Goal: Task Accomplishment & Management: Use online tool/utility

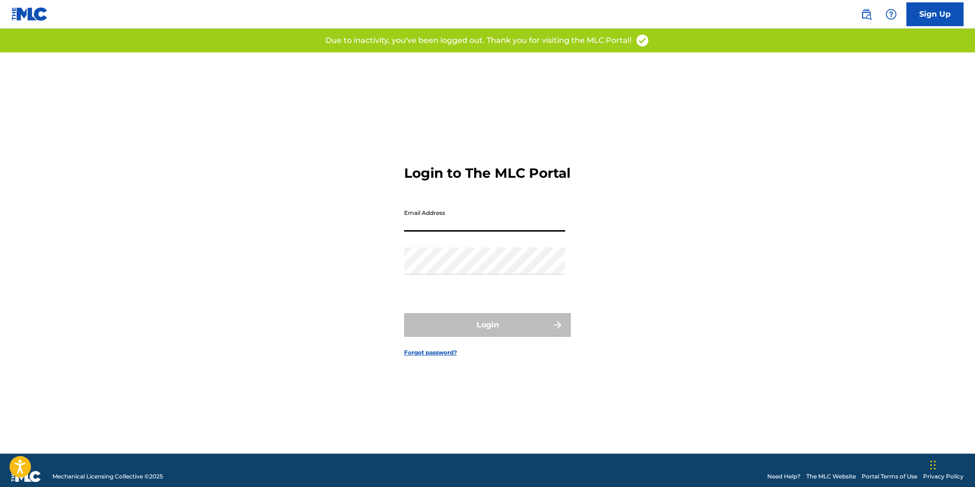
click at [457, 232] on input "Email Address" at bounding box center [484, 218] width 161 height 27
type input "[EMAIL_ADDRESS][DOMAIN_NAME]"
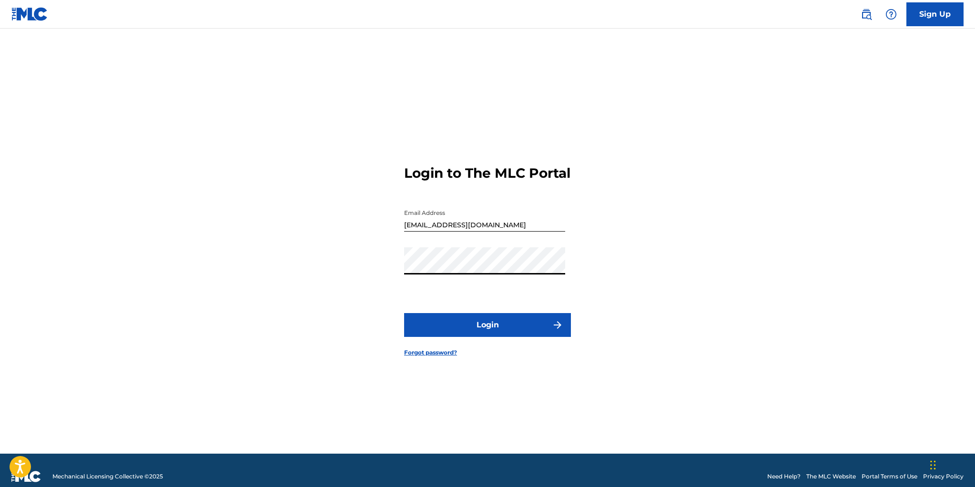
click at [485, 333] on button "Login" at bounding box center [487, 325] width 167 height 24
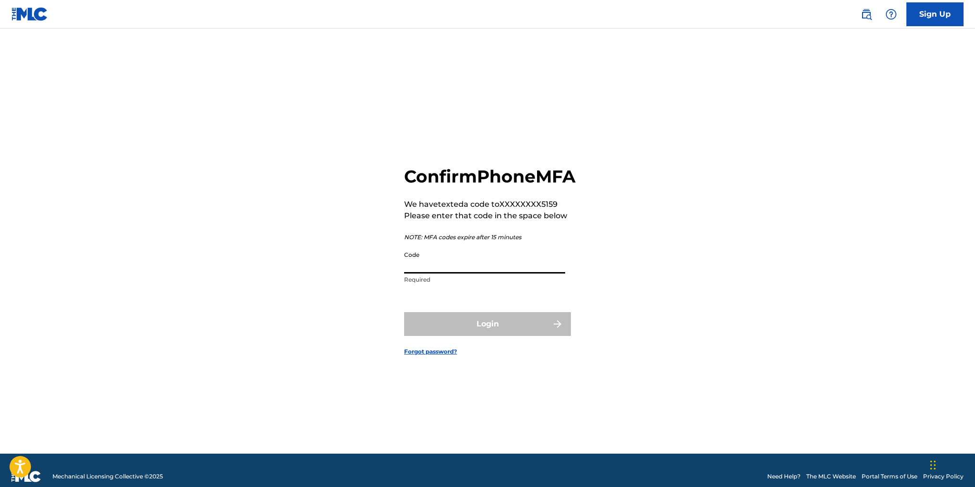
click at [435, 274] on input "Code" at bounding box center [484, 259] width 161 height 27
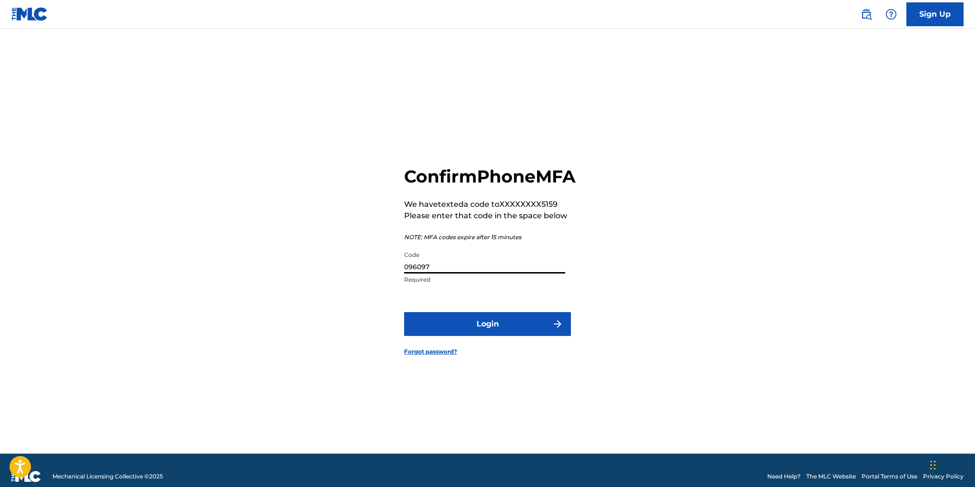
type input "096097"
click at [479, 330] on button "Login" at bounding box center [487, 324] width 167 height 24
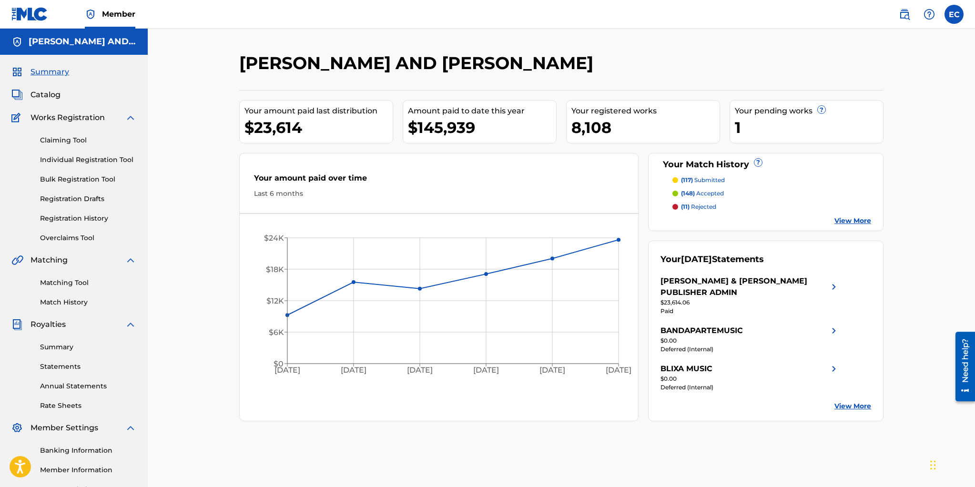
click at [700, 177] on p "(117) submitted" at bounding box center [703, 180] width 44 height 9
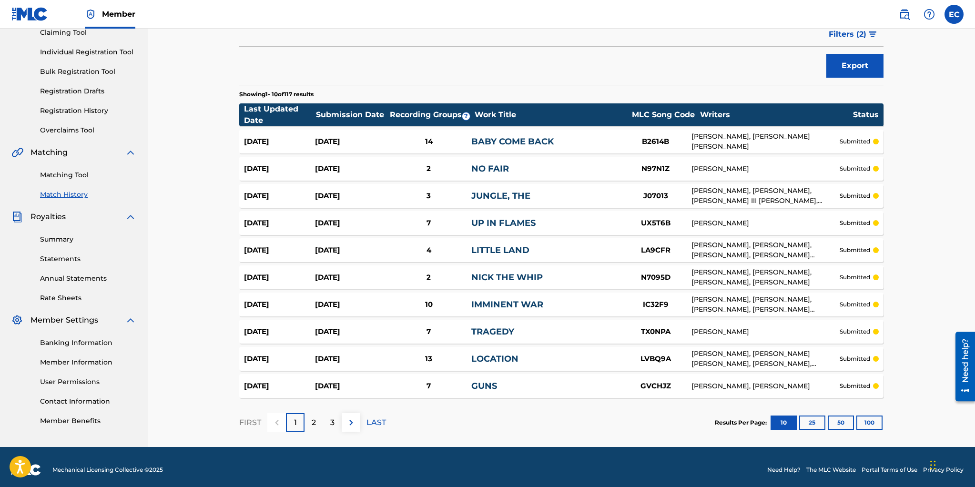
scroll to position [113, 0]
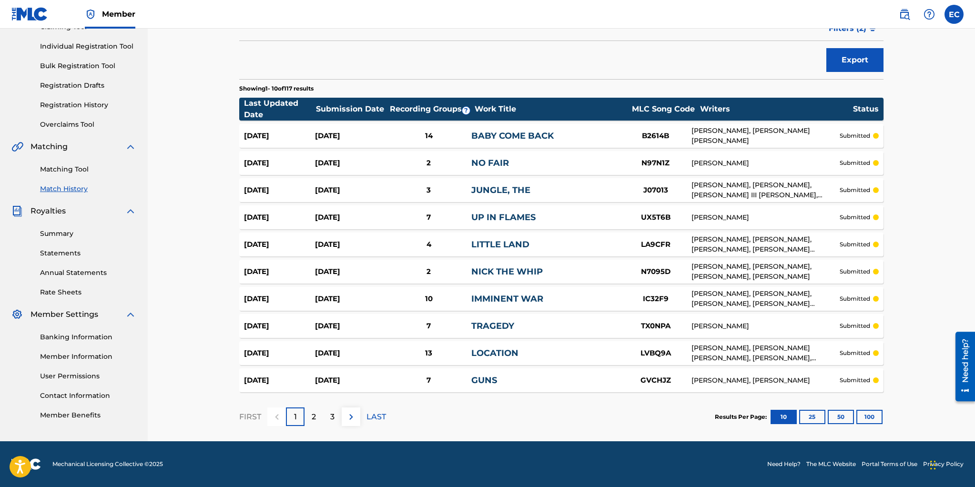
click at [313, 414] on p "2" at bounding box center [314, 416] width 4 height 11
click at [866, 416] on button "100" at bounding box center [870, 417] width 26 height 14
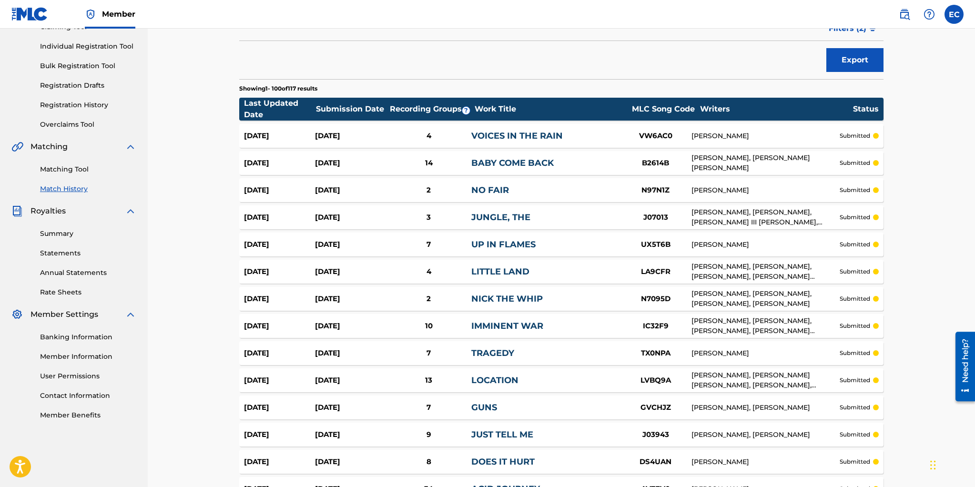
click at [273, 106] on div "Last Updated Date" at bounding box center [280, 109] width 72 height 23
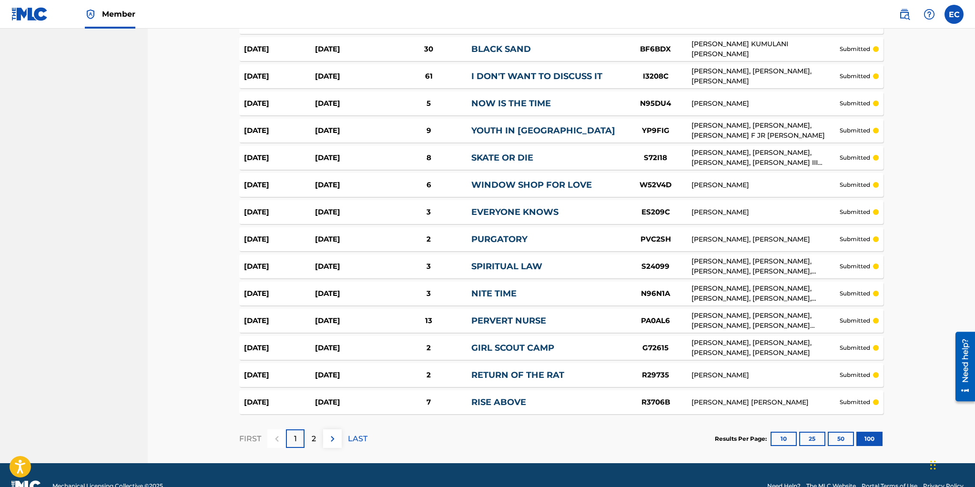
scroll to position [2555, 0]
click at [317, 431] on div "2" at bounding box center [314, 438] width 19 height 19
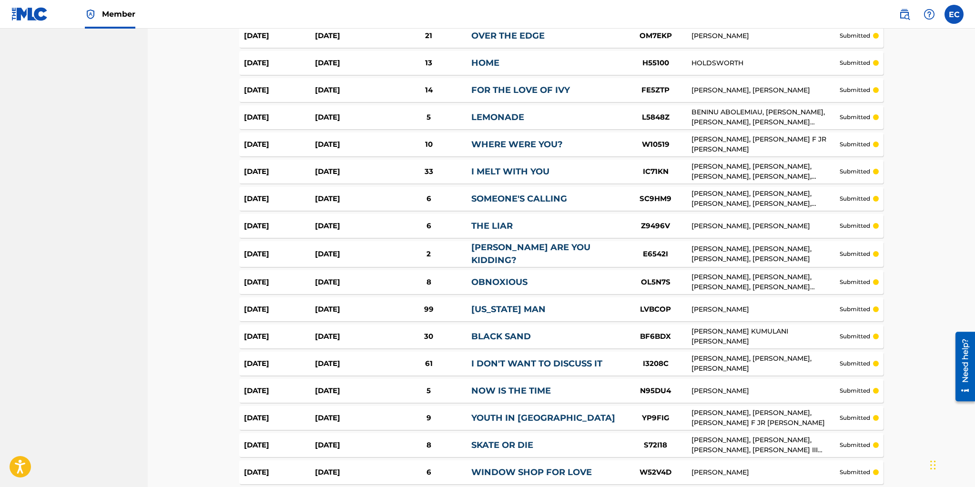
scroll to position [0, 0]
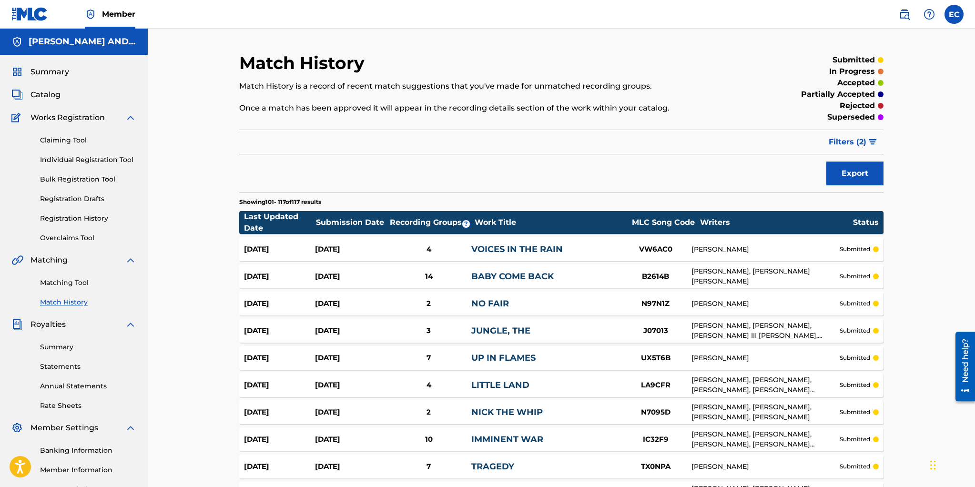
drag, startPoint x: 73, startPoint y: 281, endPoint x: 84, endPoint y: 275, distance: 12.6
click at [73, 281] on link "Matching Tool" at bounding box center [88, 283] width 96 height 10
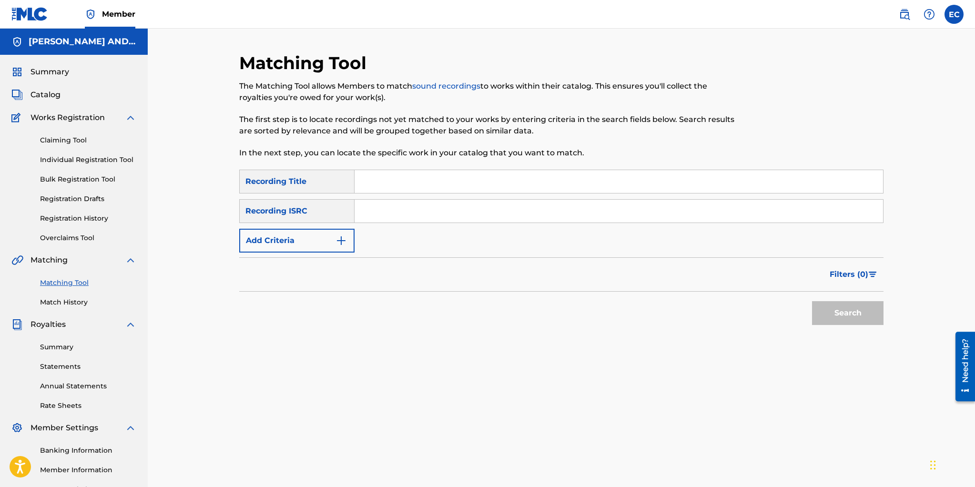
click at [431, 185] on input "Search Form" at bounding box center [619, 181] width 529 height 23
type input "obsession"
click at [834, 312] on button "Search" at bounding box center [848, 313] width 72 height 24
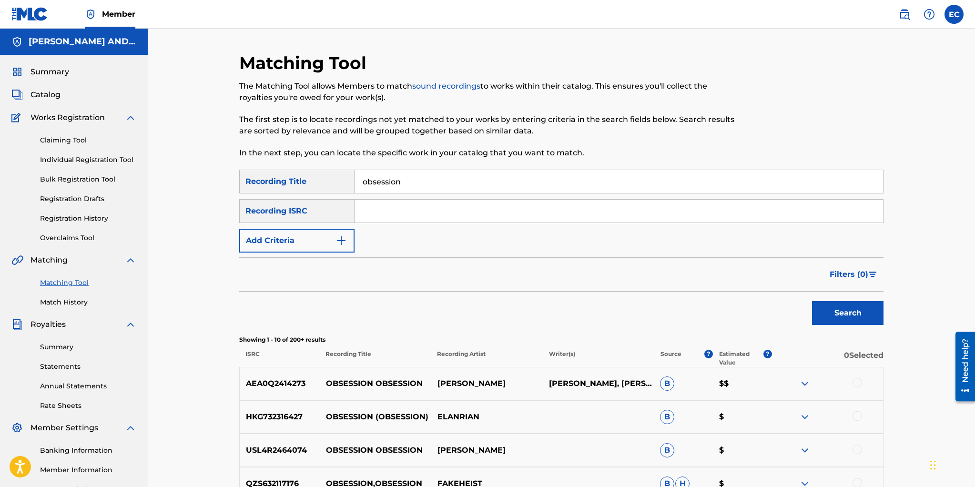
click at [843, 272] on span "Filters ( 0 )" at bounding box center [849, 274] width 39 height 11
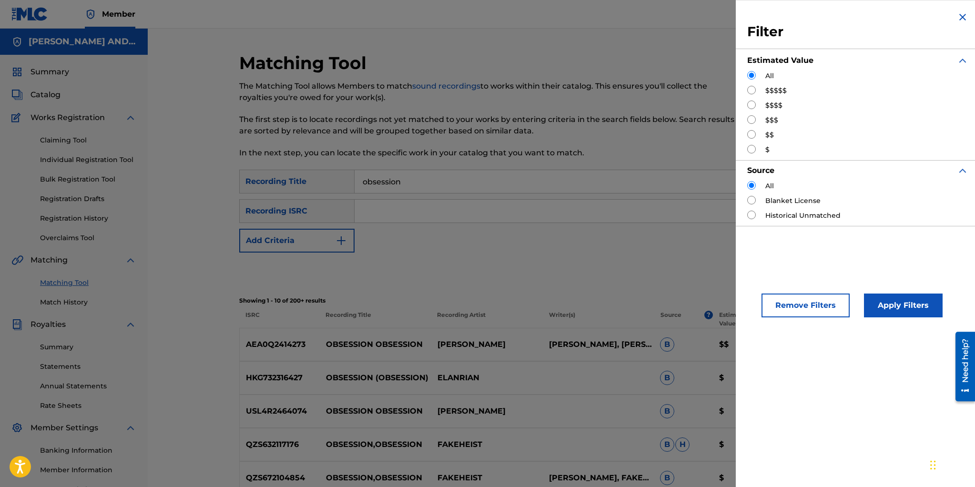
drag, startPoint x: 750, startPoint y: 88, endPoint x: 807, endPoint y: 170, distance: 99.3
click at [751, 89] on input "Search Form" at bounding box center [752, 90] width 9 height 9
radio input "true"
click at [901, 310] on button "Apply Filters" at bounding box center [903, 306] width 79 height 24
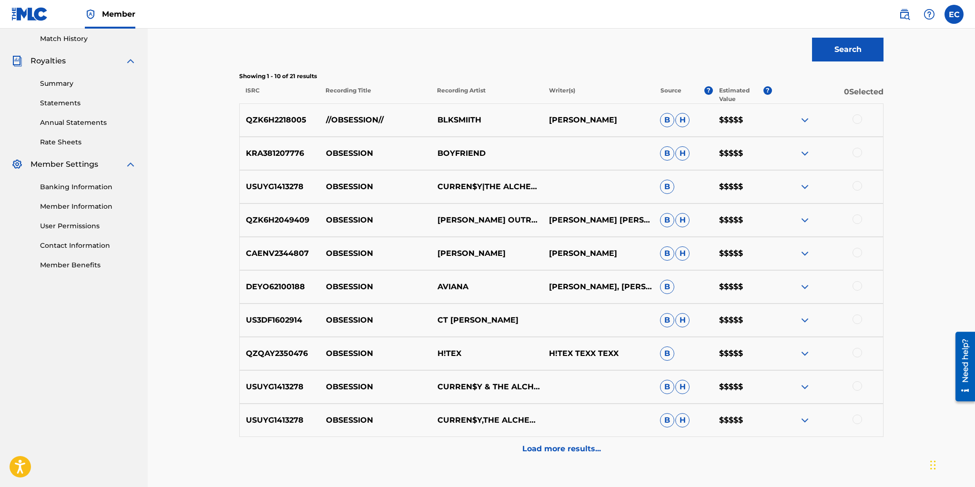
scroll to position [286, 0]
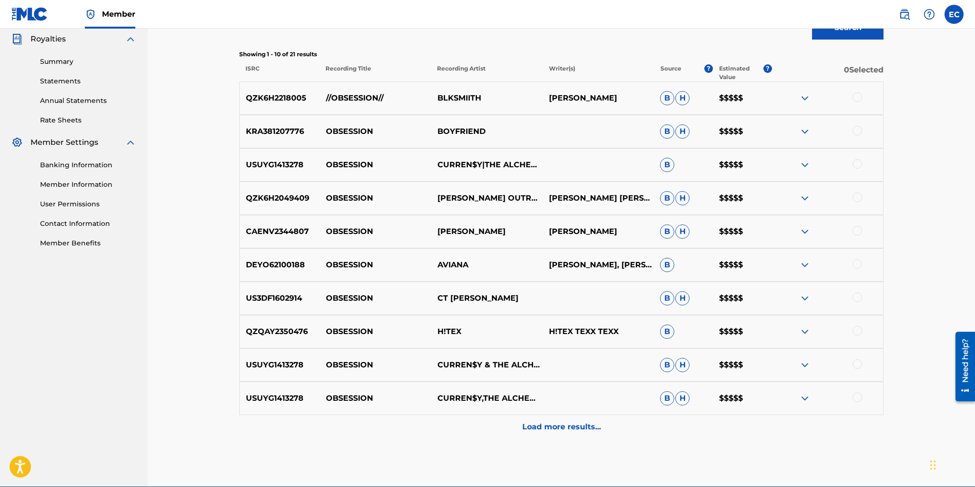
click at [551, 430] on p "Load more results..." at bounding box center [562, 426] width 79 height 11
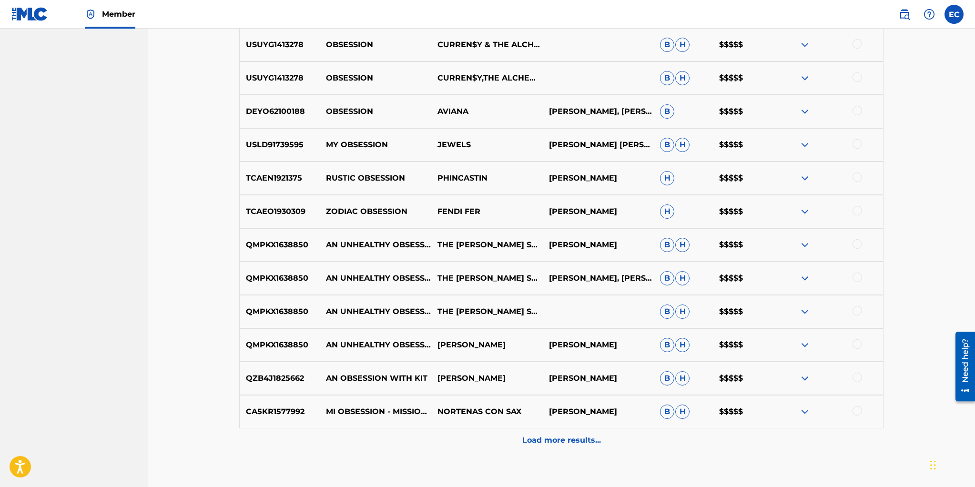
scroll to position [592, 0]
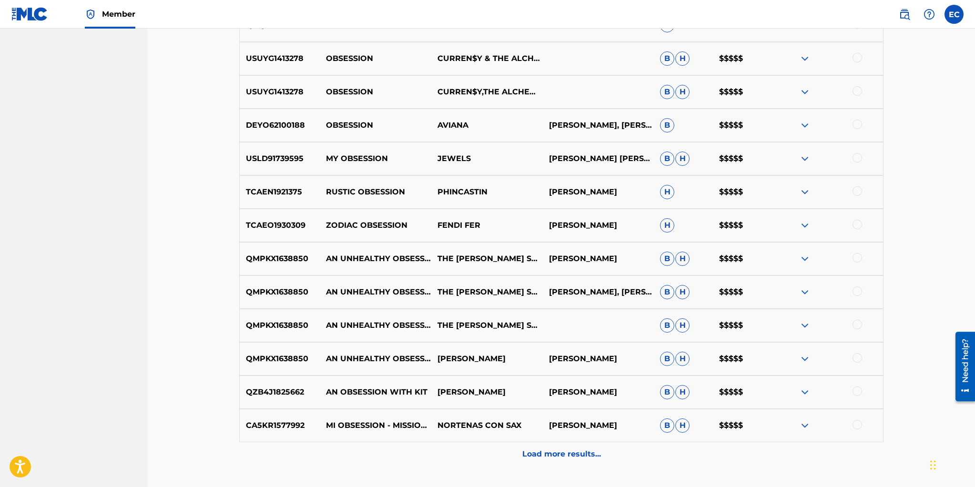
click at [553, 452] on p "Load more results..." at bounding box center [562, 454] width 79 height 11
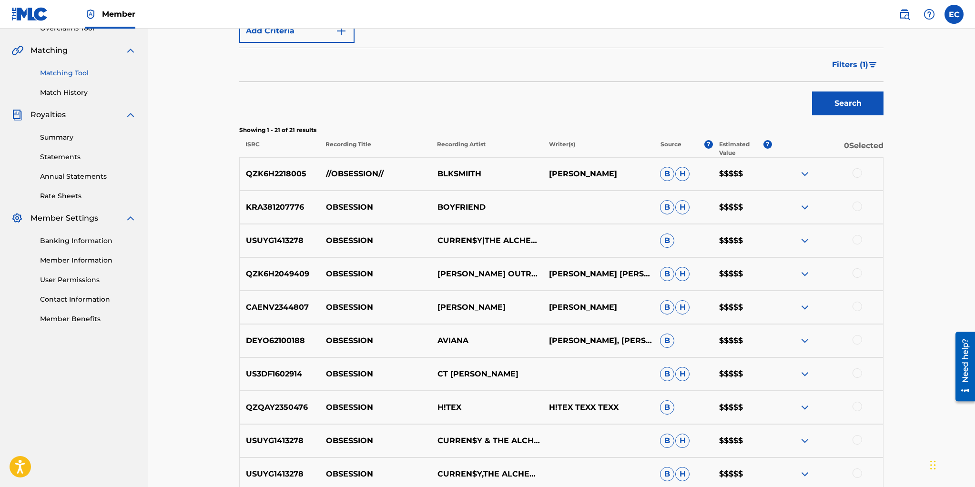
scroll to position [162, 0]
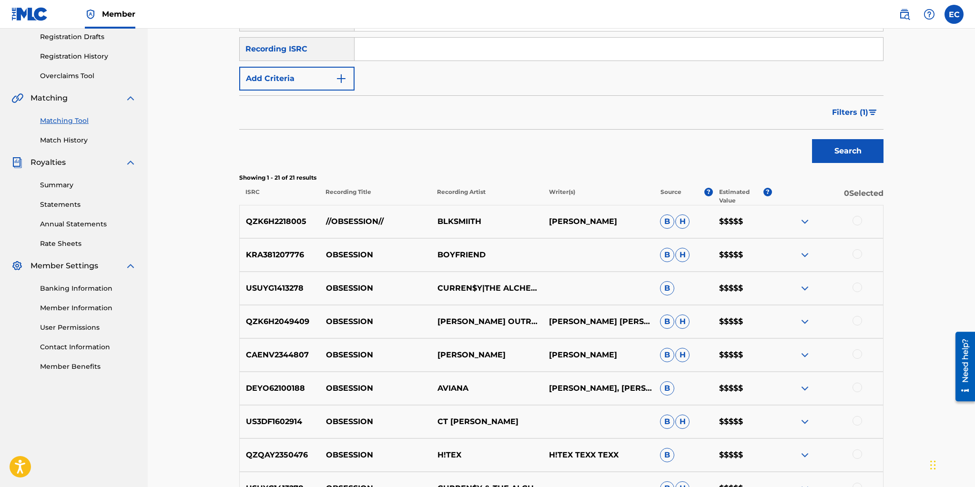
click at [855, 110] on span "Filters ( 1 )" at bounding box center [850, 112] width 36 height 11
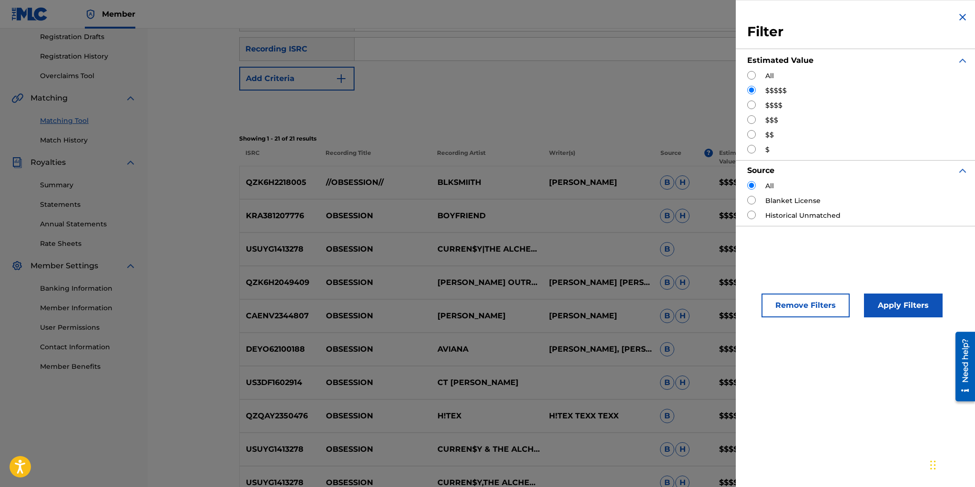
click at [751, 103] on input "Search Form" at bounding box center [752, 105] width 9 height 9
radio input "true"
click at [895, 308] on button "Apply Filters" at bounding box center [903, 306] width 79 height 24
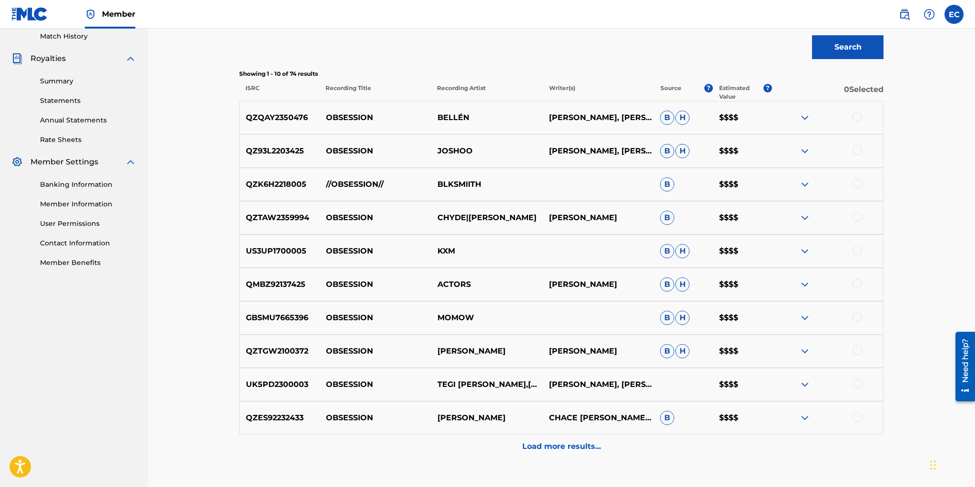
scroll to position [331, 0]
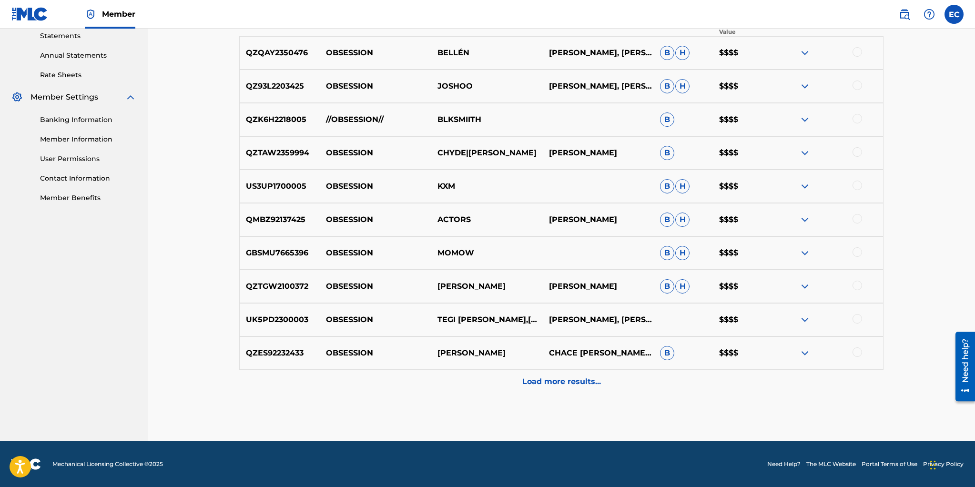
click at [577, 380] on p "Load more results..." at bounding box center [562, 381] width 79 height 11
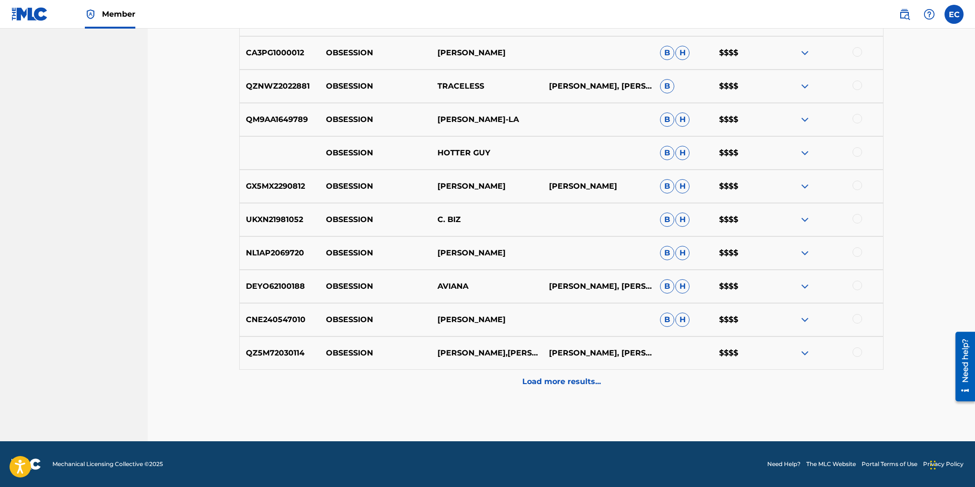
click at [577, 380] on p "Load more results..." at bounding box center [562, 381] width 79 height 11
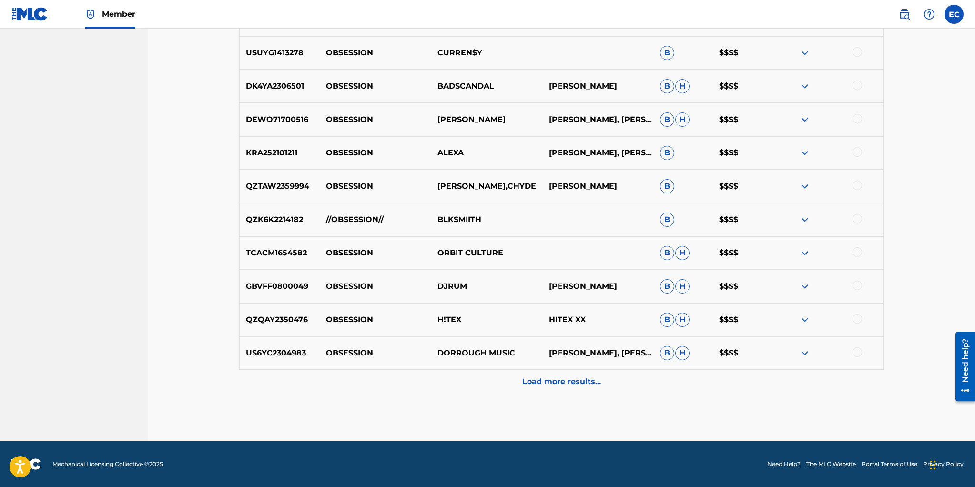
click at [576, 381] on p "Load more results..." at bounding box center [562, 381] width 79 height 11
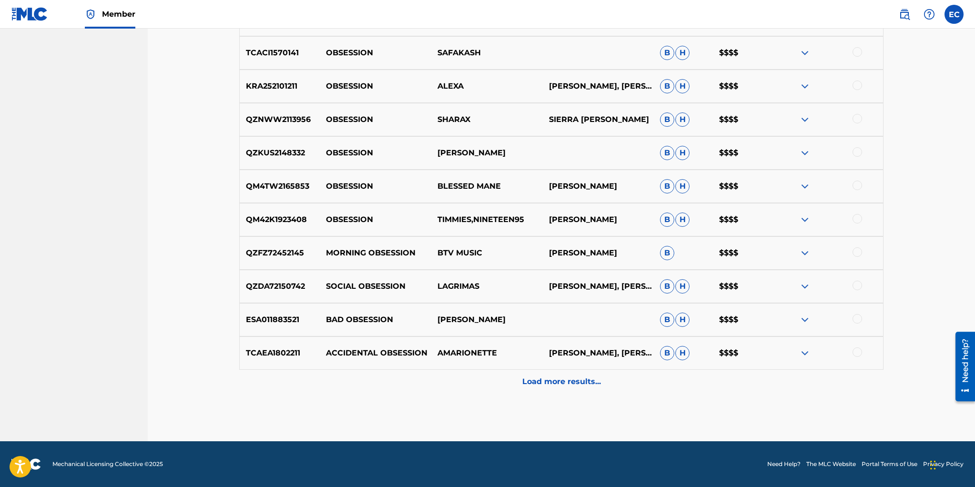
click at [576, 381] on p "Load more results..." at bounding box center [562, 381] width 79 height 11
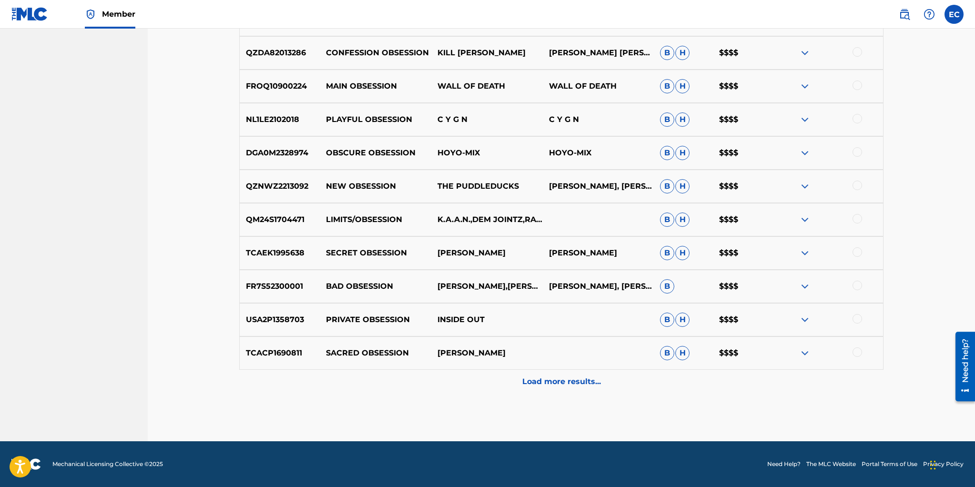
click at [576, 381] on p "Load more results..." at bounding box center [562, 381] width 79 height 11
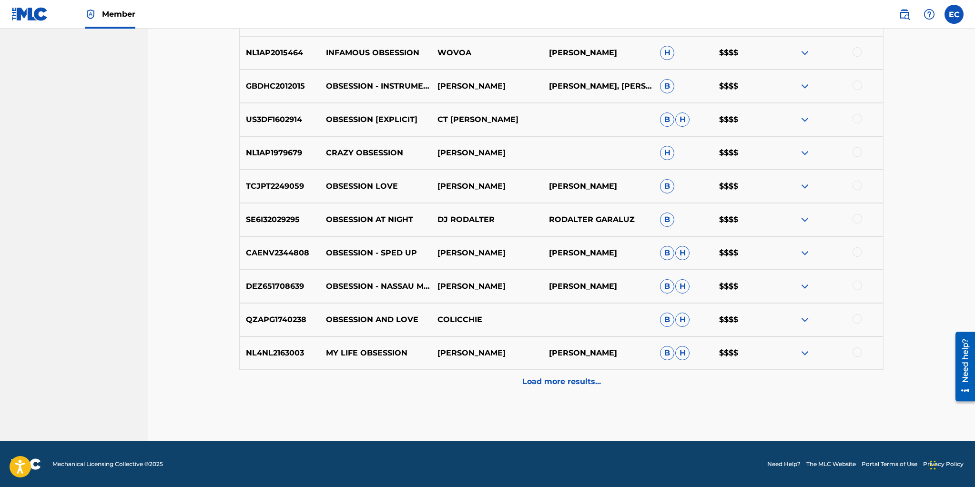
click at [576, 381] on p "Load more results..." at bounding box center [562, 381] width 79 height 11
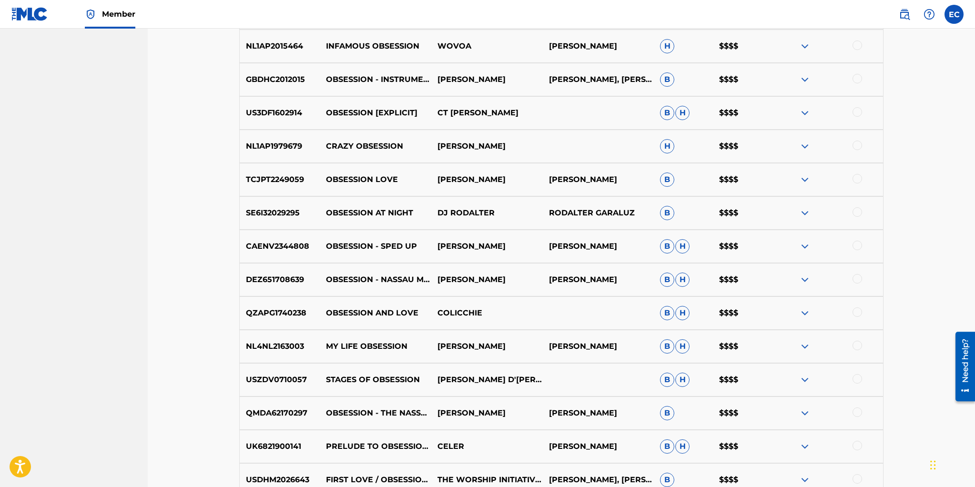
scroll to position [2333, 0]
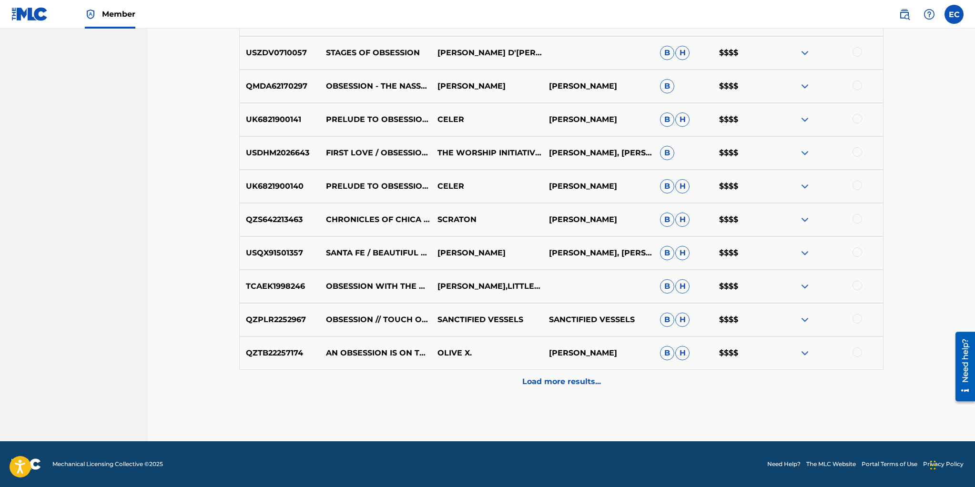
click at [571, 383] on p "Load more results..." at bounding box center [562, 381] width 79 height 11
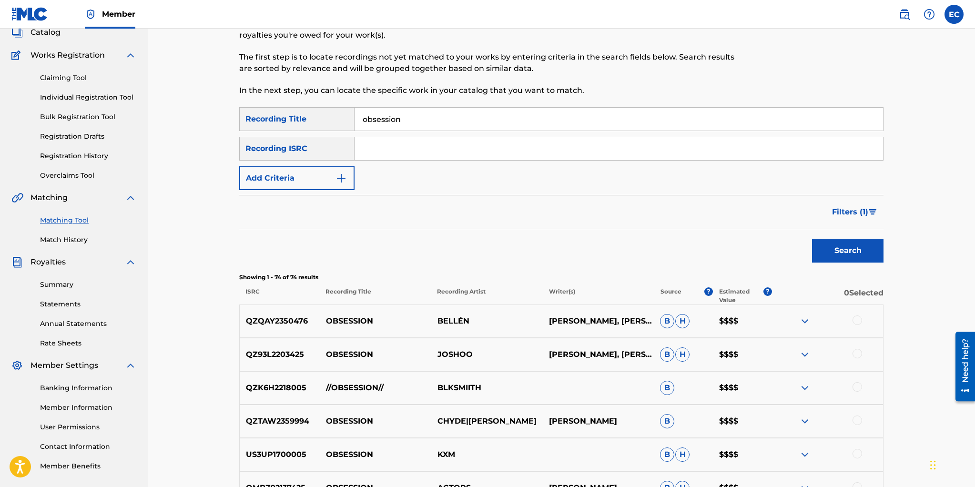
scroll to position [0, 0]
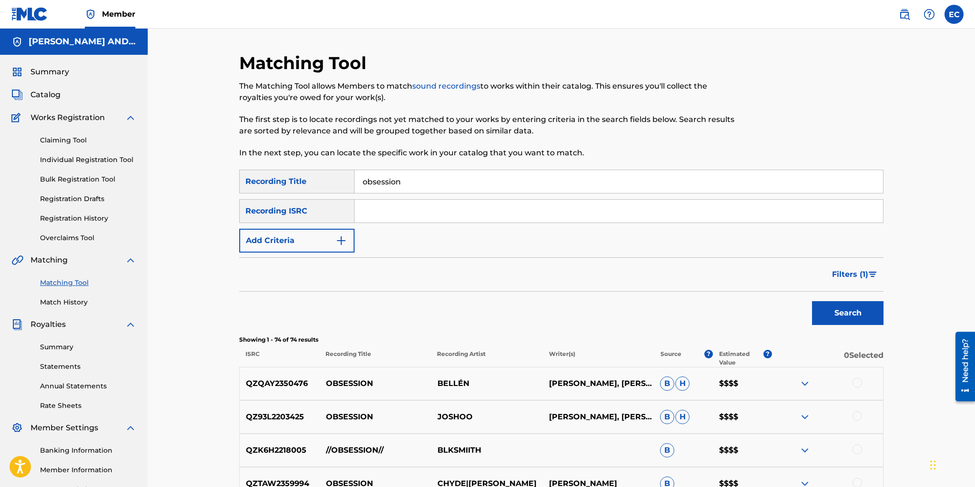
click at [874, 274] on img "Search Form" at bounding box center [873, 275] width 8 height 6
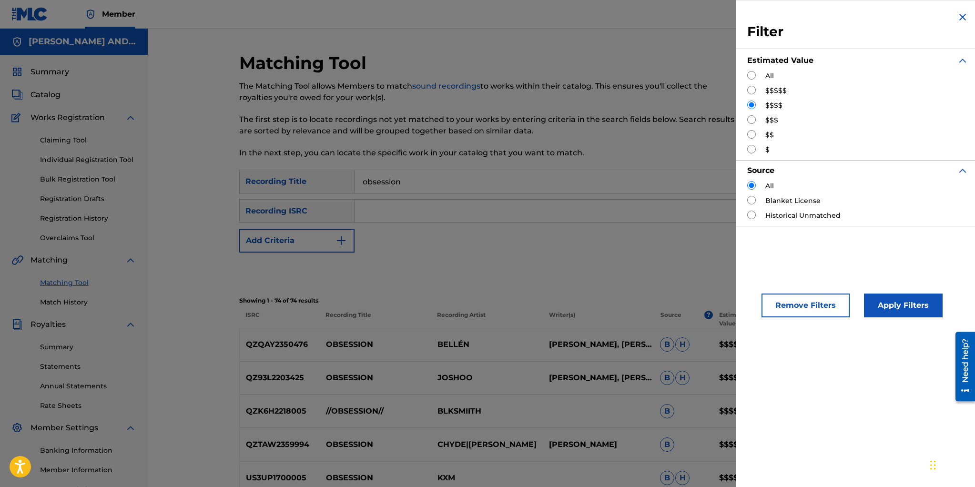
click at [754, 120] on input "Search Form" at bounding box center [752, 119] width 9 height 9
radio input "true"
click at [897, 304] on button "Apply Filters" at bounding box center [903, 306] width 79 height 24
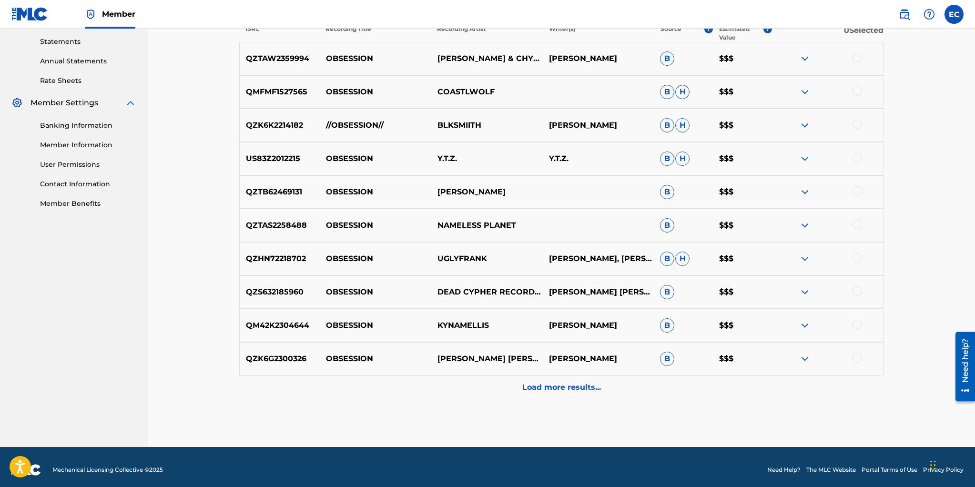
scroll to position [331, 0]
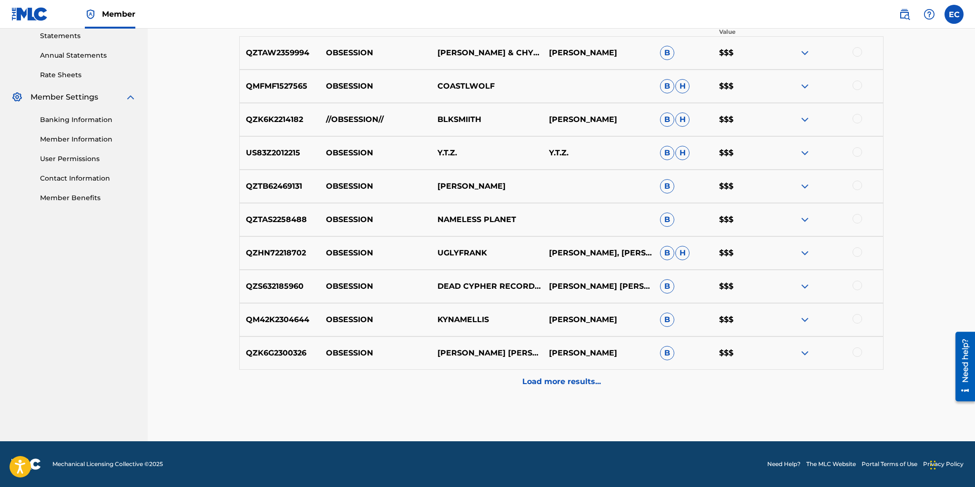
click at [570, 377] on p "Load more results..." at bounding box center [562, 381] width 79 height 11
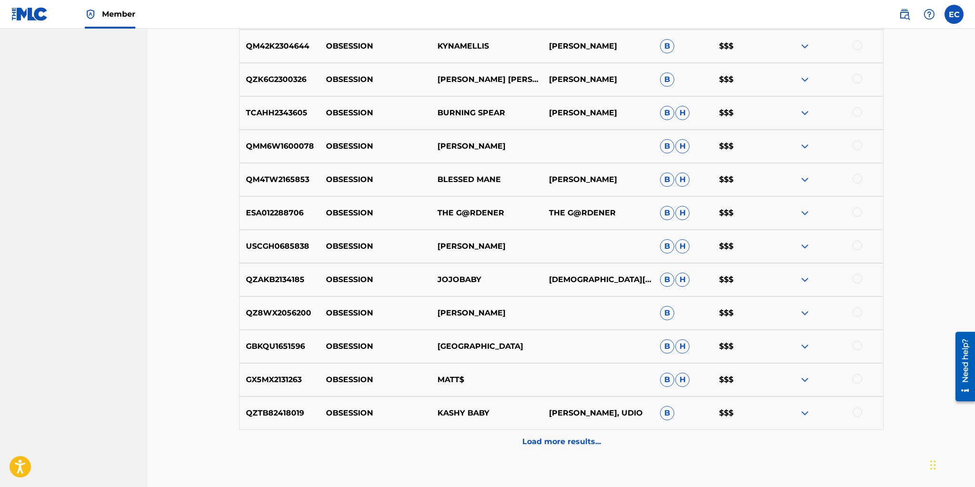
scroll to position [665, 0]
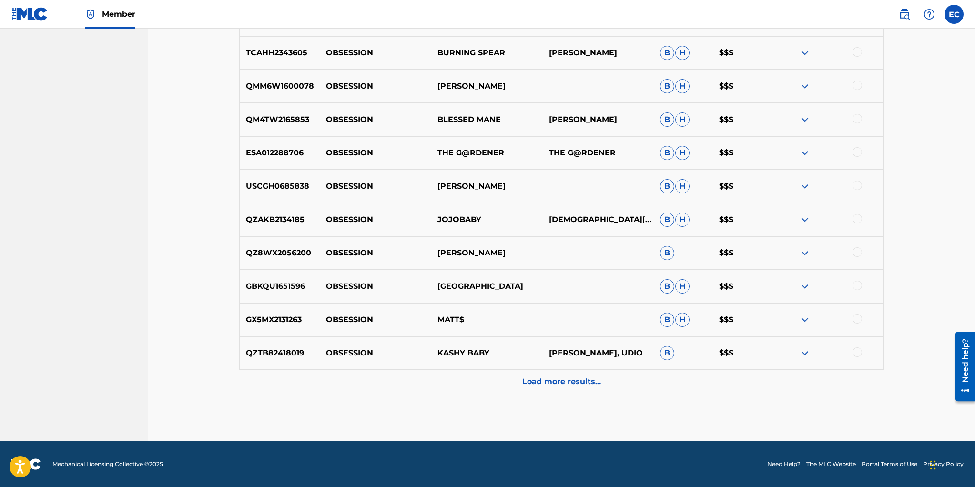
click at [570, 377] on p "Load more results..." at bounding box center [562, 381] width 79 height 11
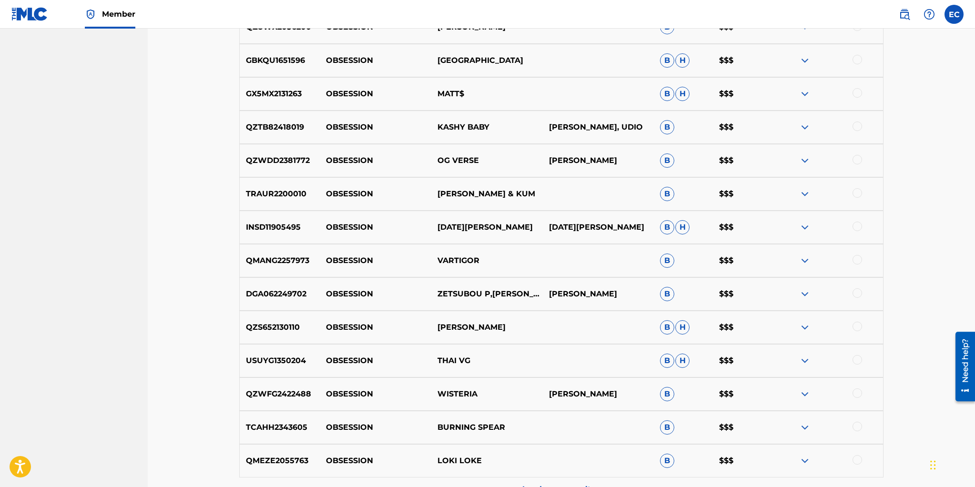
scroll to position [998, 0]
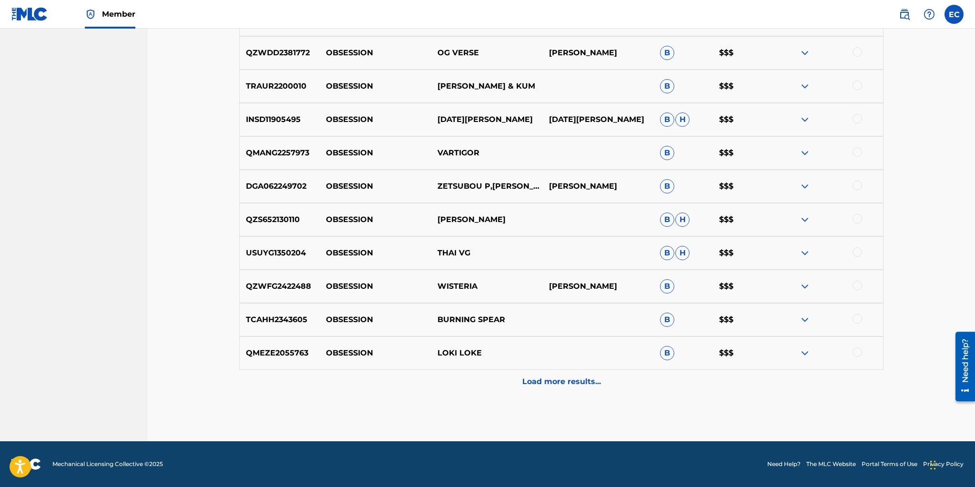
click at [569, 378] on p "Load more results..." at bounding box center [562, 381] width 79 height 11
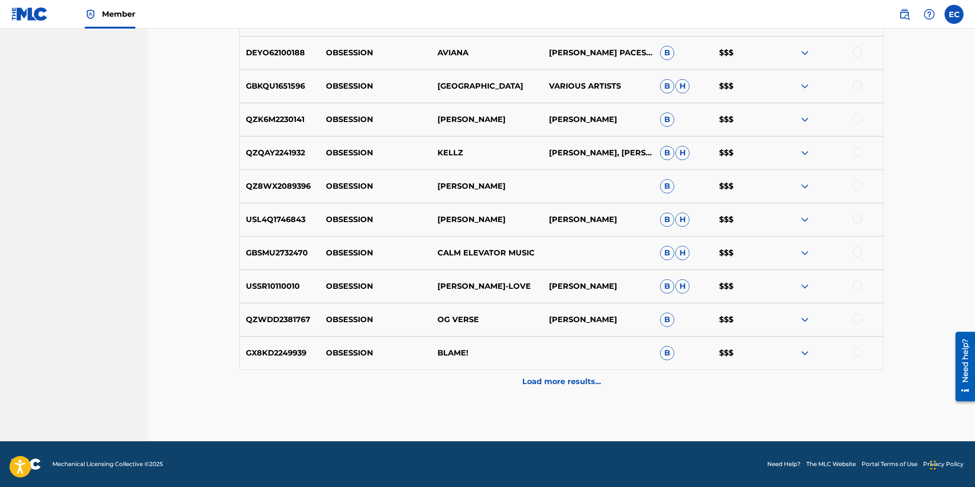
click at [566, 384] on p "Load more results..." at bounding box center [562, 381] width 79 height 11
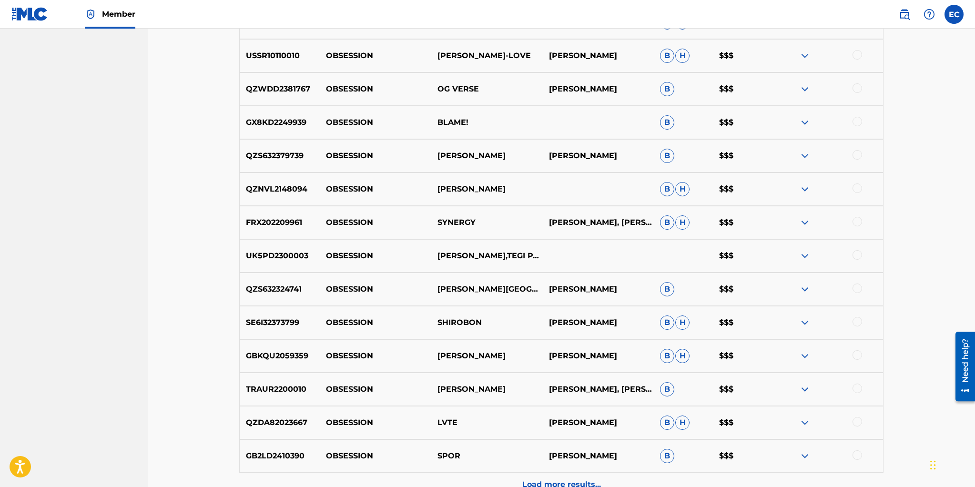
scroll to position [1603, 0]
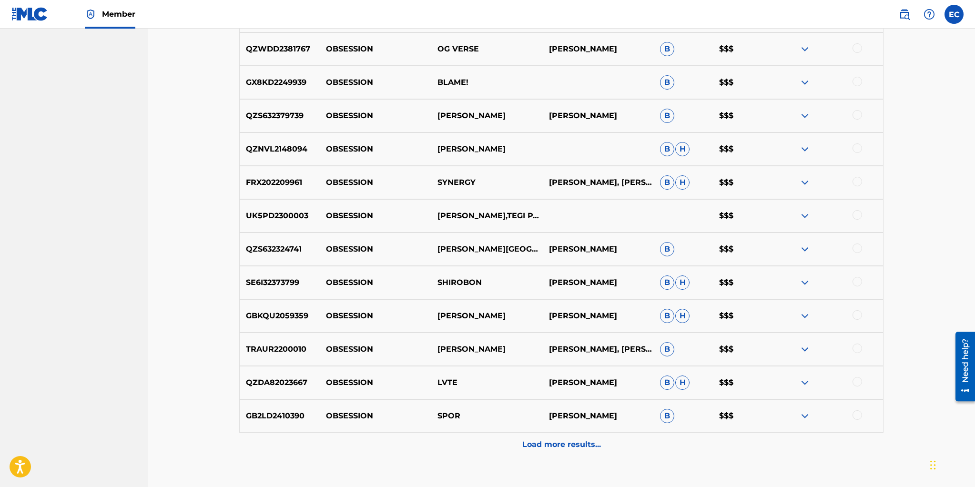
click at [577, 447] on p "Load more results..." at bounding box center [562, 444] width 79 height 11
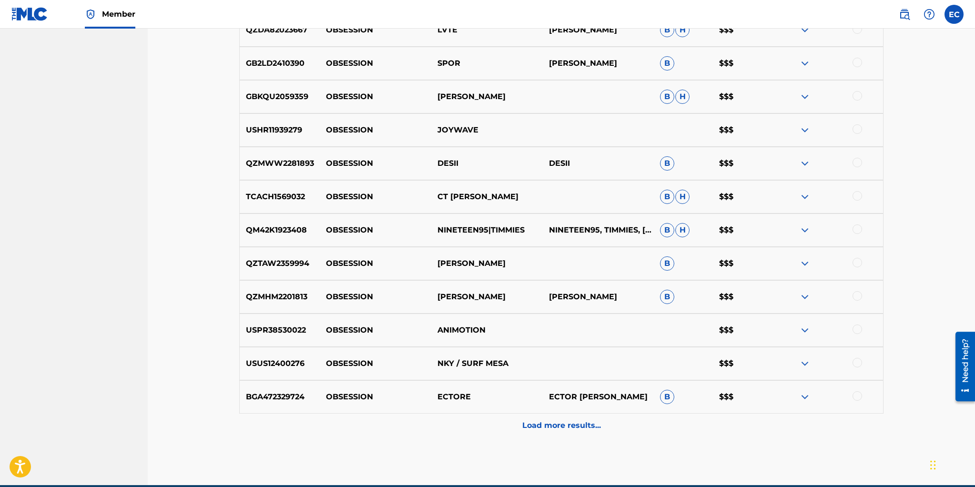
scroll to position [2000, 0]
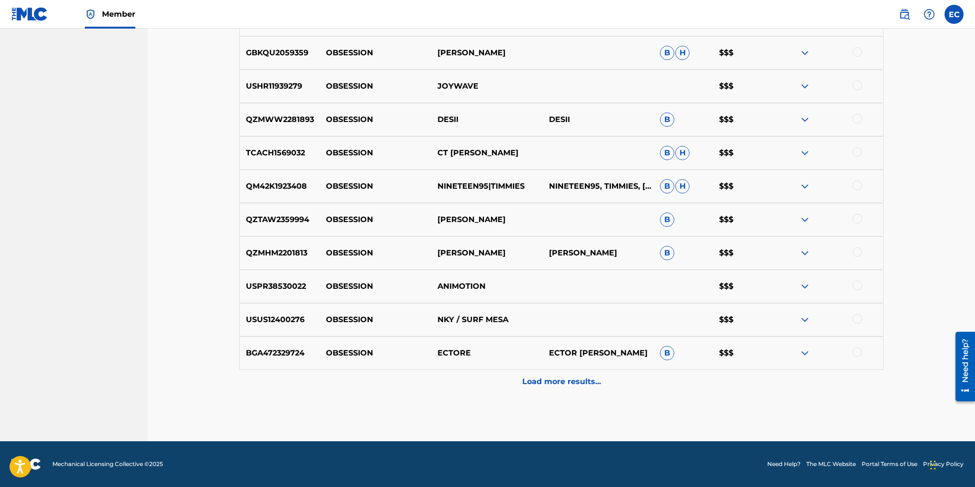
click at [856, 284] on div at bounding box center [858, 286] width 10 height 10
click at [578, 383] on p "Load more results..." at bounding box center [562, 381] width 79 height 11
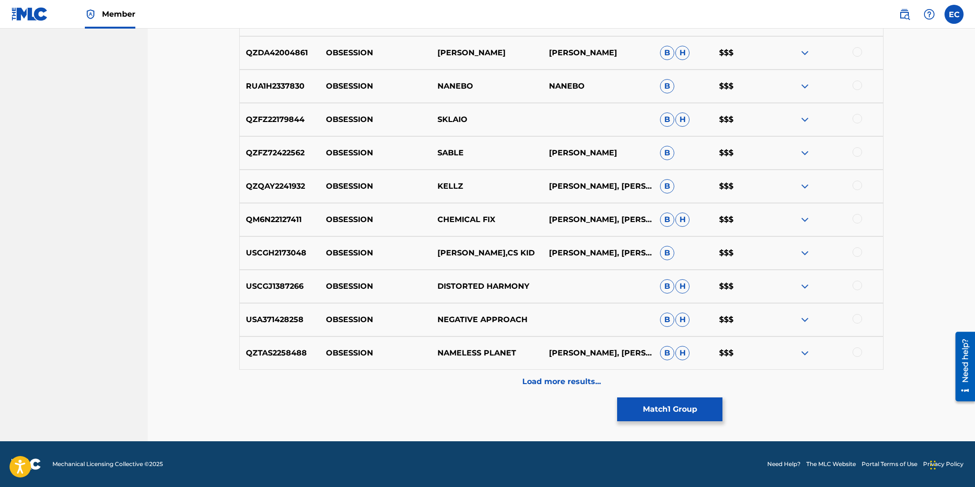
click at [578, 384] on p "Load more results..." at bounding box center [562, 381] width 79 height 11
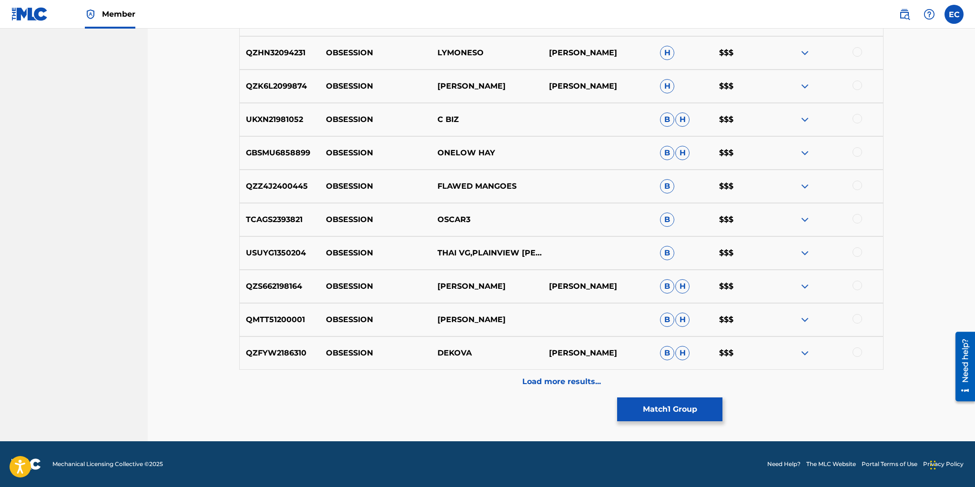
click at [578, 384] on p "Load more results..." at bounding box center [562, 381] width 79 height 11
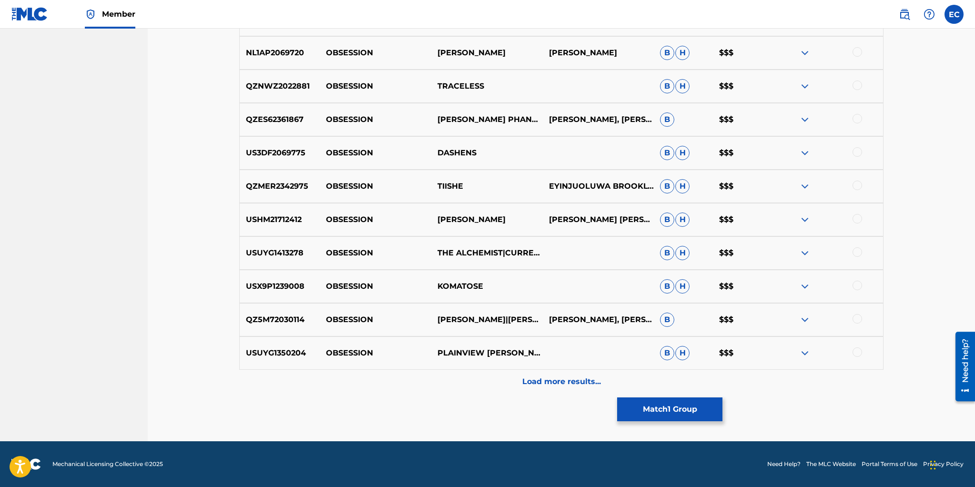
click at [575, 383] on p "Load more results..." at bounding box center [562, 381] width 79 height 11
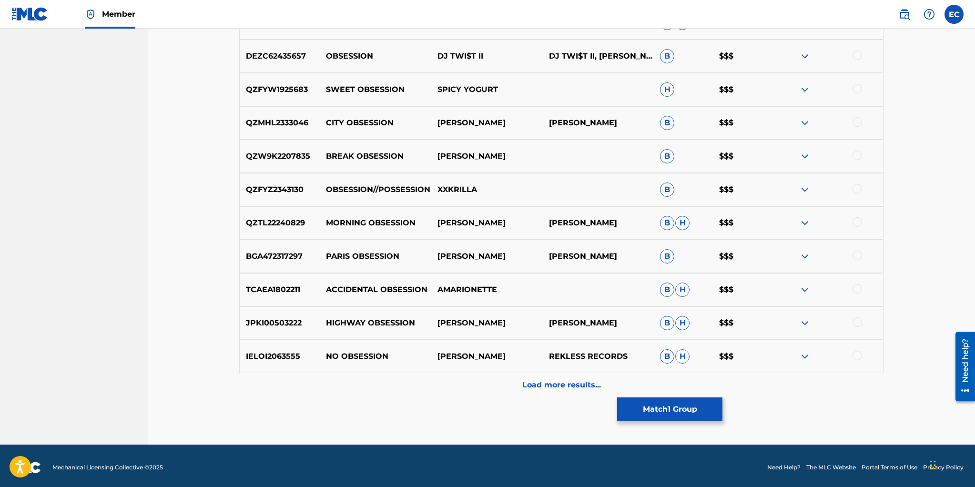
click at [574, 384] on p "Load more results..." at bounding box center [562, 385] width 79 height 11
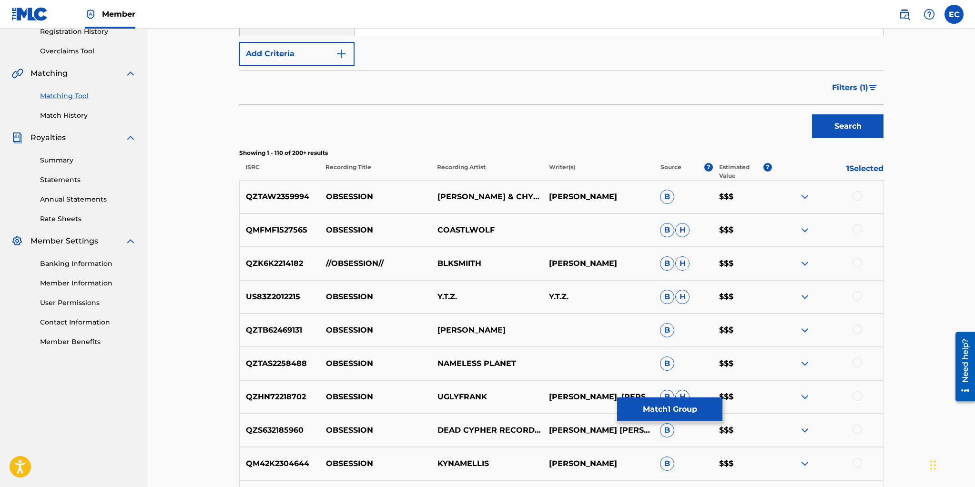
scroll to position [0, 0]
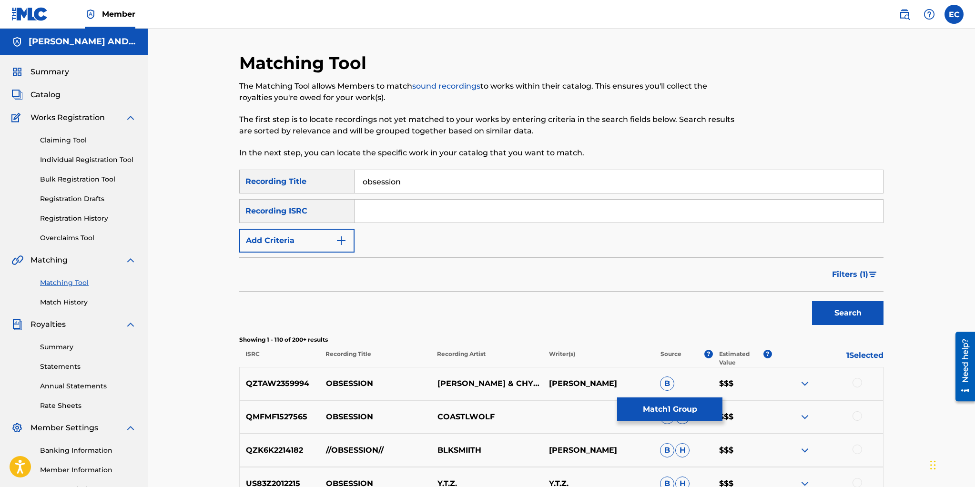
drag, startPoint x: 402, startPoint y: 182, endPoint x: 409, endPoint y: 185, distance: 6.8
click at [409, 185] on input "obsession" at bounding box center [619, 181] width 529 height 23
click at [327, 242] on button "Add Criteria" at bounding box center [296, 241] width 115 height 24
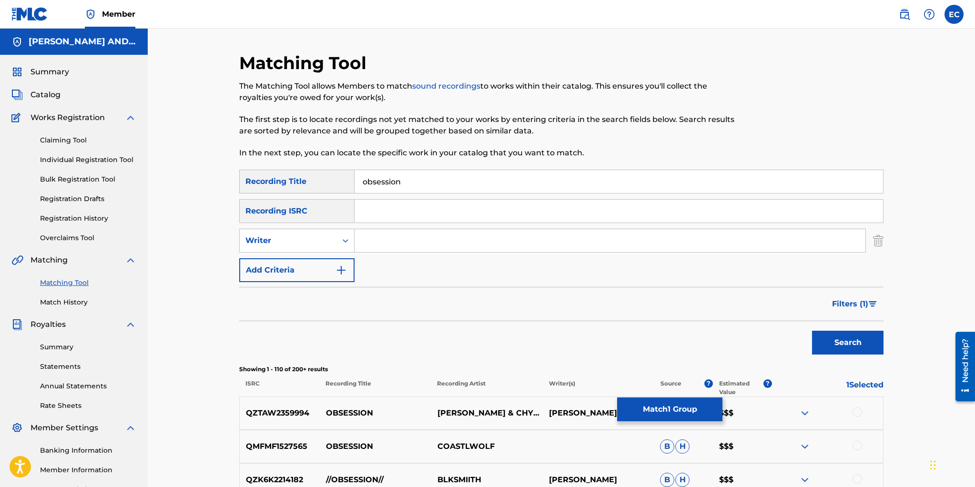
drag, startPoint x: 376, startPoint y: 241, endPoint x: 381, endPoint y: 241, distance: 5.3
click at [376, 241] on input "Search Form" at bounding box center [610, 240] width 511 height 23
type input "knight"
click at [812, 331] on button "Search" at bounding box center [848, 343] width 72 height 24
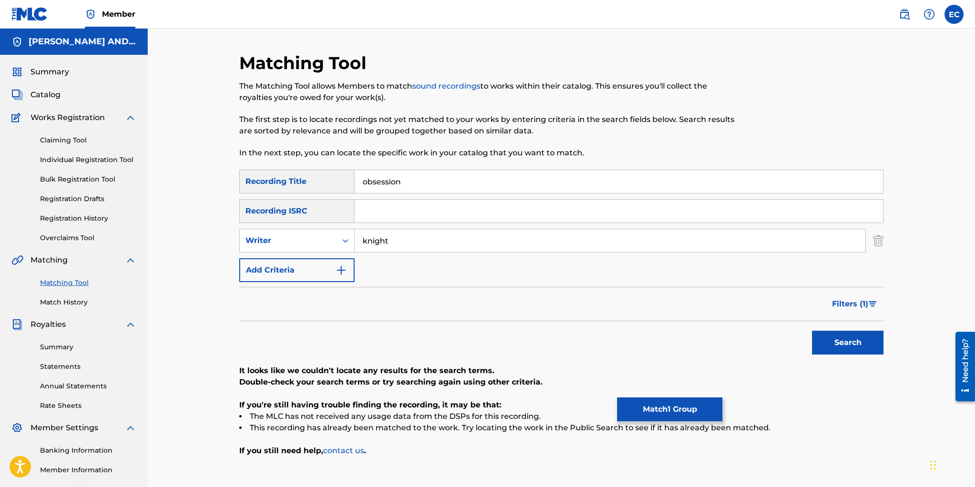
click at [846, 77] on div at bounding box center [810, 110] width 148 height 117
click at [840, 307] on span "Filters ( 1 )" at bounding box center [850, 303] width 36 height 11
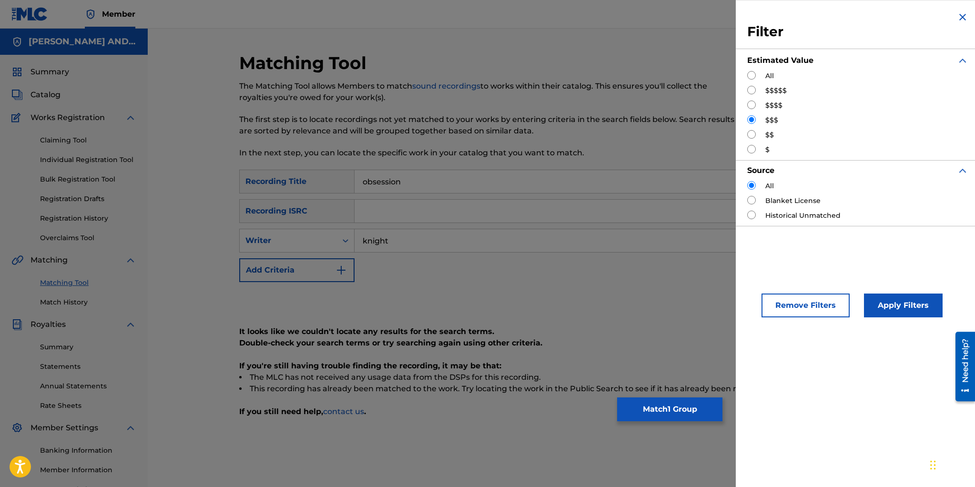
click at [753, 89] on input "Search Form" at bounding box center [752, 90] width 9 height 9
radio input "true"
click at [893, 296] on button "Apply Filters" at bounding box center [903, 306] width 79 height 24
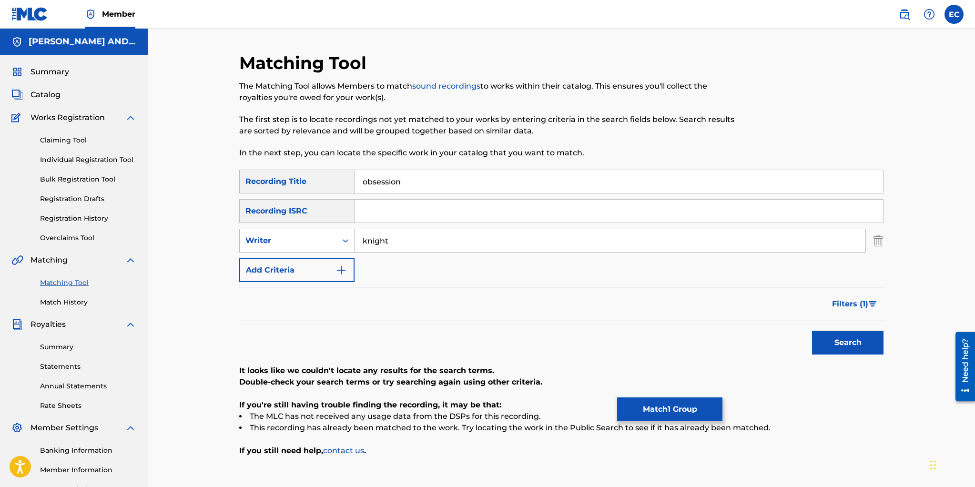
click at [849, 307] on span "Filters ( 1 )" at bounding box center [850, 303] width 36 height 11
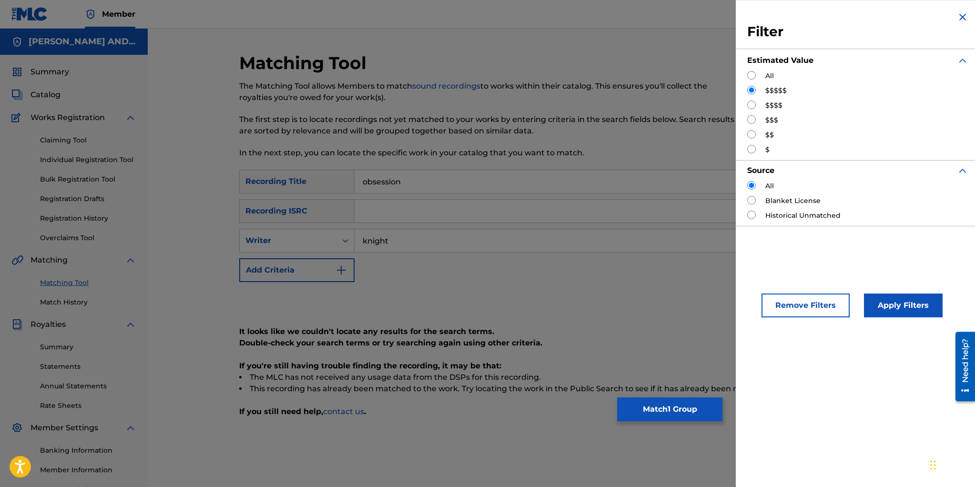
drag, startPoint x: 750, startPoint y: 103, endPoint x: 761, endPoint y: 123, distance: 23.1
click at [750, 103] on input "Search Form" at bounding box center [752, 105] width 9 height 9
radio input "true"
click at [901, 306] on button "Apply Filters" at bounding box center [903, 306] width 79 height 24
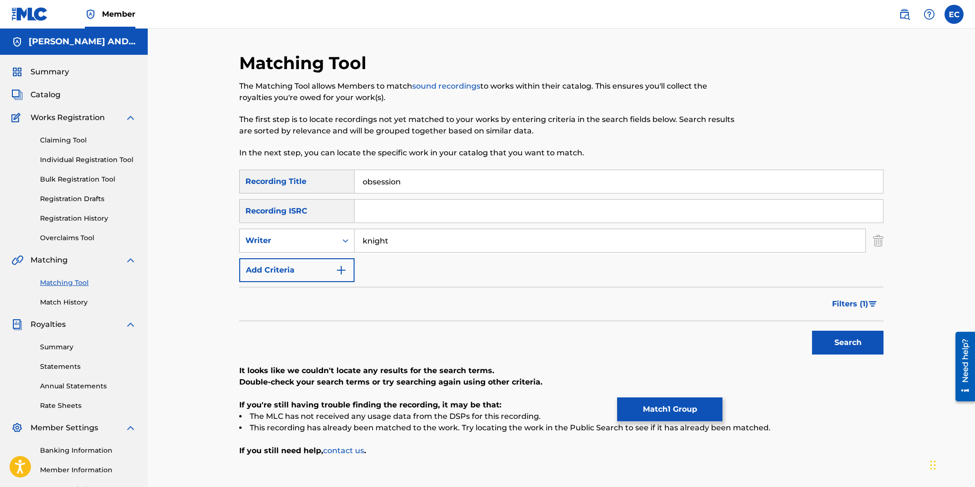
click at [869, 301] on button "Filters ( 1 )" at bounding box center [855, 304] width 57 height 24
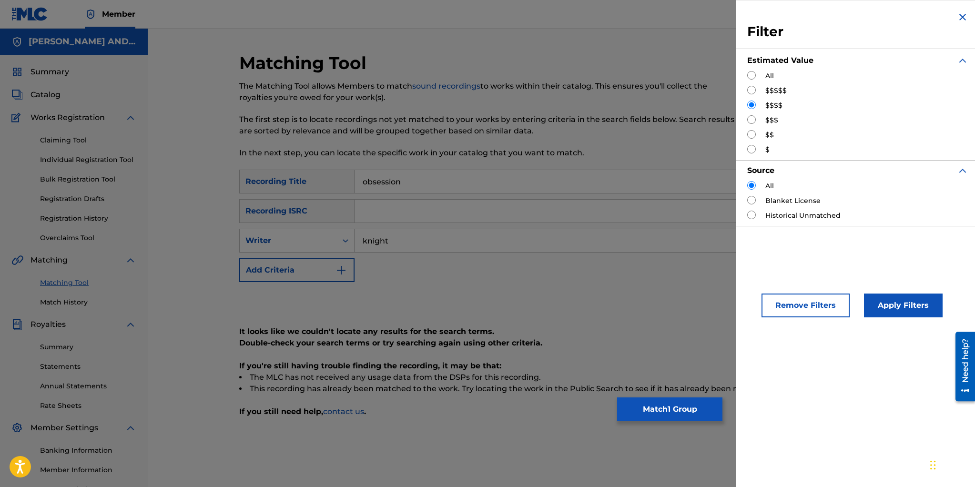
click at [753, 121] on input "Search Form" at bounding box center [752, 119] width 9 height 9
radio input "true"
click at [893, 302] on button "Apply Filters" at bounding box center [903, 306] width 79 height 24
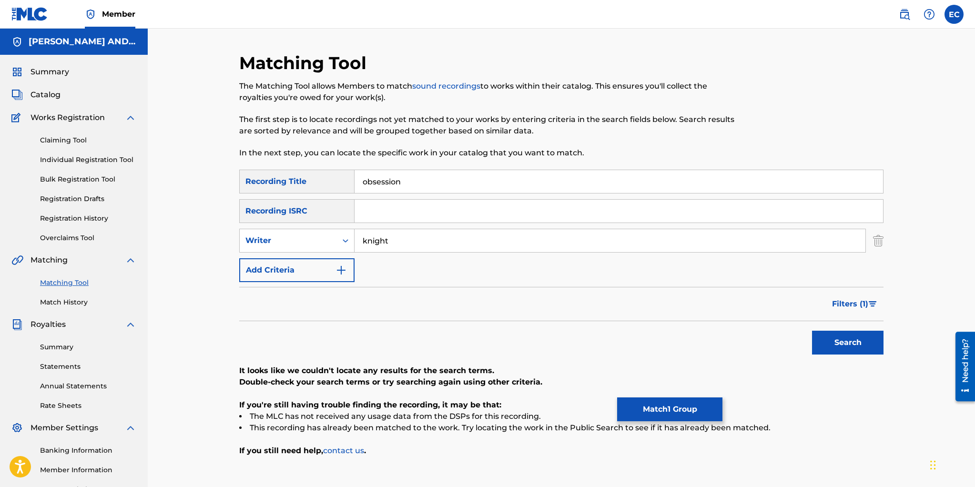
drag, startPoint x: 859, startPoint y: 307, endPoint x: 858, endPoint y: 292, distance: 15.3
click at [859, 307] on span "Filters ( 1 )" at bounding box center [850, 303] width 36 height 11
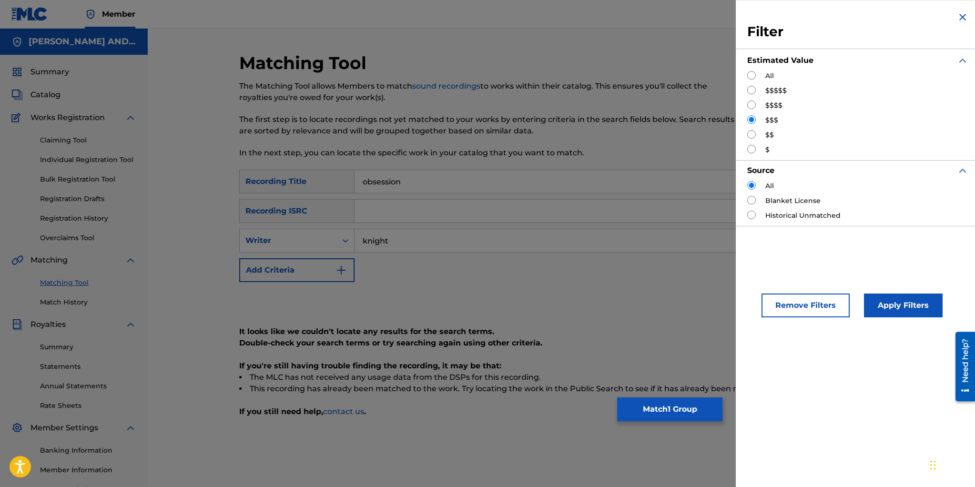
click at [752, 133] on input "Search Form" at bounding box center [752, 134] width 9 height 9
radio input "true"
click at [899, 307] on button "Apply Filters" at bounding box center [903, 306] width 79 height 24
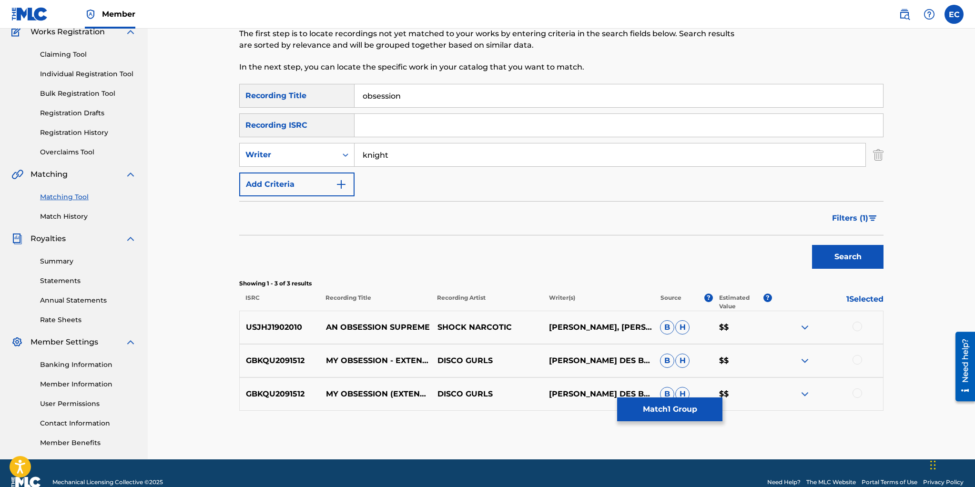
scroll to position [104, 0]
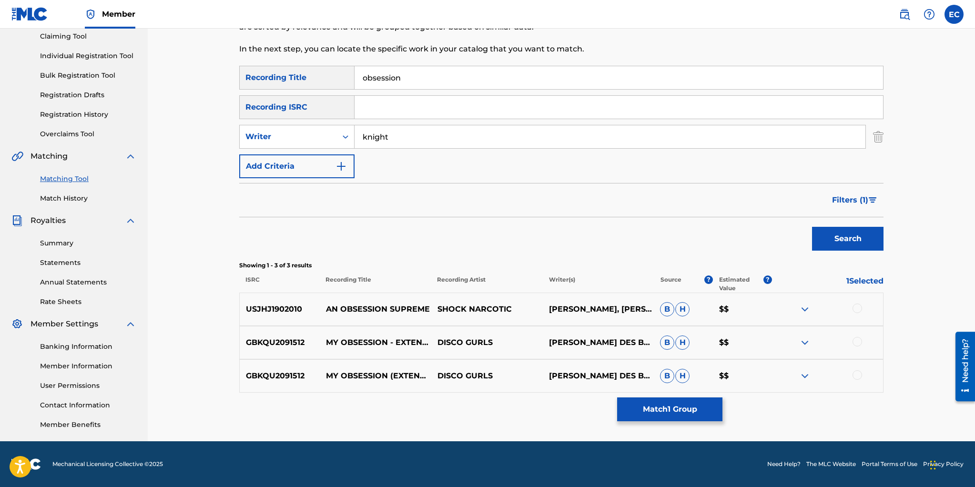
drag, startPoint x: 856, startPoint y: 341, endPoint x: 860, endPoint y: 353, distance: 12.5
click at [856, 341] on div at bounding box center [858, 342] width 10 height 10
click at [860, 374] on div at bounding box center [858, 375] width 10 height 10
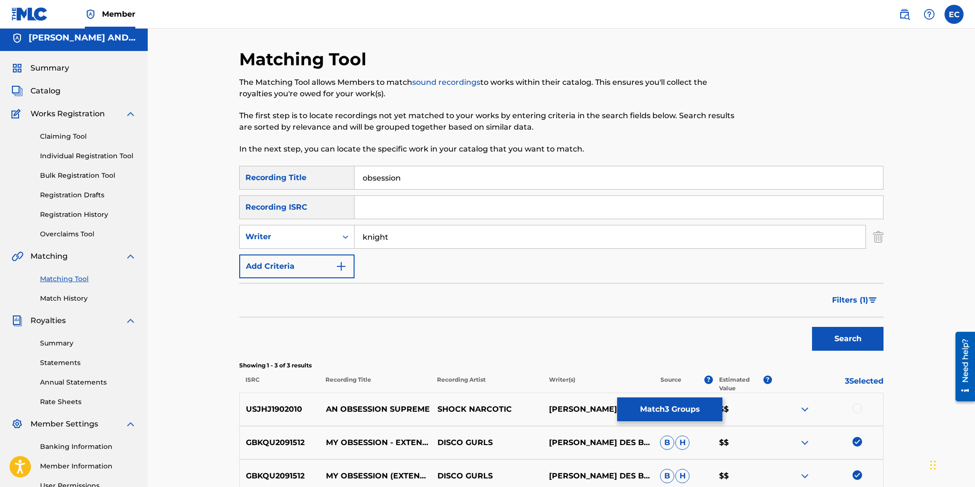
scroll to position [0, 0]
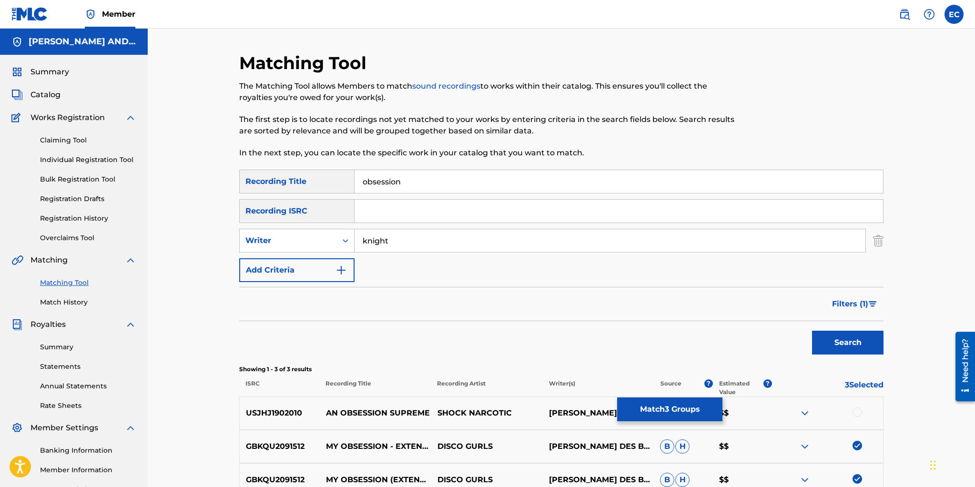
click at [874, 297] on button "Filters ( 1 )" at bounding box center [855, 304] width 57 height 24
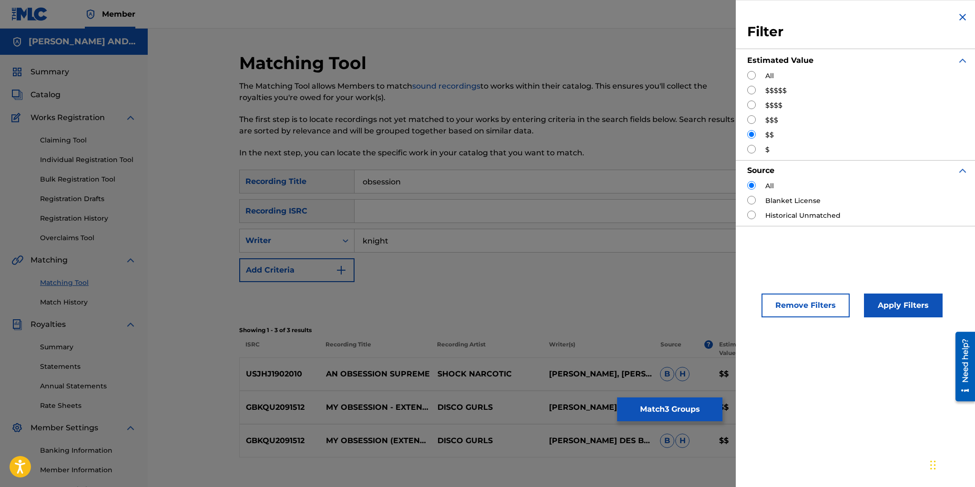
click at [753, 148] on input "Search Form" at bounding box center [752, 149] width 9 height 9
radio input "true"
click at [905, 303] on button "Apply Filters" at bounding box center [903, 306] width 79 height 24
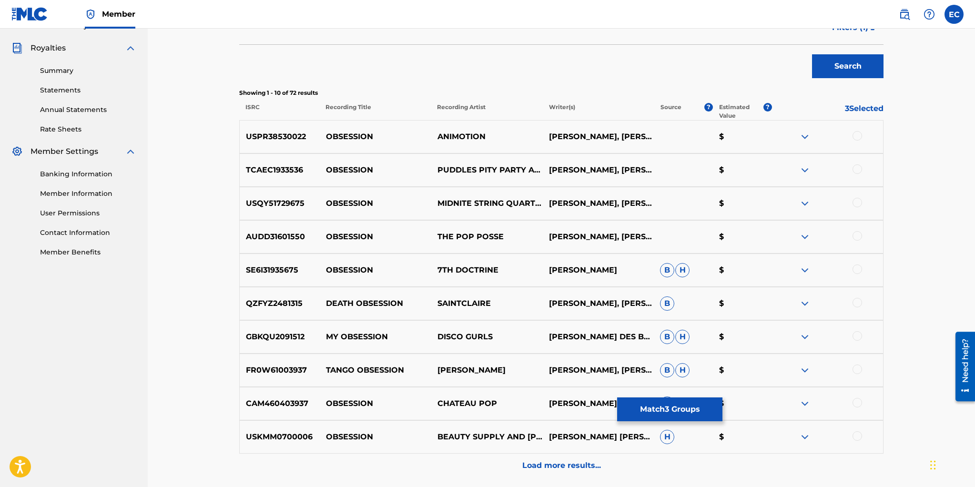
scroll to position [305, 0]
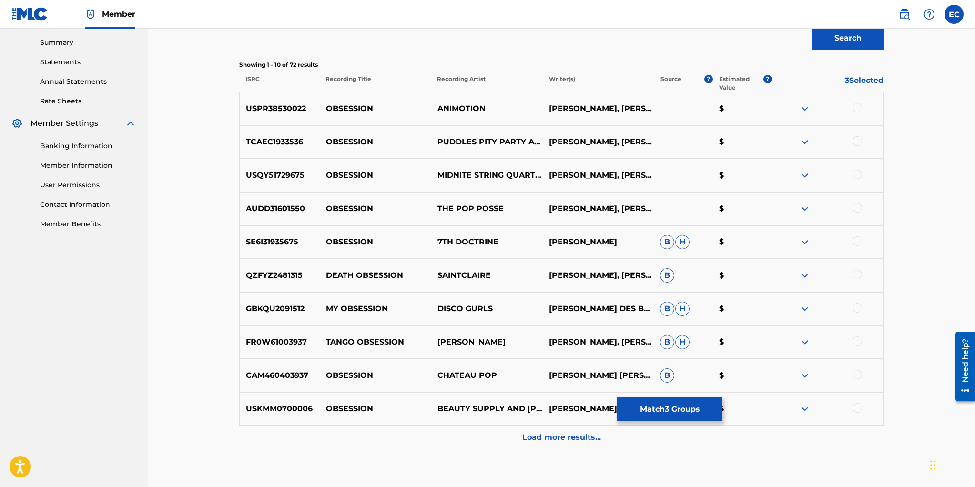
click at [858, 109] on div at bounding box center [858, 108] width 10 height 10
click at [857, 139] on div at bounding box center [858, 141] width 10 height 10
click at [857, 173] on div at bounding box center [858, 175] width 10 height 10
click at [858, 207] on div at bounding box center [858, 208] width 10 height 10
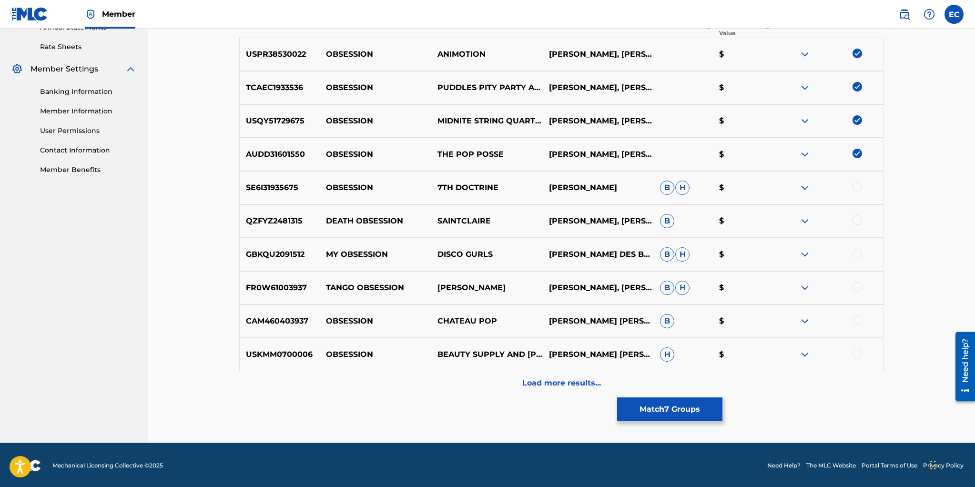
scroll to position [360, 0]
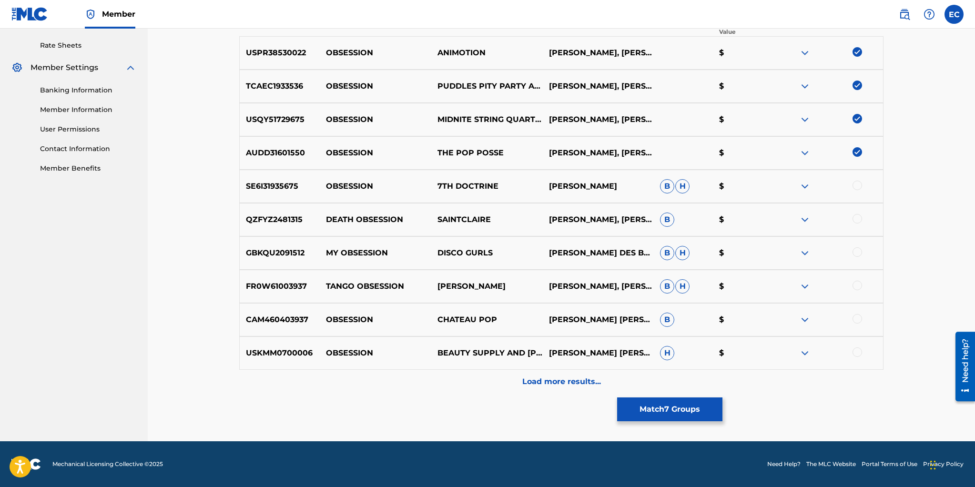
click at [855, 250] on div at bounding box center [858, 252] width 10 height 10
click at [858, 283] on div at bounding box center [858, 286] width 10 height 10
click at [859, 318] on div at bounding box center [858, 319] width 10 height 10
click at [860, 352] on div at bounding box center [858, 353] width 10 height 10
click at [564, 384] on p "Load more results..." at bounding box center [562, 381] width 79 height 11
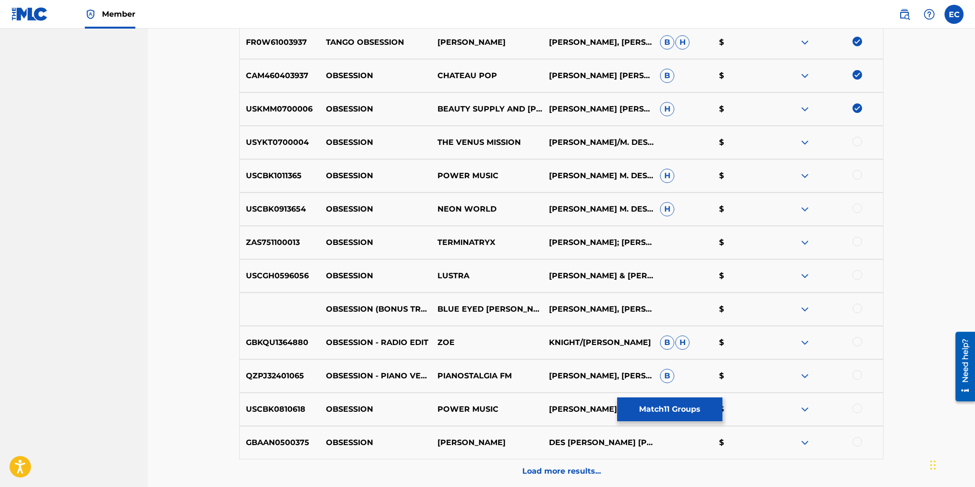
scroll to position [597, 0]
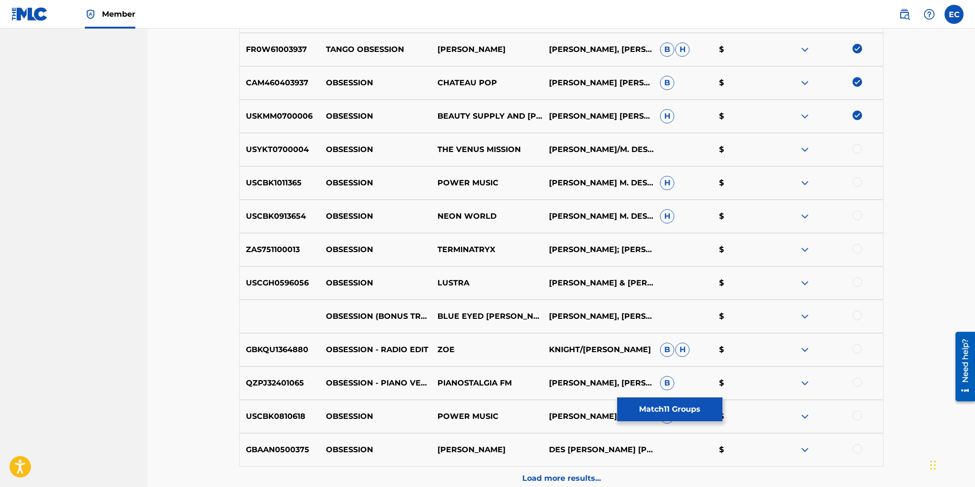
click at [861, 149] on div at bounding box center [858, 149] width 10 height 10
click at [857, 182] on div at bounding box center [858, 182] width 10 height 10
click at [858, 212] on div at bounding box center [858, 216] width 10 height 10
click at [860, 246] on div at bounding box center [858, 249] width 10 height 10
click at [859, 278] on div at bounding box center [858, 282] width 10 height 10
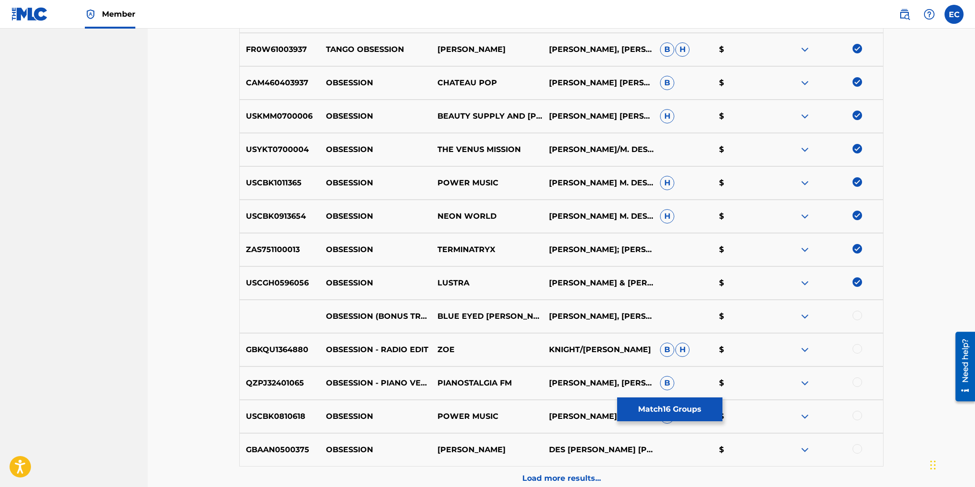
click at [858, 314] on div at bounding box center [858, 316] width 10 height 10
click at [859, 350] on div at bounding box center [858, 349] width 10 height 10
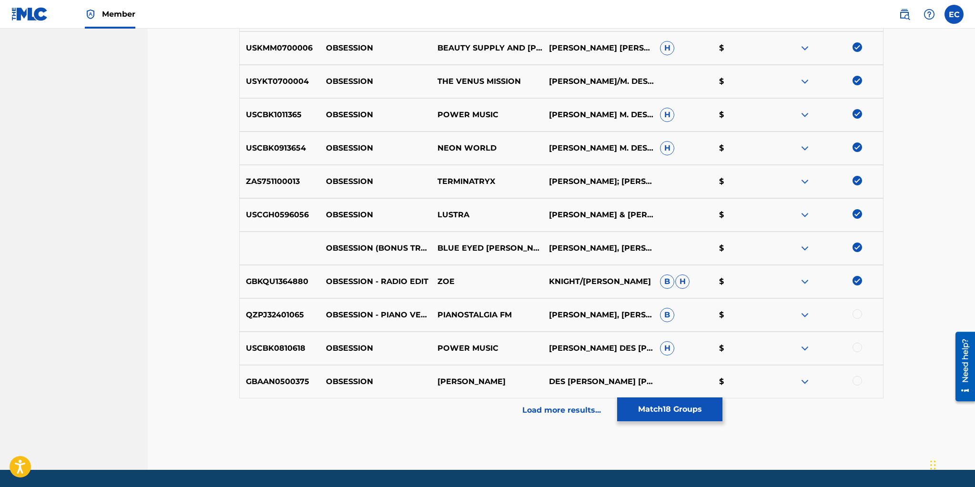
scroll to position [694, 0]
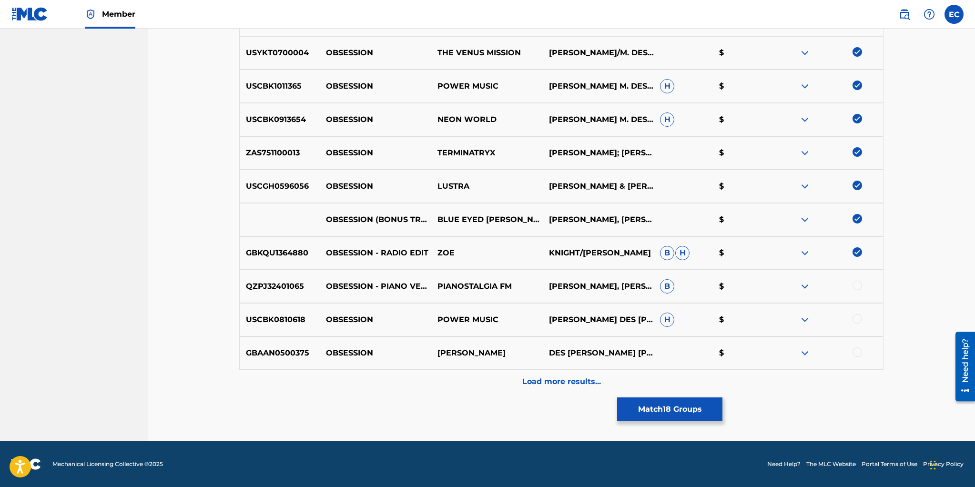
click at [854, 281] on div at bounding box center [828, 286] width 112 height 11
click at [857, 286] on div at bounding box center [858, 286] width 10 height 10
click at [857, 317] on div at bounding box center [858, 319] width 10 height 10
click at [860, 349] on div at bounding box center [858, 353] width 10 height 10
drag, startPoint x: 587, startPoint y: 379, endPoint x: 597, endPoint y: 373, distance: 12.2
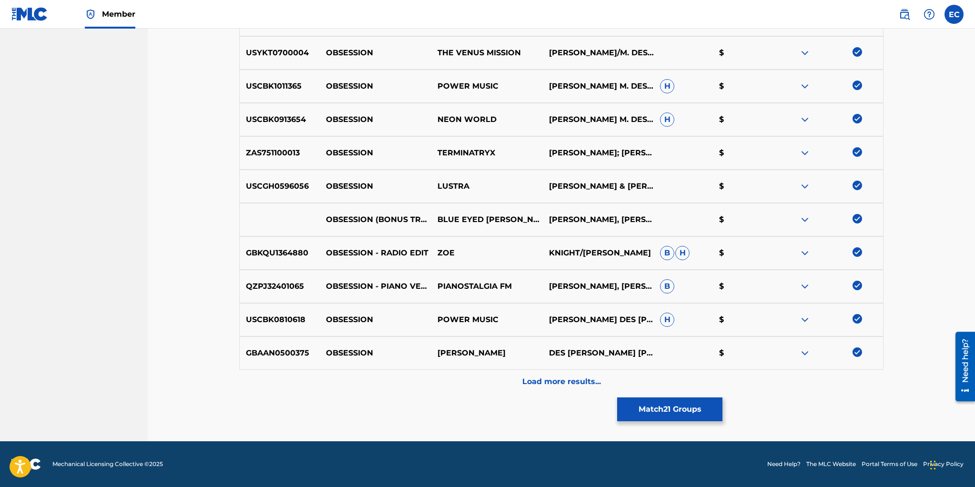
click at [587, 379] on p "Load more results..." at bounding box center [562, 381] width 79 height 11
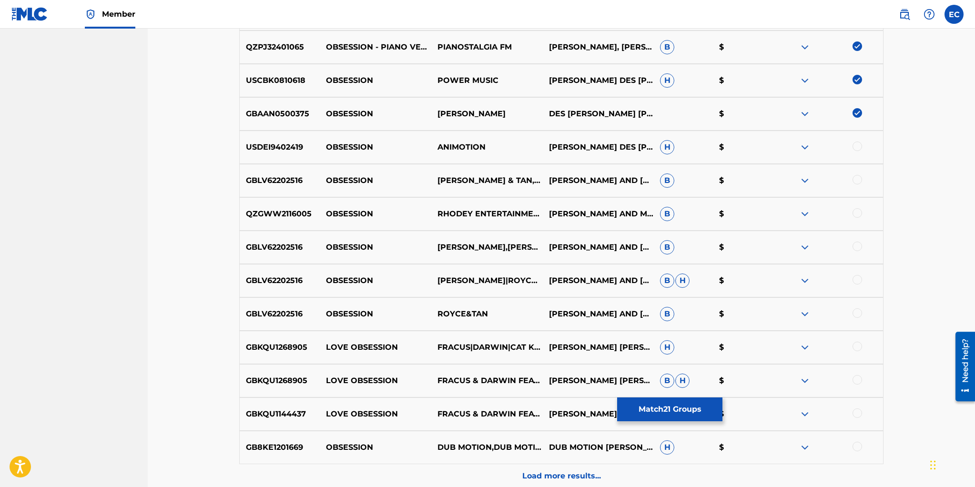
scroll to position [955, 0]
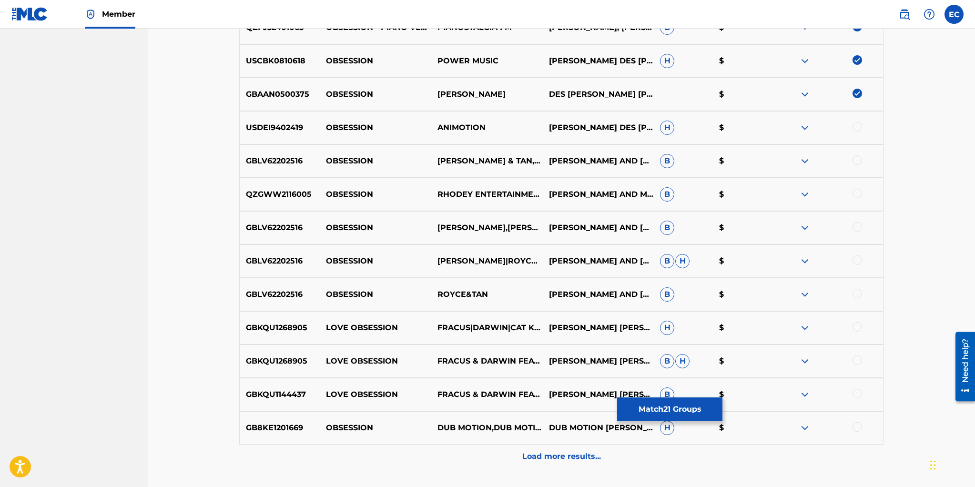
click at [859, 126] on div at bounding box center [858, 127] width 10 height 10
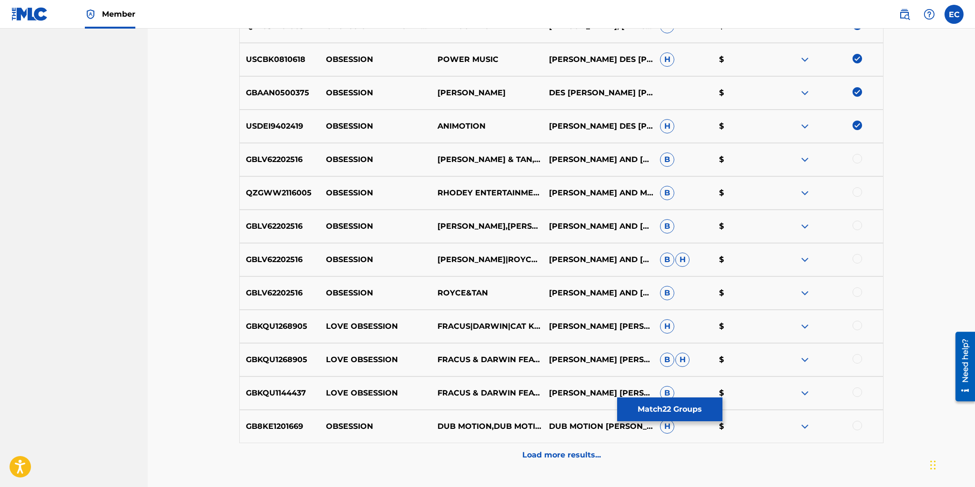
click at [859, 157] on div at bounding box center [858, 159] width 10 height 10
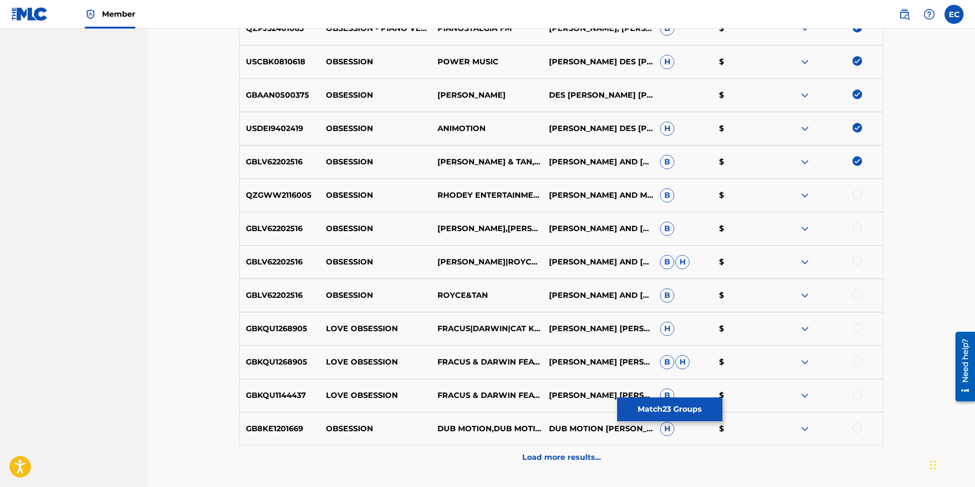
click at [858, 190] on div at bounding box center [858, 195] width 10 height 10
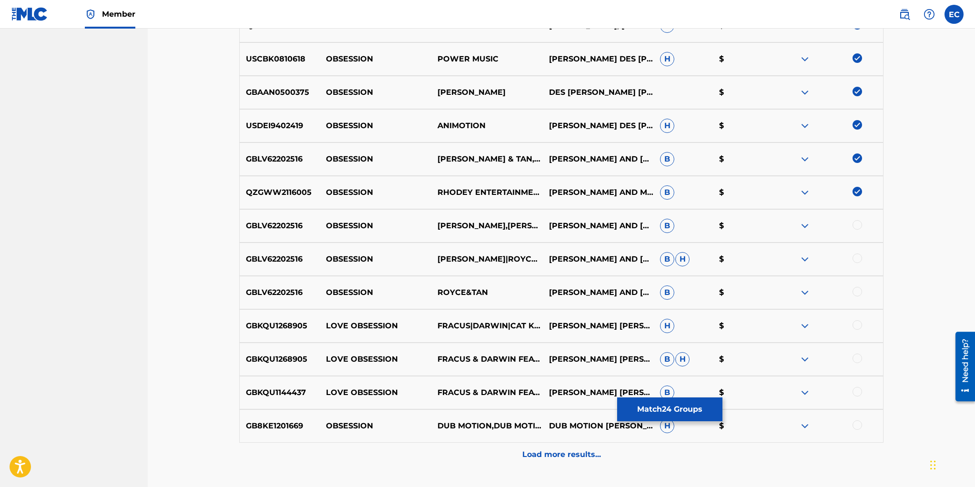
drag, startPoint x: 856, startPoint y: 222, endPoint x: 856, endPoint y: 236, distance: 13.8
click at [856, 222] on div at bounding box center [858, 225] width 10 height 10
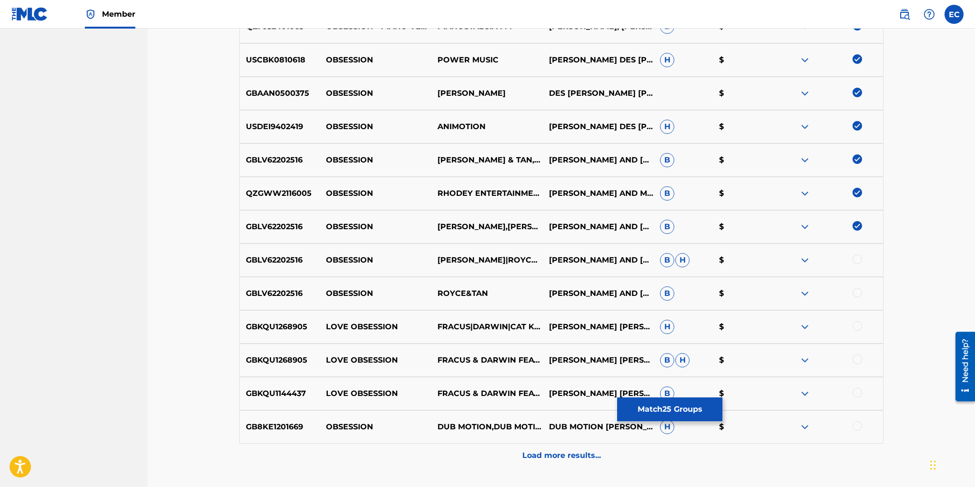
click at [858, 257] on div at bounding box center [858, 260] width 10 height 10
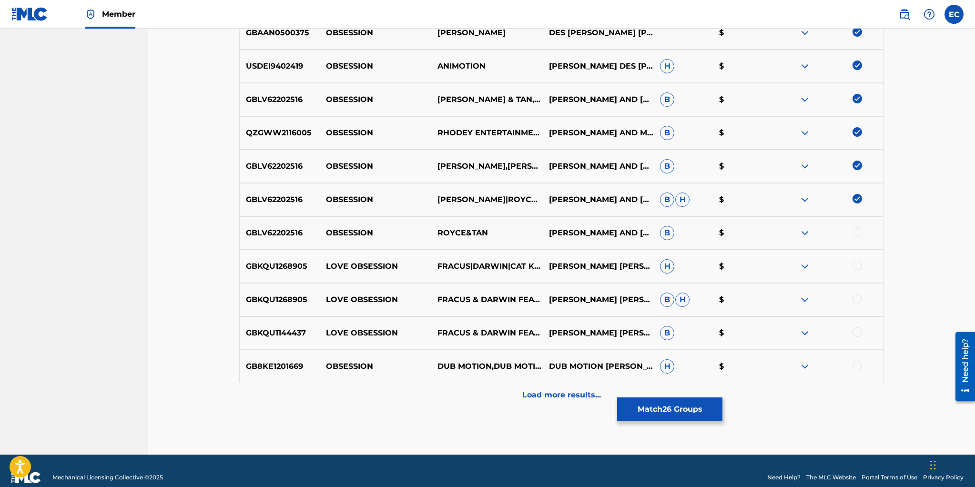
scroll to position [1028, 0]
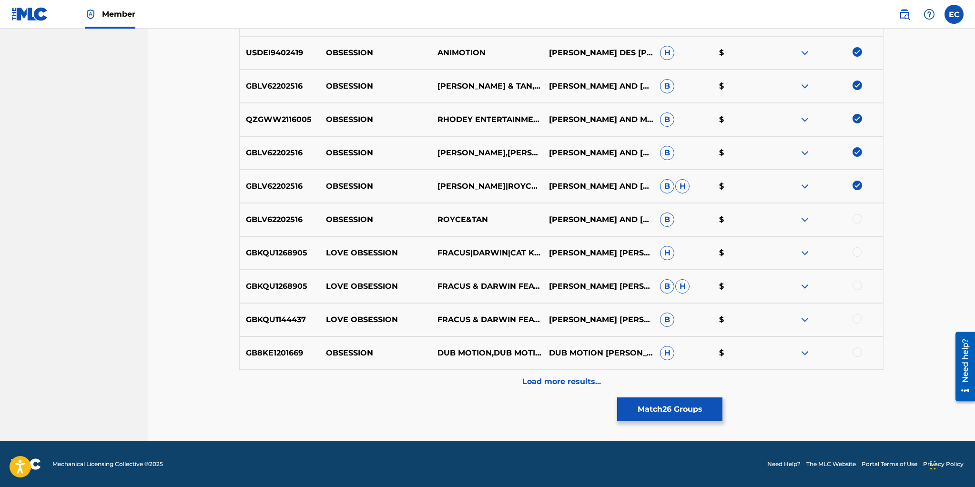
drag, startPoint x: 860, startPoint y: 352, endPoint x: 855, endPoint y: 351, distance: 4.8
click at [860, 352] on div at bounding box center [858, 353] width 10 height 10
click at [863, 219] on div at bounding box center [828, 219] width 112 height 11
click at [570, 377] on p "Load more results..." at bounding box center [562, 381] width 79 height 11
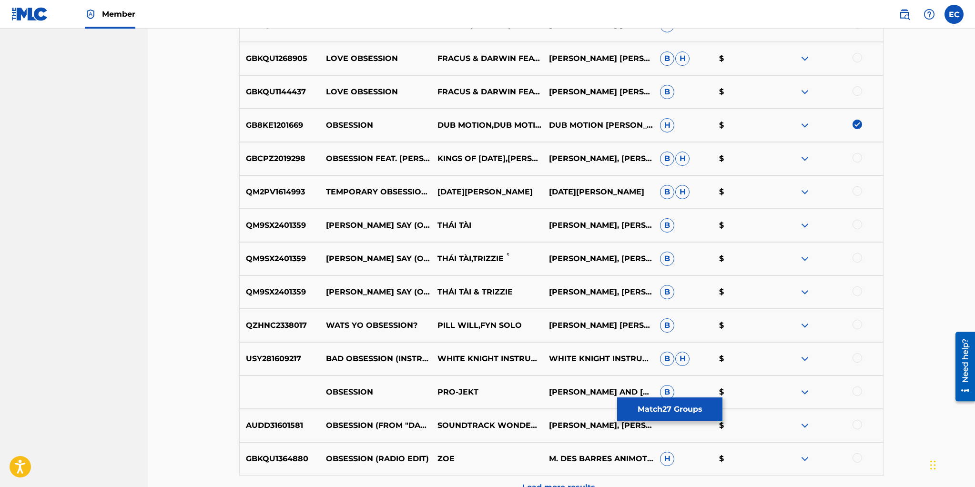
scroll to position [1255, 0]
click at [859, 226] on div at bounding box center [858, 226] width 10 height 10
click at [858, 258] on div at bounding box center [858, 259] width 10 height 10
click at [856, 292] on div at bounding box center [858, 292] width 10 height 10
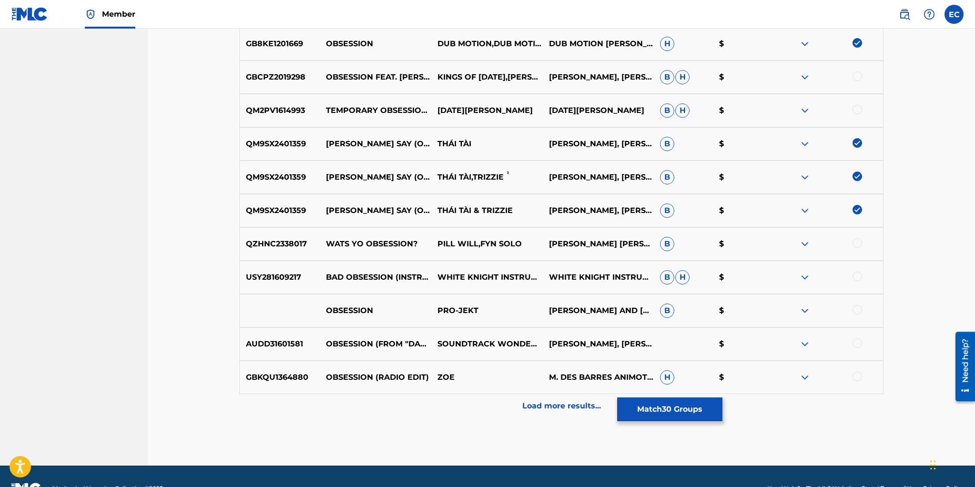
scroll to position [1344, 0]
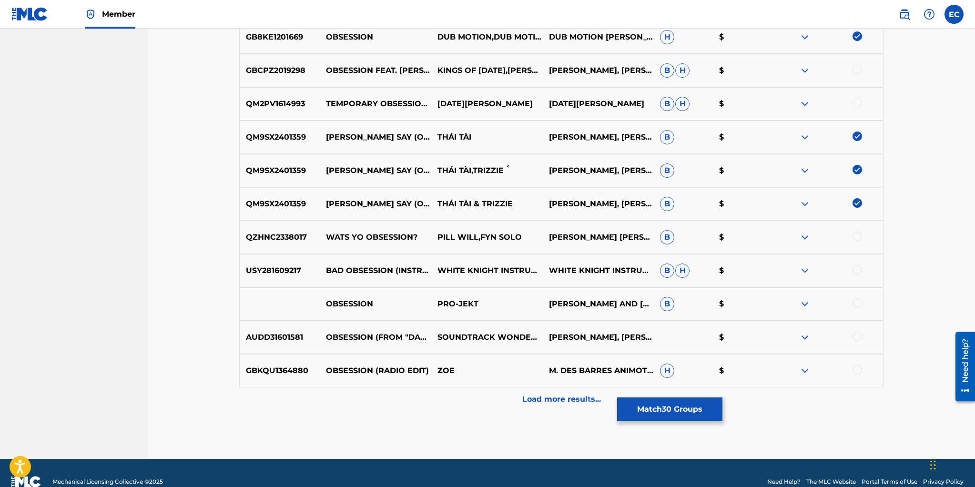
click at [858, 304] on div at bounding box center [858, 303] width 10 height 10
click at [857, 336] on div at bounding box center [858, 337] width 10 height 10
click at [856, 369] on div at bounding box center [858, 370] width 10 height 10
drag, startPoint x: 575, startPoint y: 399, endPoint x: 584, endPoint y: 394, distance: 9.8
click at [575, 399] on p "Load more results..." at bounding box center [562, 399] width 79 height 11
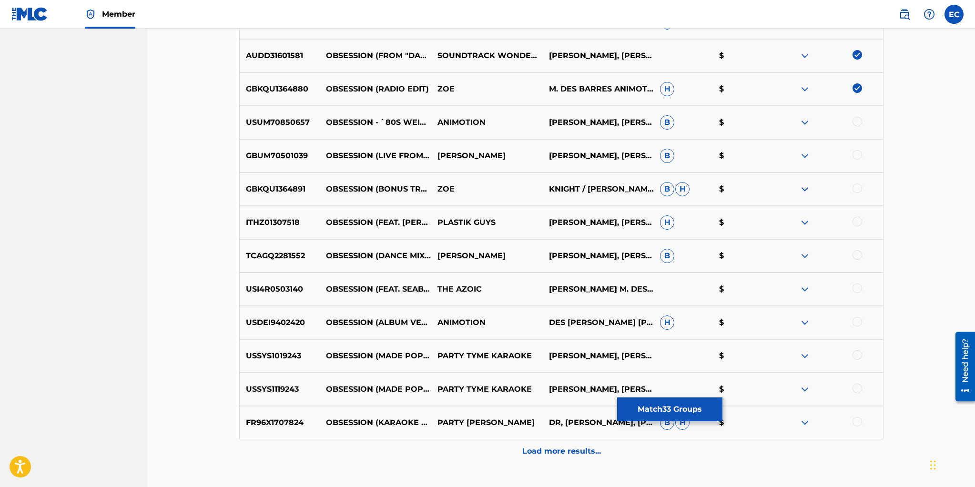
scroll to position [1645, 0]
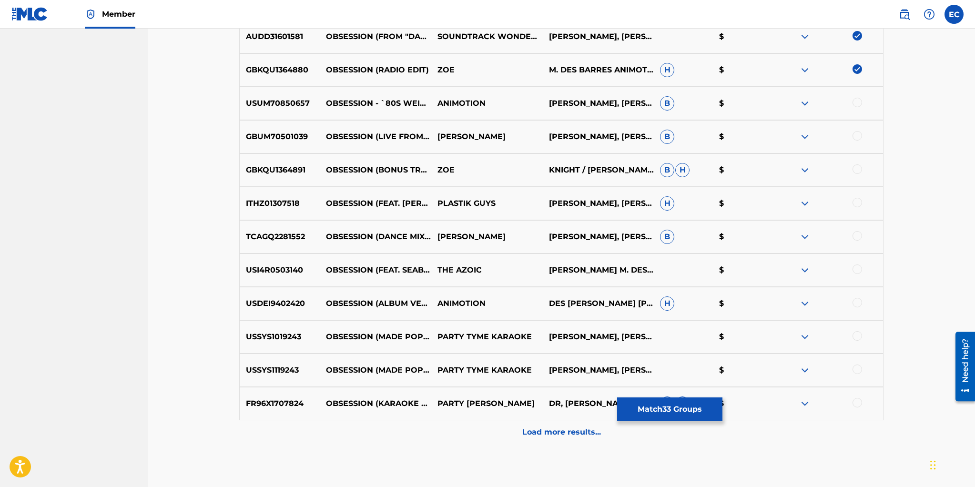
click at [859, 102] on div at bounding box center [858, 103] width 10 height 10
click at [860, 136] on div at bounding box center [858, 136] width 10 height 10
click at [859, 174] on div at bounding box center [828, 169] width 112 height 11
drag, startPoint x: 856, startPoint y: 203, endPoint x: 858, endPoint y: 194, distance: 9.3
click at [856, 203] on div at bounding box center [858, 203] width 10 height 10
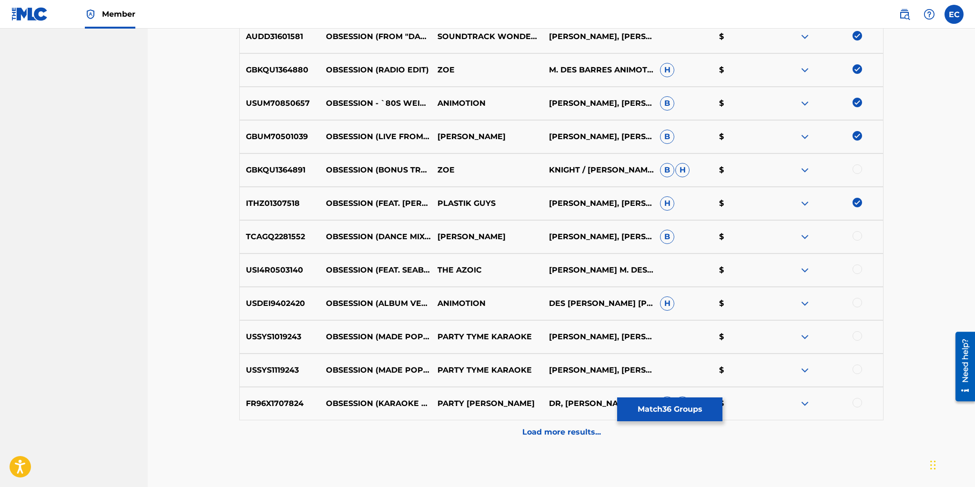
click at [857, 169] on div at bounding box center [858, 169] width 10 height 10
click at [859, 236] on div at bounding box center [858, 236] width 10 height 10
click at [858, 267] on div at bounding box center [858, 270] width 10 height 10
click at [855, 300] on div at bounding box center [858, 303] width 10 height 10
click at [860, 337] on div at bounding box center [858, 336] width 10 height 10
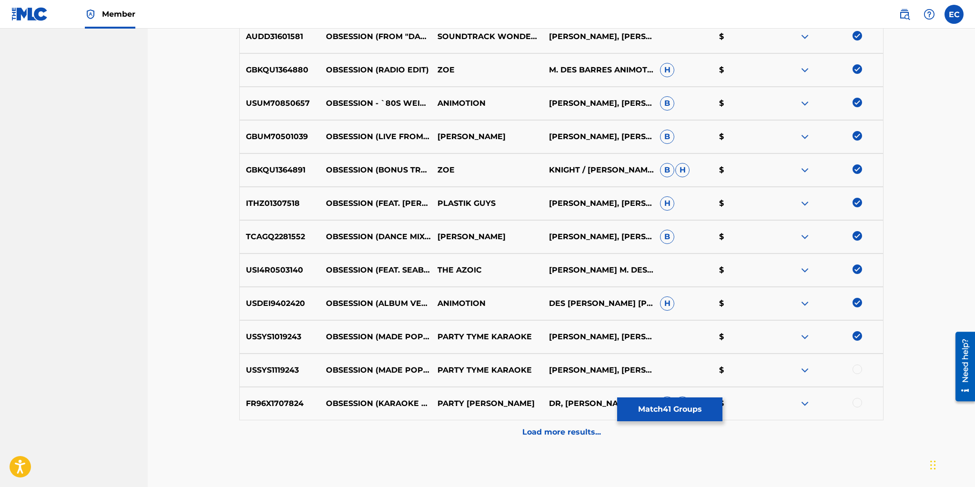
click at [859, 369] on div at bounding box center [858, 370] width 10 height 10
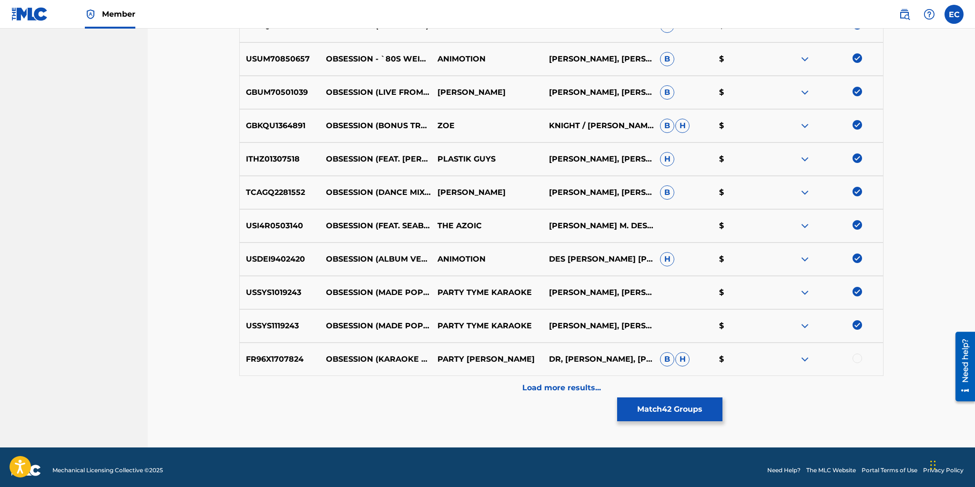
scroll to position [1689, 0]
click at [856, 359] on div at bounding box center [858, 359] width 10 height 10
click at [556, 387] on p "Load more results..." at bounding box center [562, 388] width 79 height 11
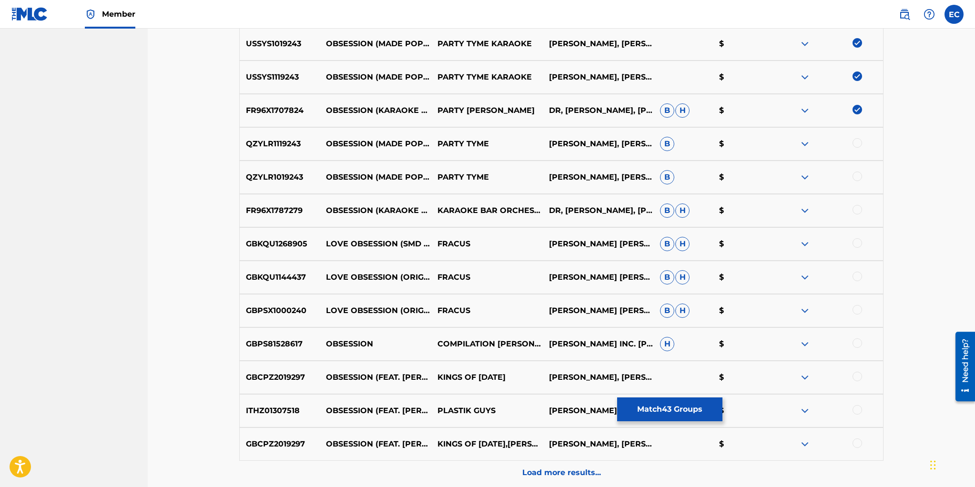
scroll to position [1970, 0]
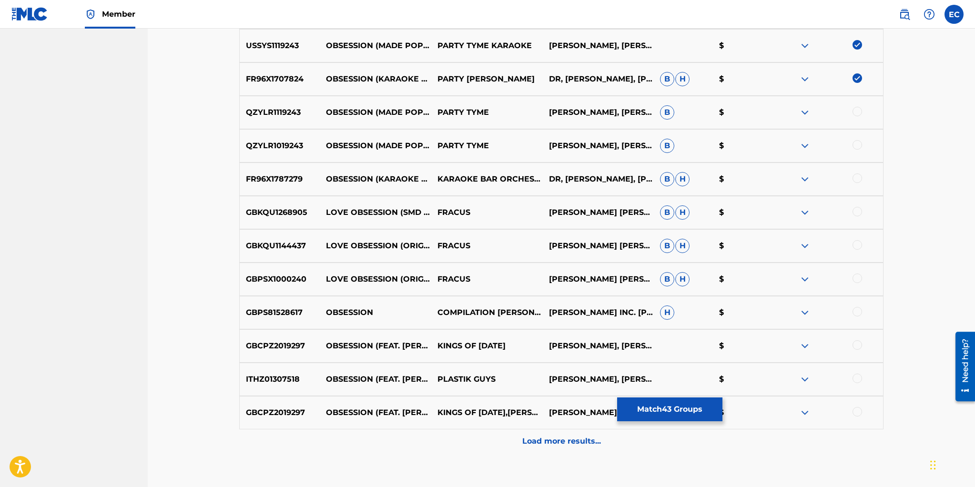
click at [854, 109] on div at bounding box center [858, 112] width 10 height 10
click at [859, 142] on div at bounding box center [858, 145] width 10 height 10
click at [858, 176] on div at bounding box center [858, 179] width 10 height 10
click at [858, 210] on div at bounding box center [858, 212] width 10 height 10
click at [857, 246] on div at bounding box center [858, 245] width 10 height 10
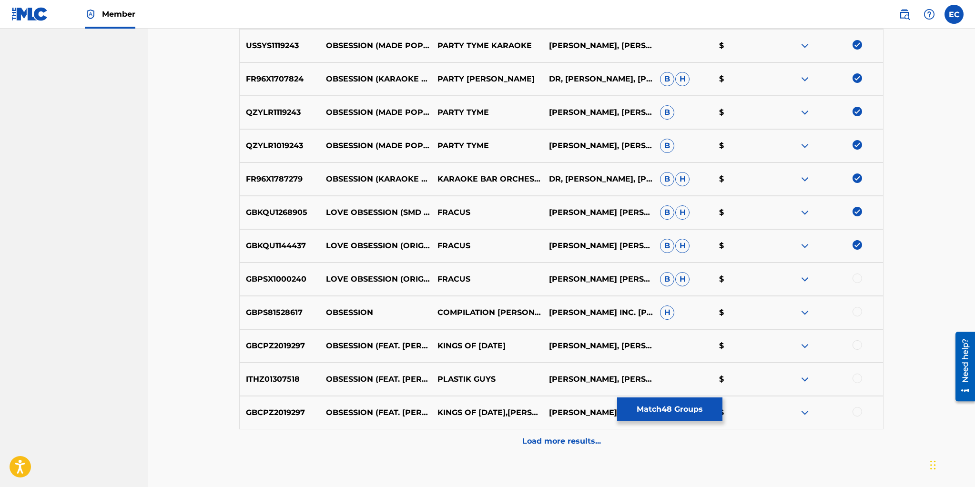
click at [856, 279] on div at bounding box center [858, 279] width 10 height 10
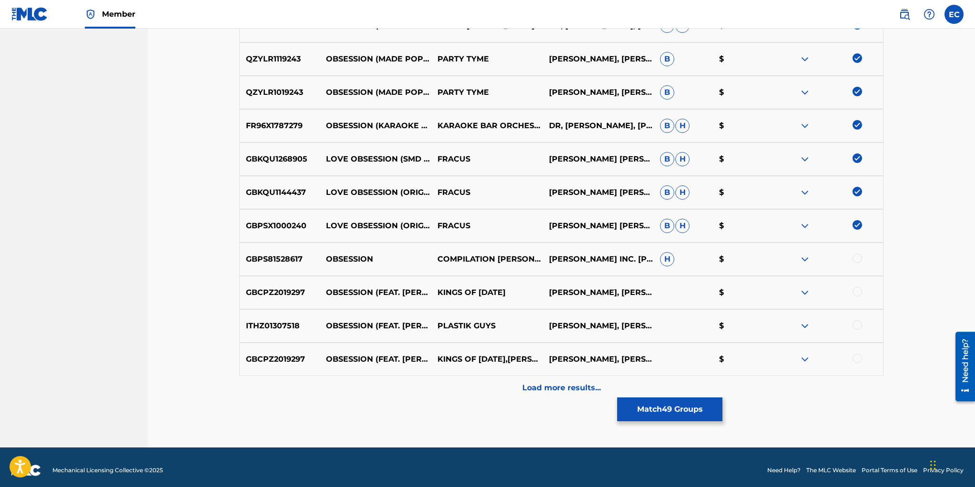
scroll to position [2029, 0]
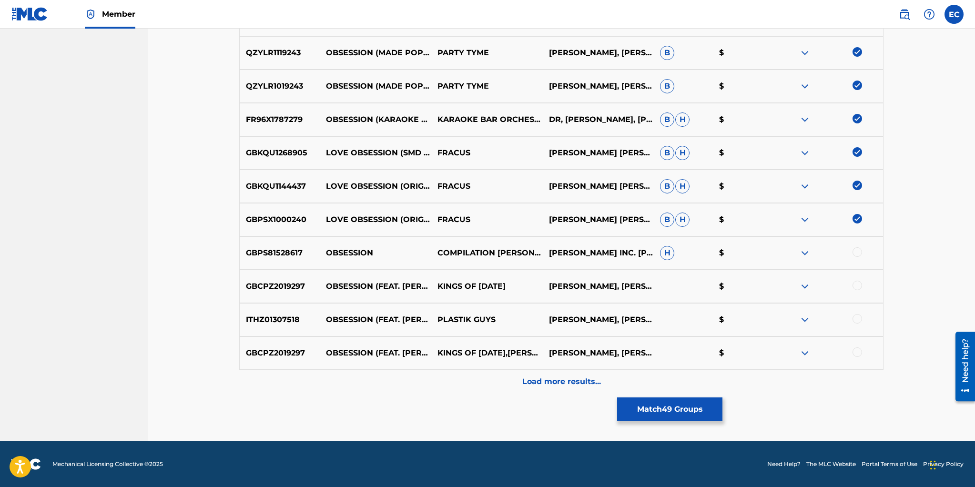
click at [860, 284] on div at bounding box center [858, 286] width 10 height 10
click at [860, 317] on div at bounding box center [858, 319] width 10 height 10
drag, startPoint x: 862, startPoint y: 353, endPoint x: 849, endPoint y: 353, distance: 13.8
click at [862, 353] on div at bounding box center [828, 353] width 112 height 11
click at [860, 354] on div at bounding box center [858, 353] width 10 height 10
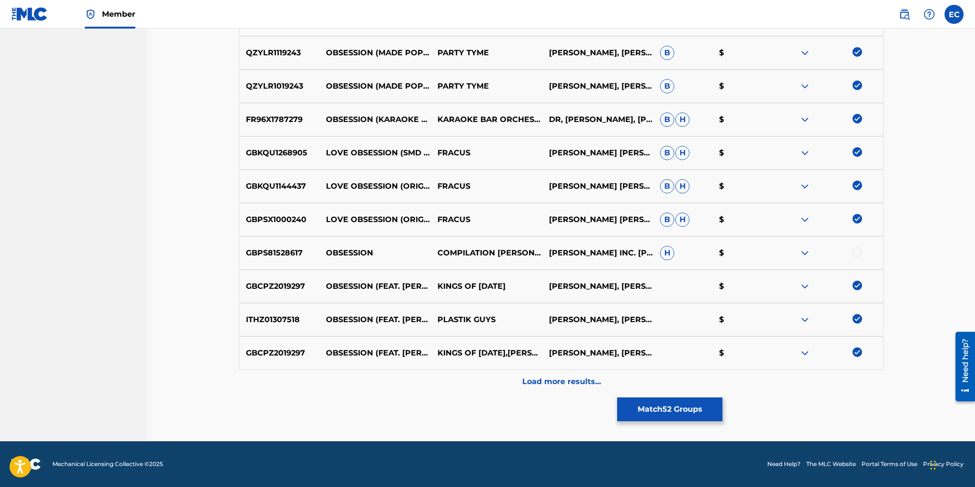
click at [571, 382] on p "Load more results..." at bounding box center [562, 381] width 79 height 11
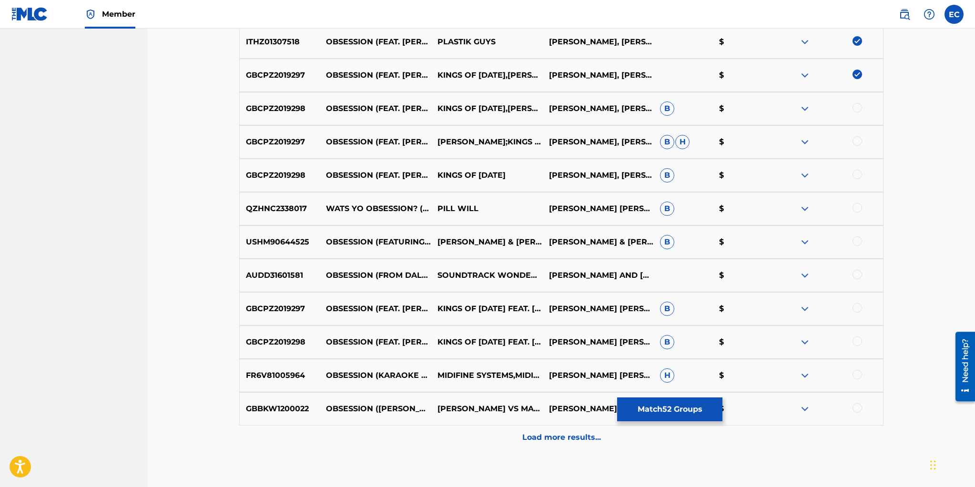
scroll to position [2310, 0]
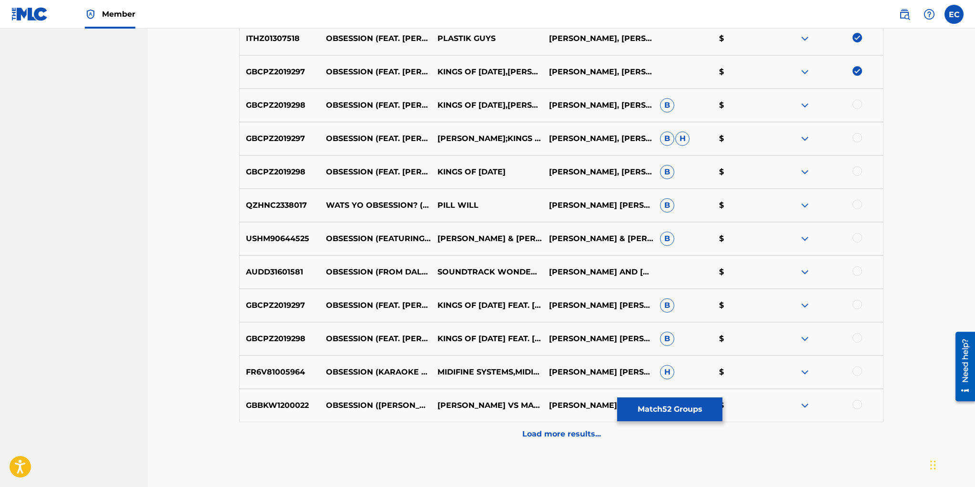
drag, startPoint x: 856, startPoint y: 101, endPoint x: 856, endPoint y: 113, distance: 11.9
click at [856, 101] on div at bounding box center [858, 105] width 10 height 10
click at [858, 133] on div at bounding box center [858, 138] width 10 height 10
click at [860, 172] on div at bounding box center [858, 171] width 10 height 10
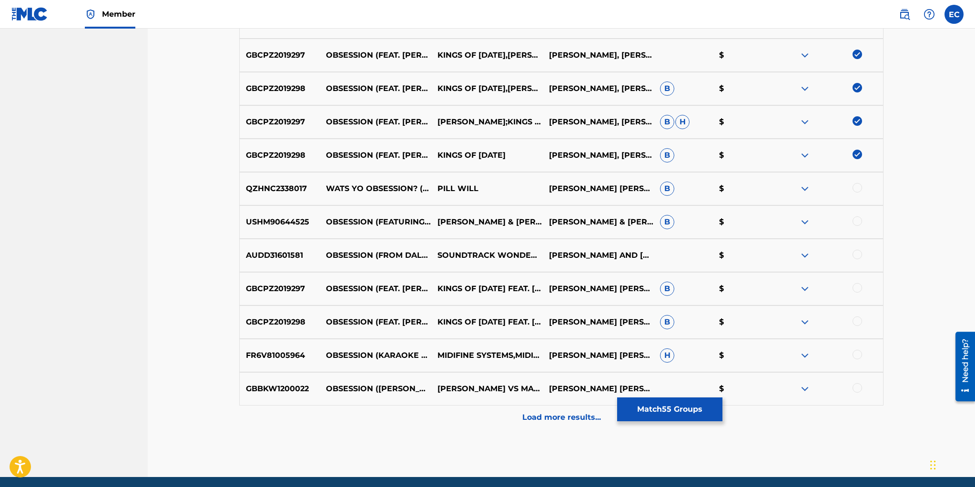
scroll to position [2332, 0]
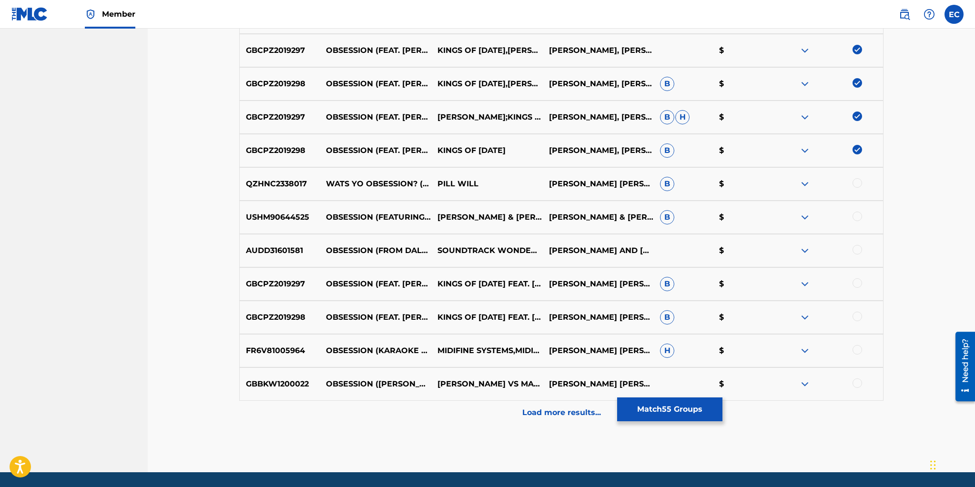
click at [859, 213] on div at bounding box center [858, 217] width 10 height 10
click at [859, 246] on div at bounding box center [858, 250] width 10 height 10
click at [858, 281] on div at bounding box center [858, 283] width 10 height 10
click at [859, 318] on div at bounding box center [858, 317] width 10 height 10
click at [856, 350] on div at bounding box center [858, 350] width 10 height 10
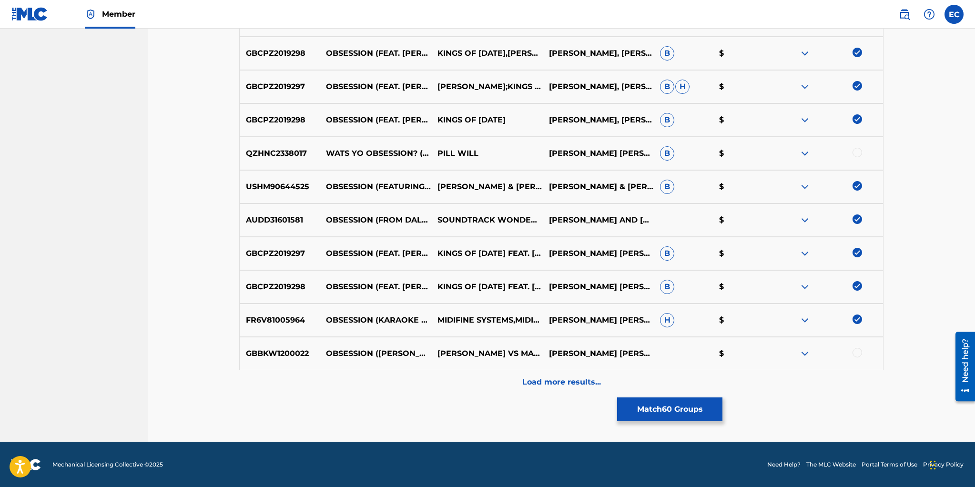
scroll to position [2363, 0]
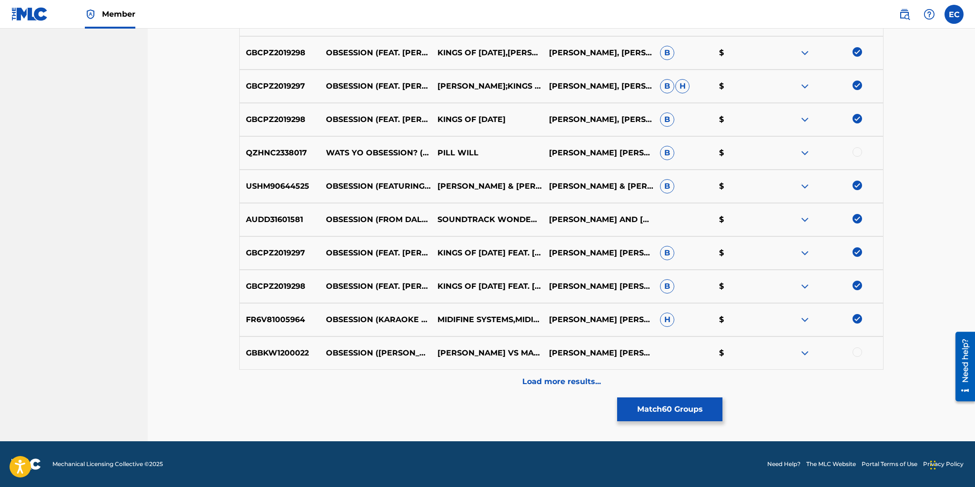
click at [541, 380] on p "Load more results..." at bounding box center [562, 381] width 79 height 11
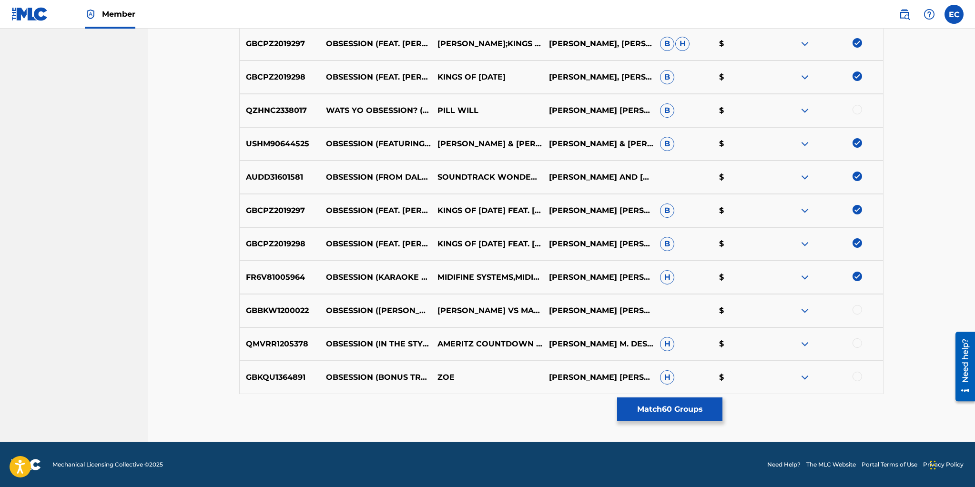
scroll to position [2406, 0]
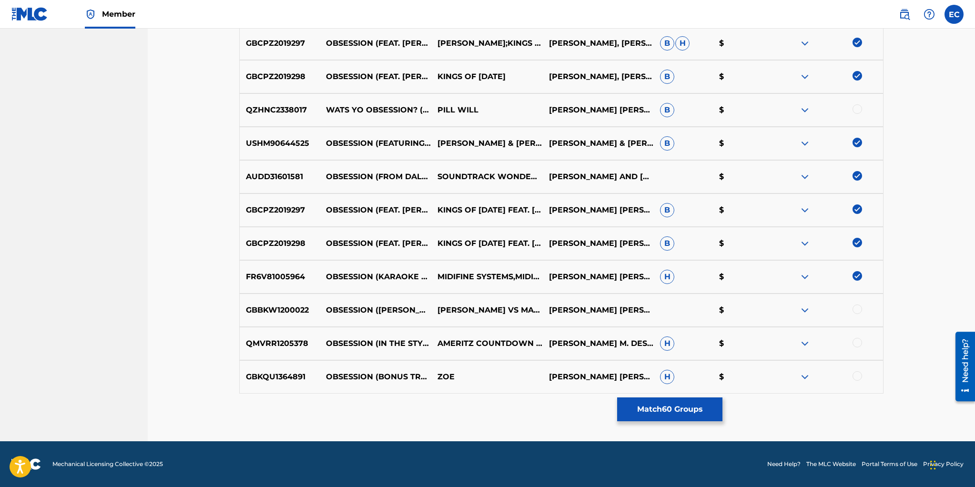
click at [860, 344] on div at bounding box center [858, 343] width 10 height 10
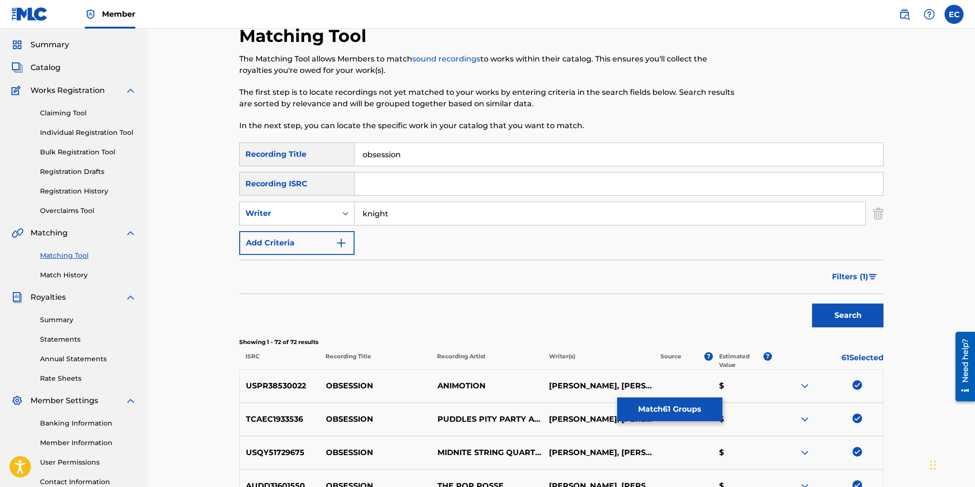
scroll to position [0, 0]
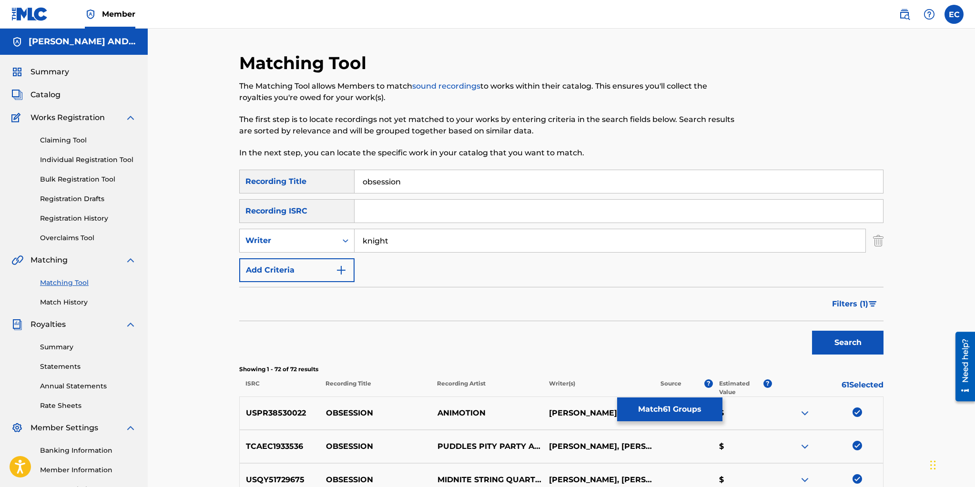
drag, startPoint x: 394, startPoint y: 238, endPoint x: 409, endPoint y: 237, distance: 14.8
click at [395, 238] on input "knight" at bounding box center [610, 240] width 511 height 23
type input "k"
type input "barres"
click at [812, 331] on button "Search" at bounding box center [848, 343] width 72 height 24
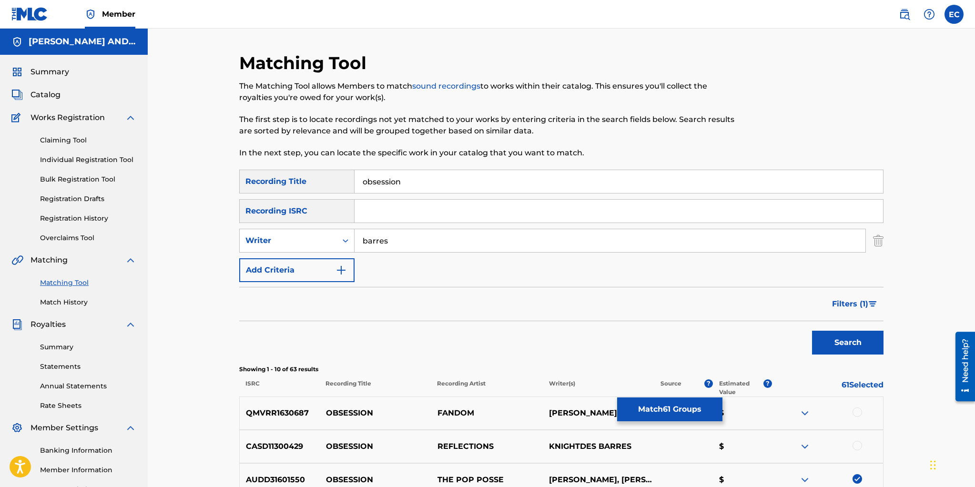
click at [869, 306] on img "Search Form" at bounding box center [873, 304] width 8 height 6
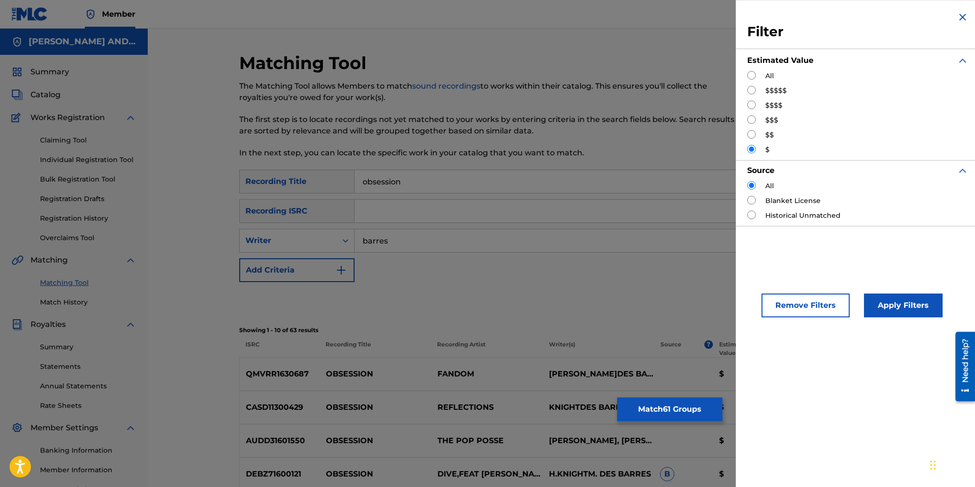
click at [829, 298] on button "Remove Filters" at bounding box center [806, 306] width 88 height 24
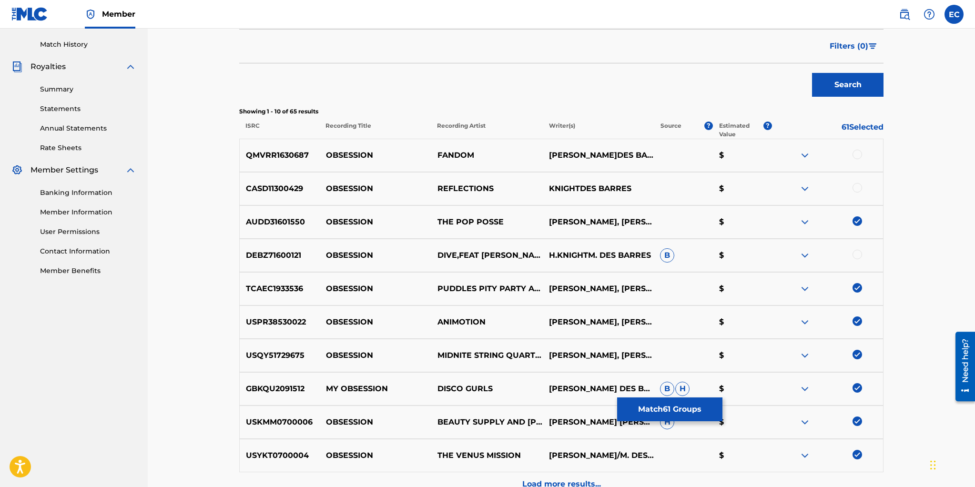
scroll to position [262, 0]
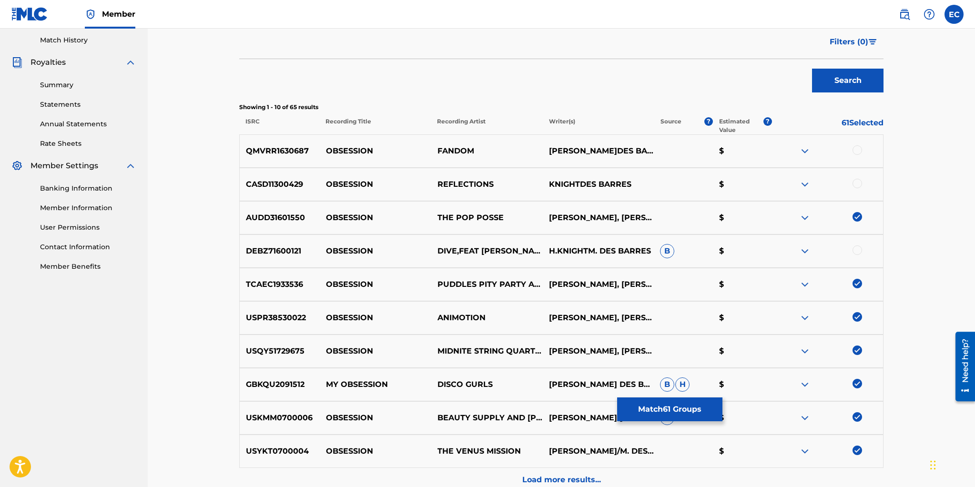
click at [859, 152] on div at bounding box center [858, 150] width 10 height 10
click at [858, 186] on div at bounding box center [858, 184] width 10 height 10
click at [857, 251] on div at bounding box center [858, 251] width 10 height 10
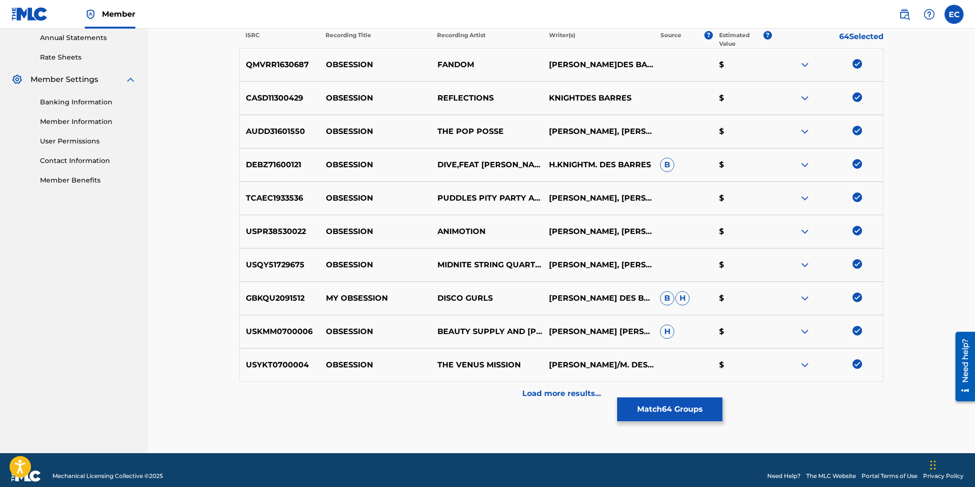
scroll to position [360, 0]
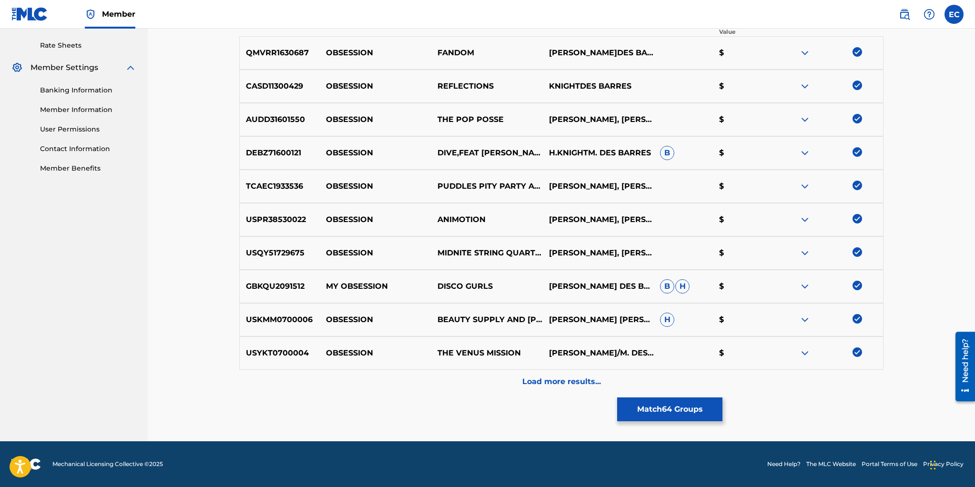
click at [542, 384] on p "Load more results..." at bounding box center [562, 381] width 79 height 11
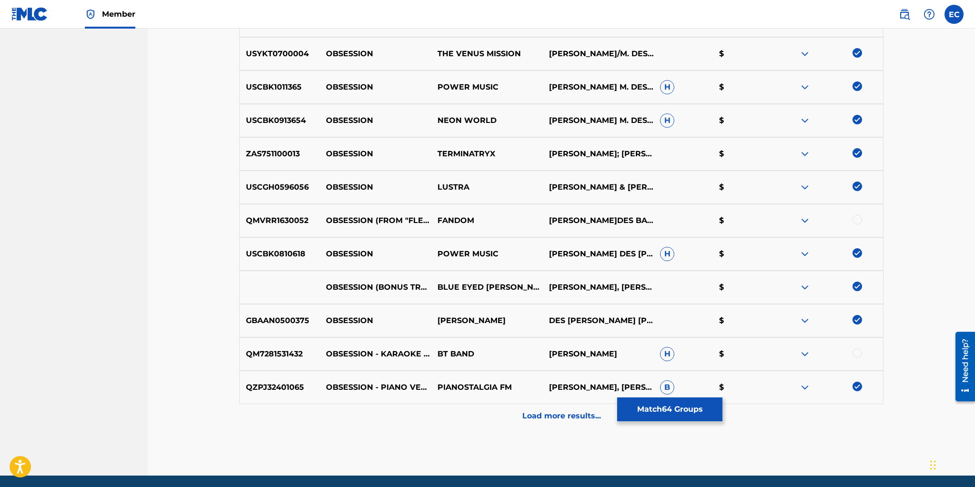
scroll to position [690, 0]
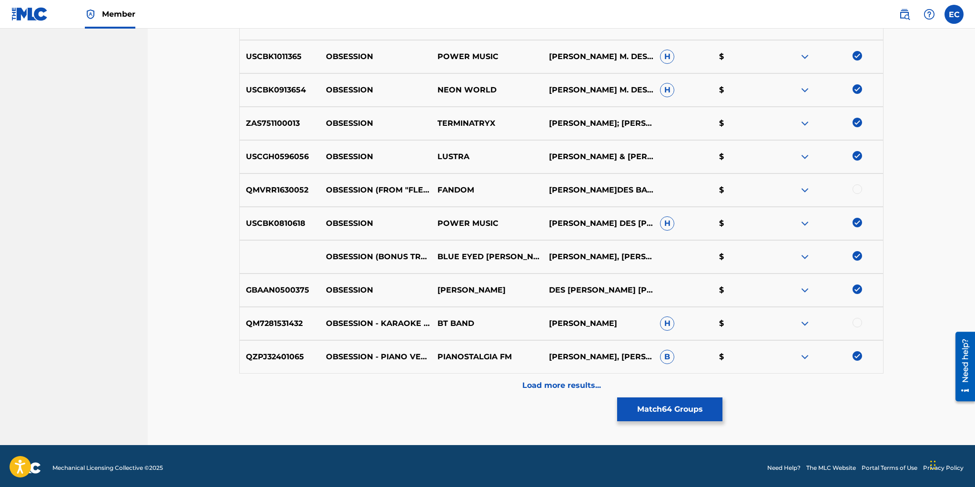
click at [859, 187] on div at bounding box center [858, 190] width 10 height 10
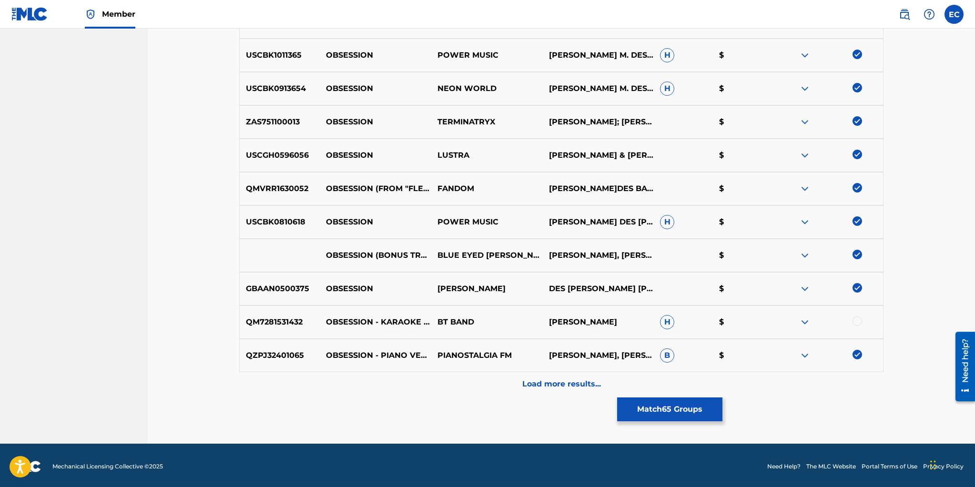
scroll to position [693, 0]
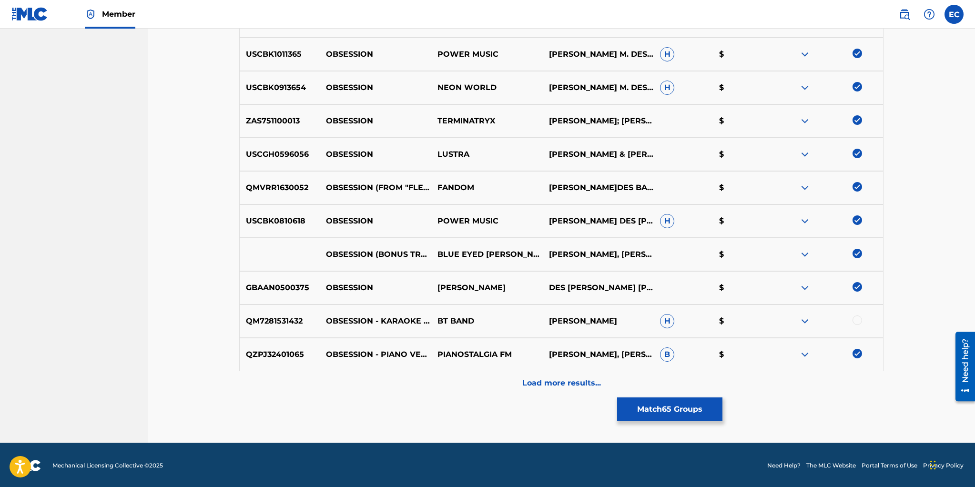
click at [856, 320] on div at bounding box center [858, 321] width 10 height 10
click at [590, 384] on p "Load more results..." at bounding box center [562, 383] width 79 height 11
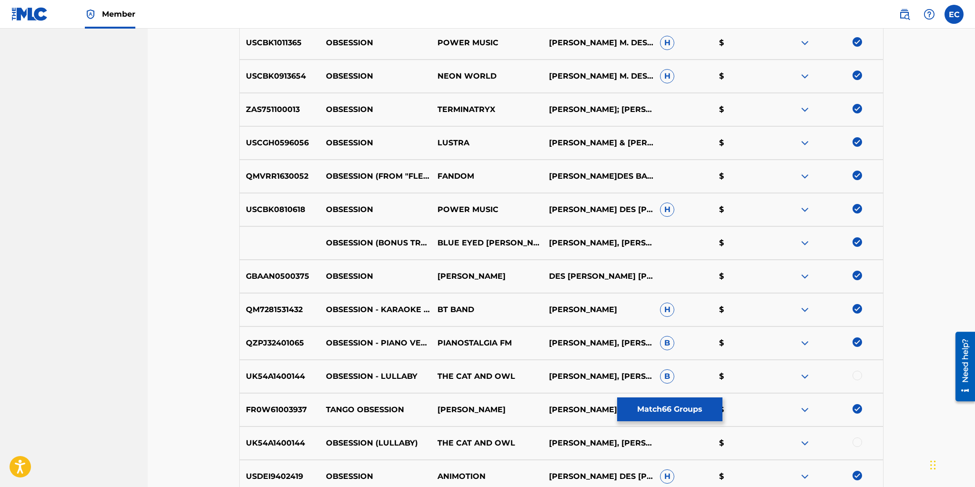
scroll to position [710, 0]
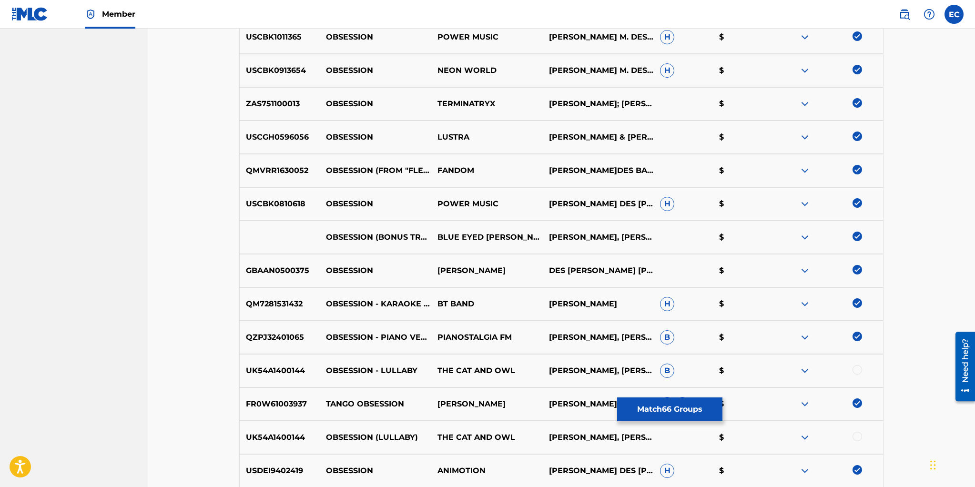
click at [857, 371] on div at bounding box center [858, 370] width 10 height 10
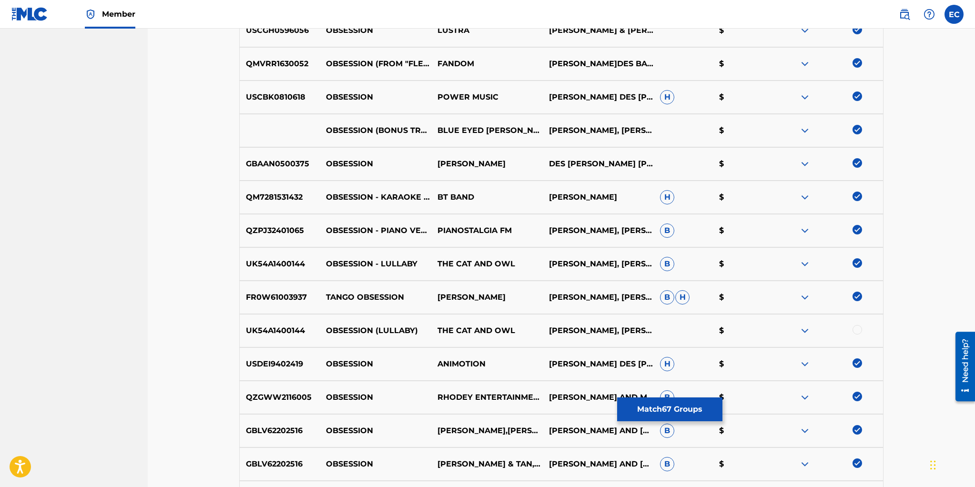
scroll to position [818, 0]
click at [858, 329] on div at bounding box center [858, 329] width 10 height 10
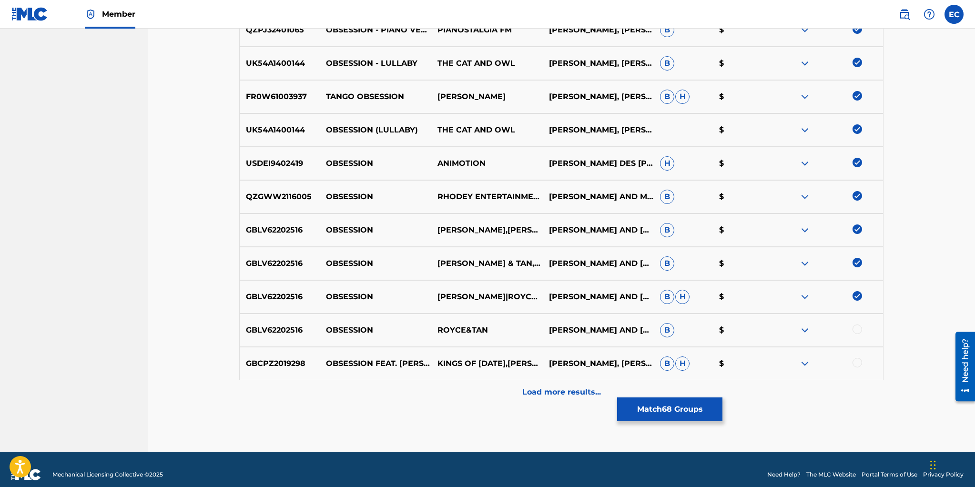
scroll to position [1021, 0]
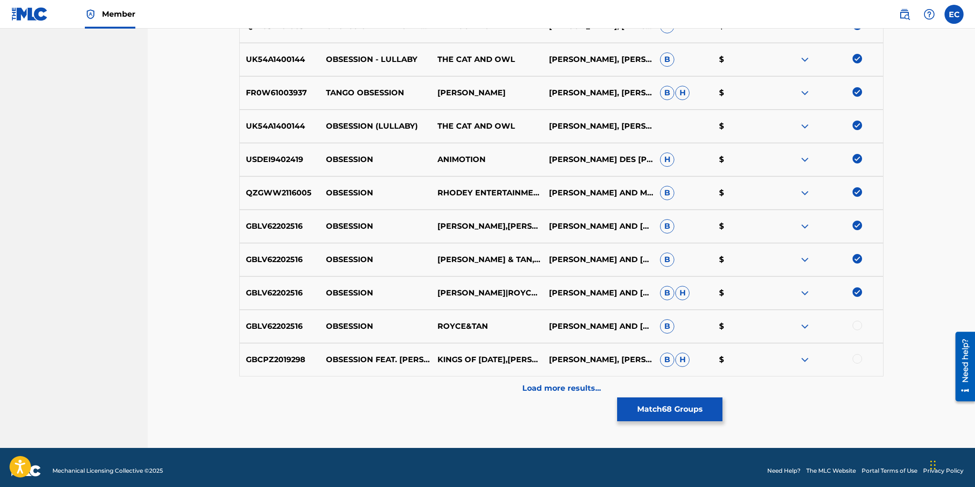
click at [858, 324] on div at bounding box center [858, 326] width 10 height 10
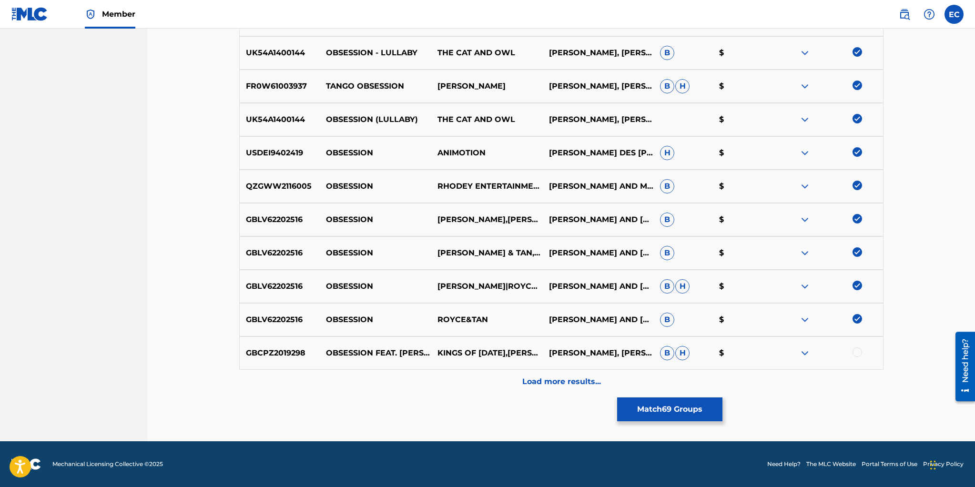
click at [858, 352] on div at bounding box center [858, 353] width 10 height 10
click at [570, 376] on p "Load more results..." at bounding box center [562, 381] width 79 height 11
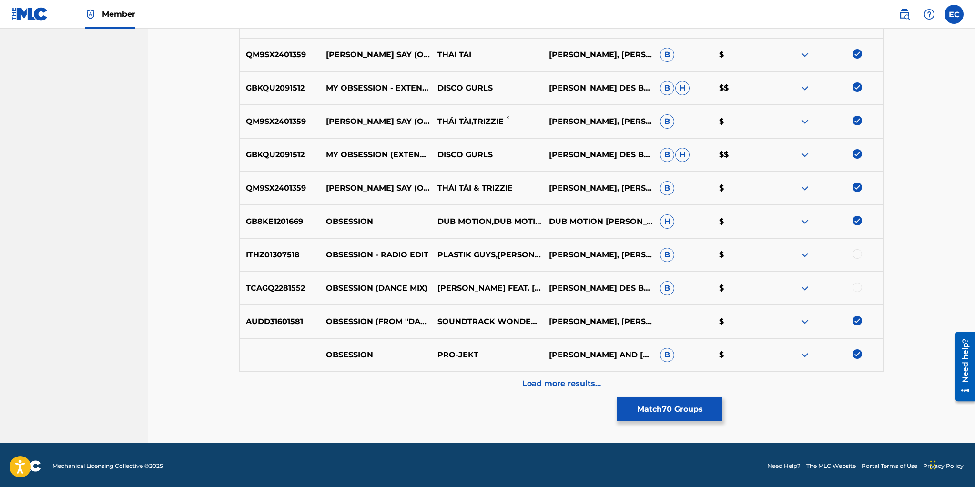
scroll to position [1362, 0]
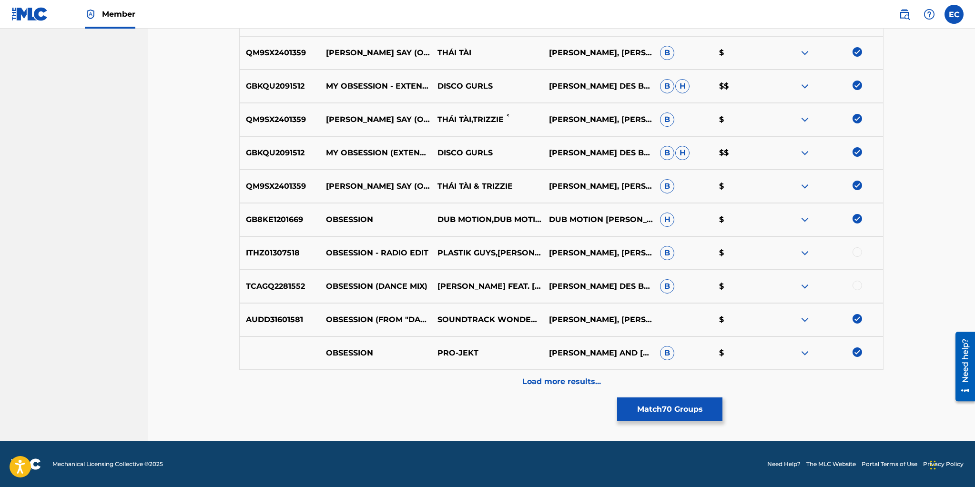
click at [858, 286] on div at bounding box center [858, 286] width 10 height 10
click at [854, 251] on div at bounding box center [858, 252] width 10 height 10
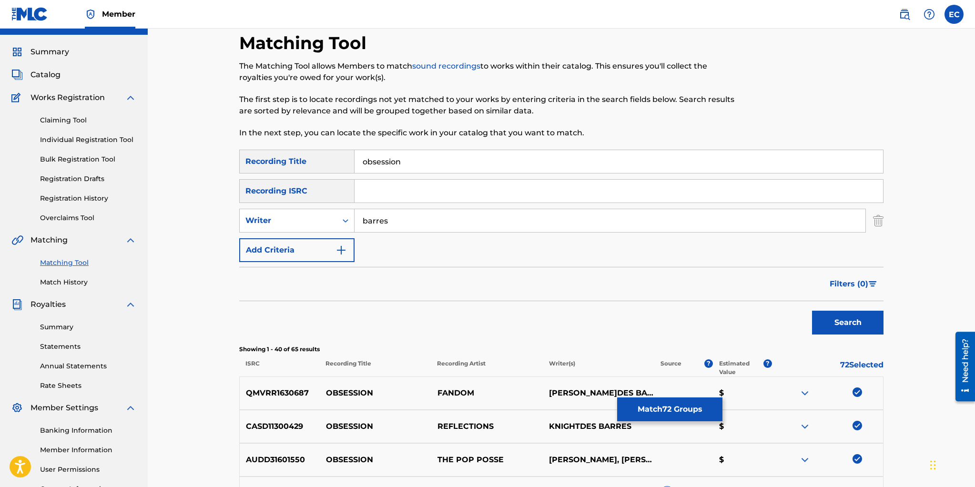
scroll to position [0, 0]
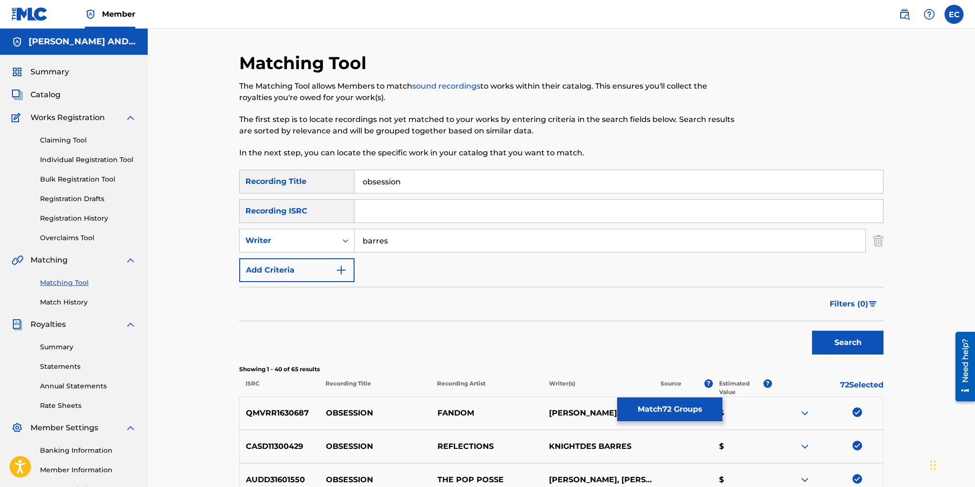
drag, startPoint x: 391, startPoint y: 240, endPoint x: 359, endPoint y: 237, distance: 33.1
click at [359, 237] on input "barres" at bounding box center [610, 240] width 511 height 23
click at [293, 236] on div "Writer" at bounding box center [289, 240] width 86 height 11
click at [294, 267] on div "Recording Artist" at bounding box center [297, 265] width 114 height 24
click at [372, 248] on input "Search Form" at bounding box center [610, 240] width 511 height 23
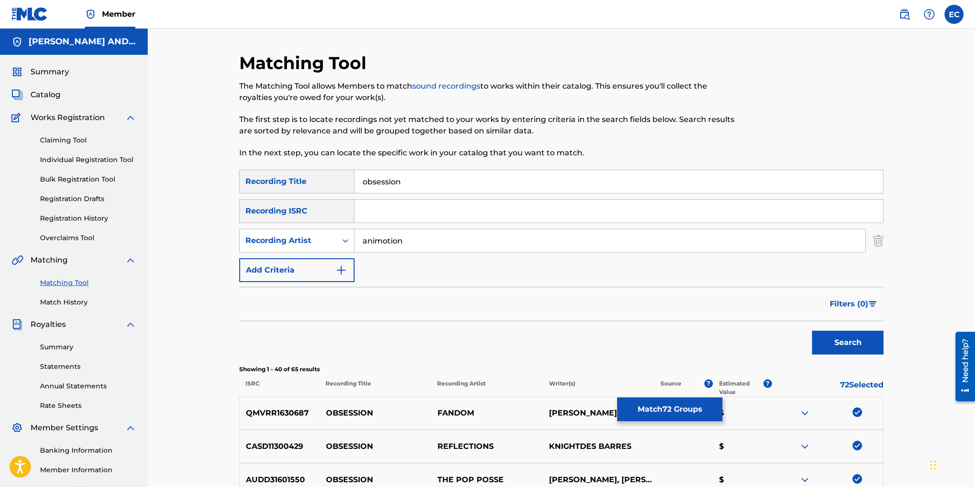
type input "animotion"
click at [812, 331] on button "Search" at bounding box center [848, 343] width 72 height 24
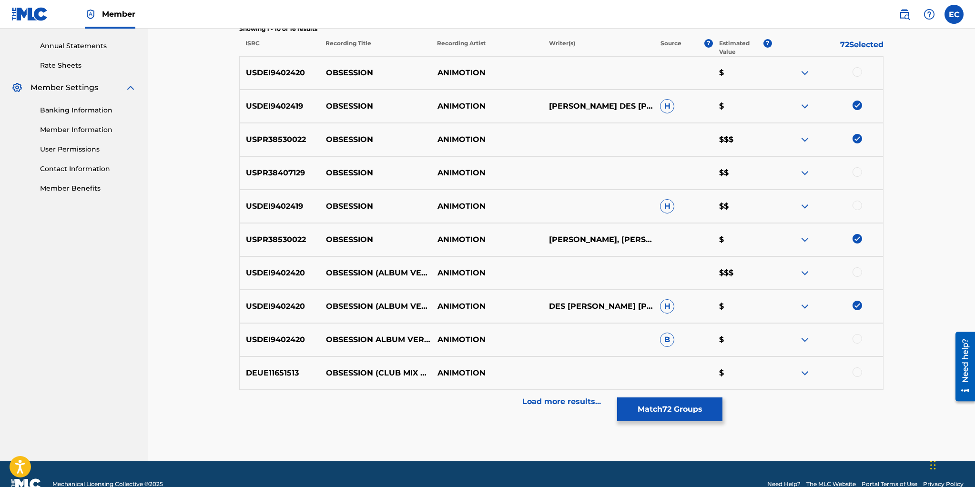
scroll to position [341, 0]
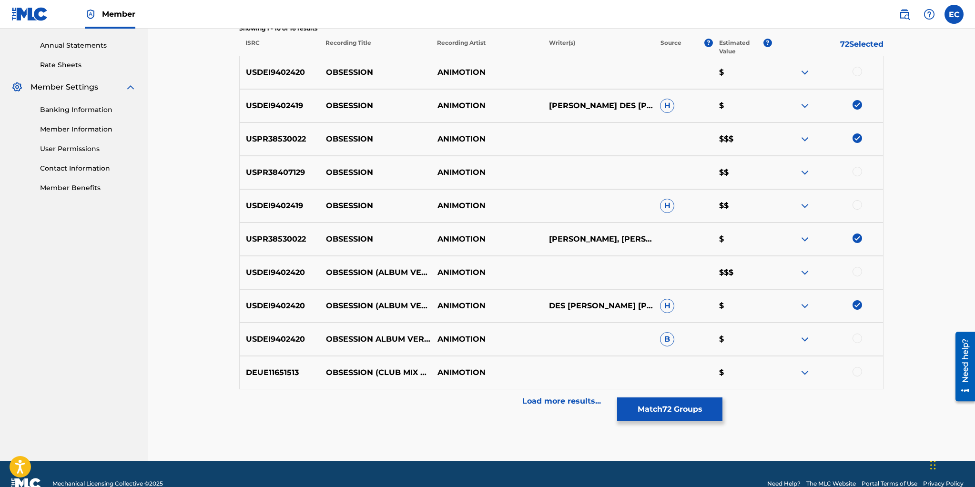
click at [858, 72] on div at bounding box center [858, 72] width 10 height 10
drag, startPoint x: 858, startPoint y: 170, endPoint x: 858, endPoint y: 176, distance: 6.2
click at [858, 170] on div at bounding box center [858, 172] width 10 height 10
click at [859, 206] on div at bounding box center [858, 205] width 10 height 10
drag, startPoint x: 857, startPoint y: 270, endPoint x: 857, endPoint y: 276, distance: 6.2
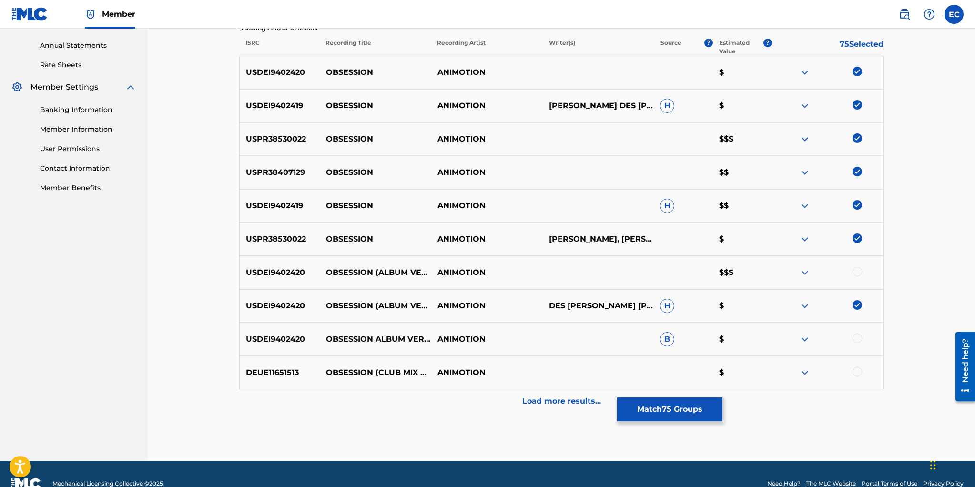
click at [857, 270] on div at bounding box center [858, 272] width 10 height 10
click at [857, 337] on div at bounding box center [858, 339] width 10 height 10
click at [859, 371] on div at bounding box center [858, 372] width 10 height 10
click at [564, 403] on p "Load more results..." at bounding box center [562, 401] width 79 height 11
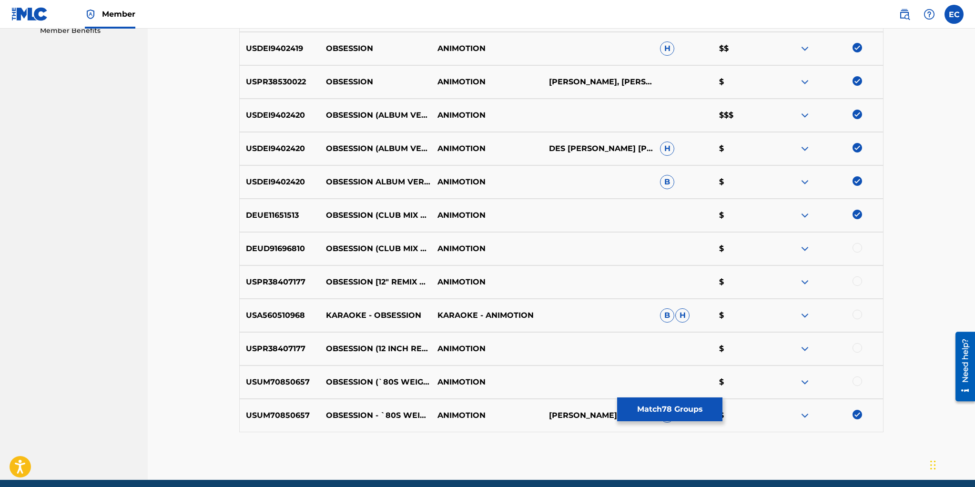
scroll to position [515, 0]
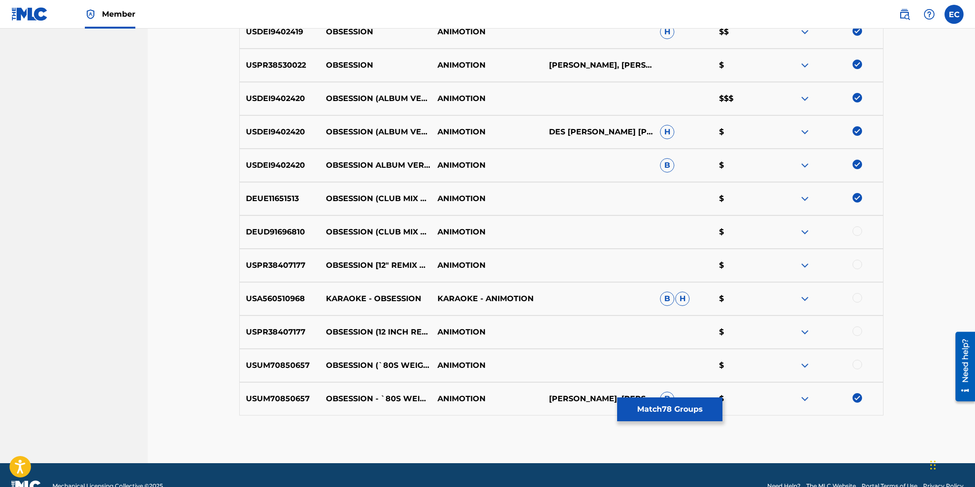
click at [857, 228] on div at bounding box center [858, 231] width 10 height 10
click at [859, 263] on div at bounding box center [858, 265] width 10 height 10
click at [859, 297] on div at bounding box center [858, 298] width 10 height 10
click at [859, 329] on div at bounding box center [858, 332] width 10 height 10
drag, startPoint x: 859, startPoint y: 368, endPoint x: 854, endPoint y: 367, distance: 4.8
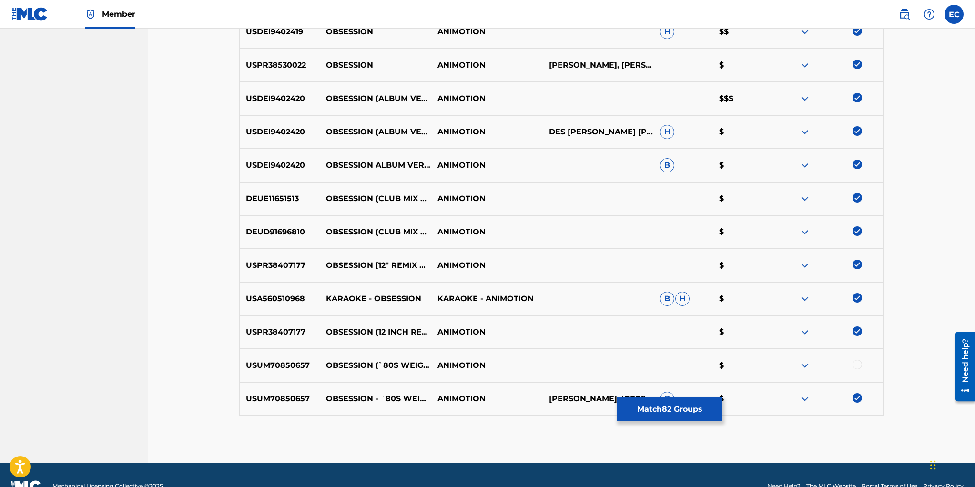
click at [859, 367] on div at bounding box center [858, 365] width 10 height 10
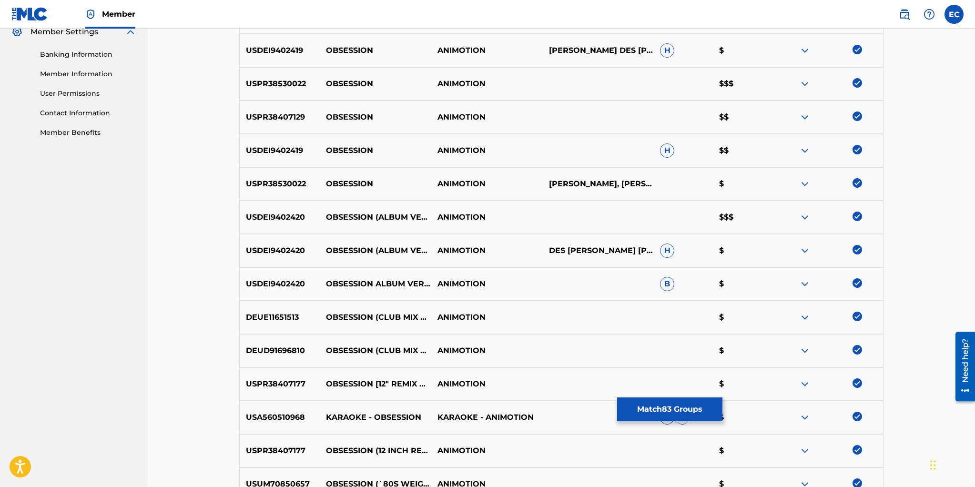
scroll to position [0, 0]
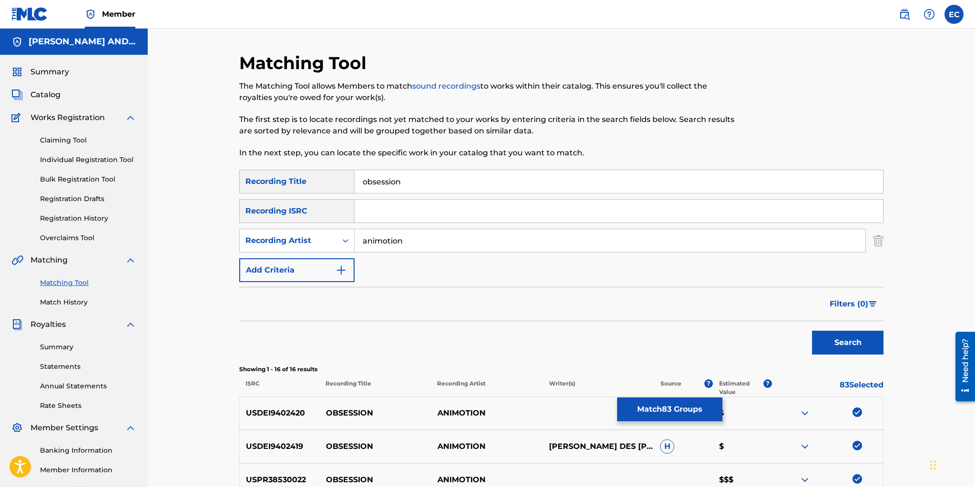
click at [853, 306] on span "Filters ( 0 )" at bounding box center [849, 303] width 39 height 11
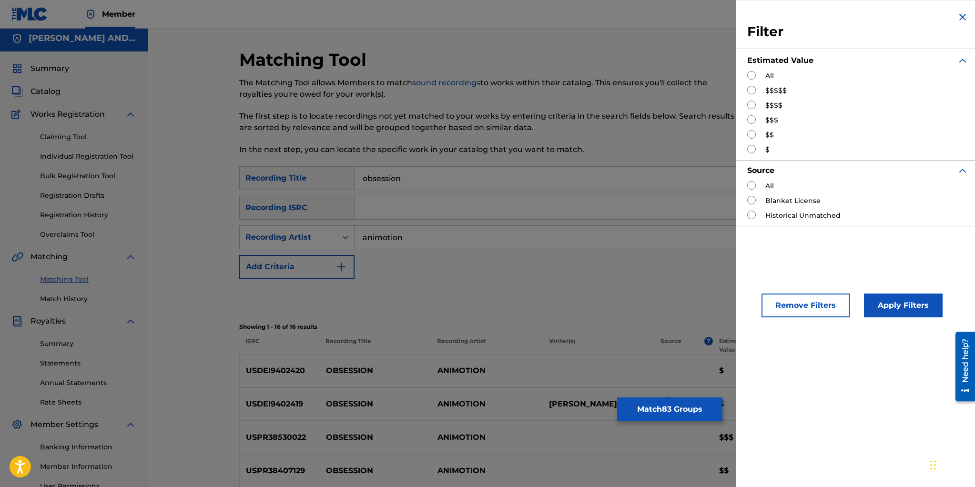
scroll to position [5, 0]
click at [807, 298] on button "Remove Filters" at bounding box center [806, 306] width 88 height 24
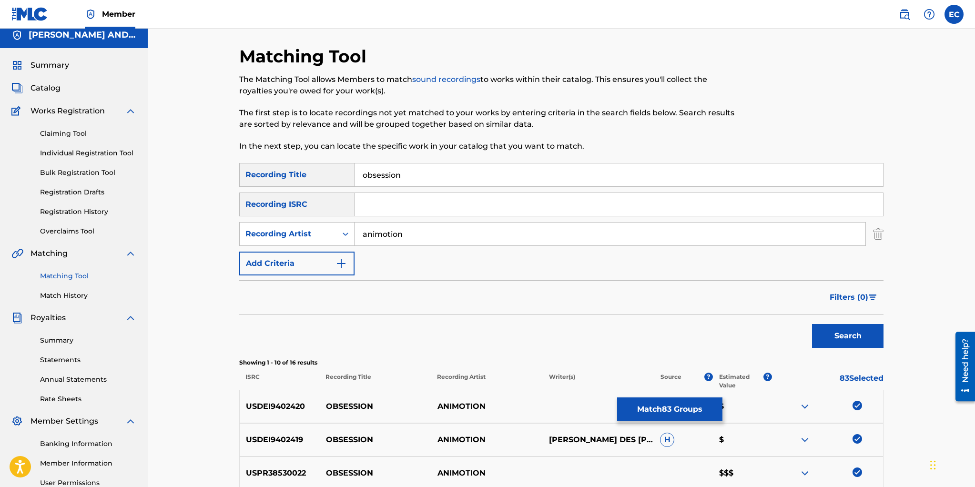
drag, startPoint x: 408, startPoint y: 178, endPoint x: 343, endPoint y: 167, distance: 65.7
click at [343, 167] on div "SearchWithCriteriaa13e7b1b-5277-4f07-b1e6-f6c08378f6c6 Recording Title obsession" at bounding box center [561, 175] width 645 height 24
drag, startPoint x: 845, startPoint y: 332, endPoint x: 840, endPoint y: 329, distance: 5.6
click at [844, 332] on button "Search" at bounding box center [848, 336] width 72 height 24
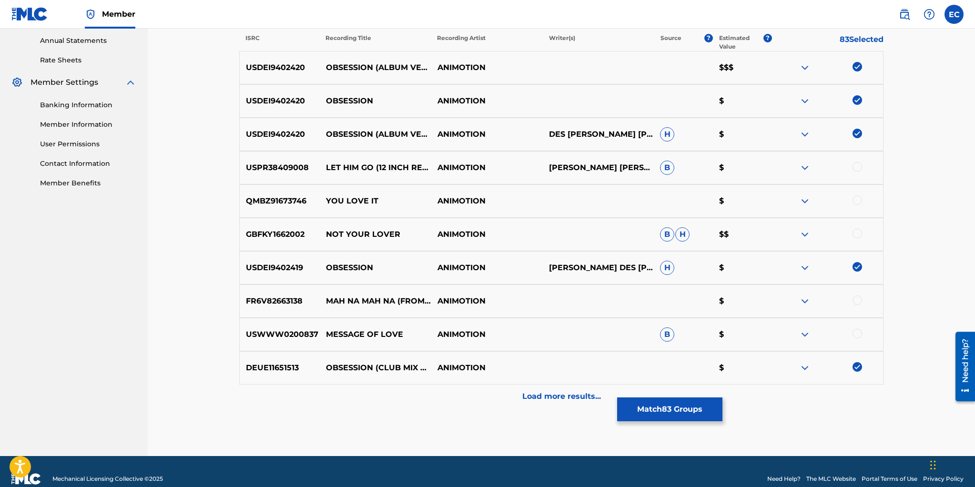
scroll to position [360, 0]
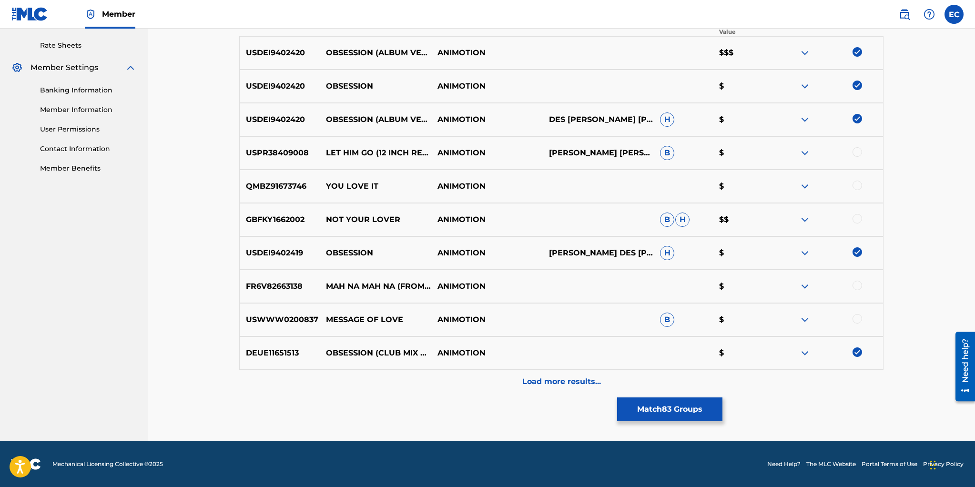
click at [560, 384] on p "Load more results..." at bounding box center [562, 381] width 79 height 11
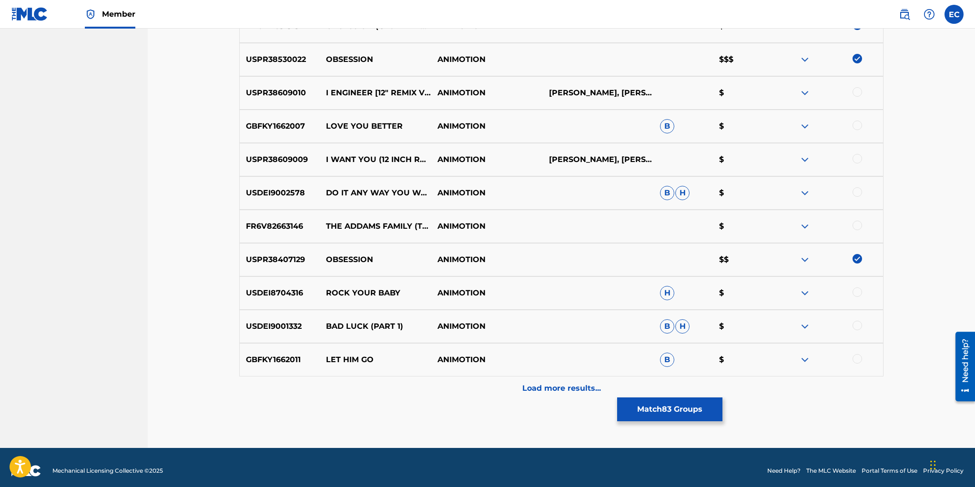
scroll to position [689, 0]
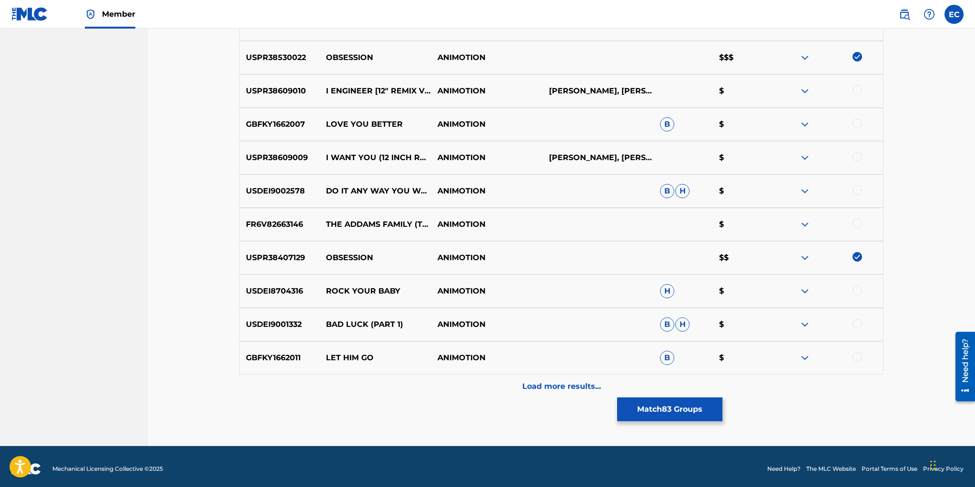
click at [575, 385] on p "Load more results..." at bounding box center [562, 386] width 79 height 11
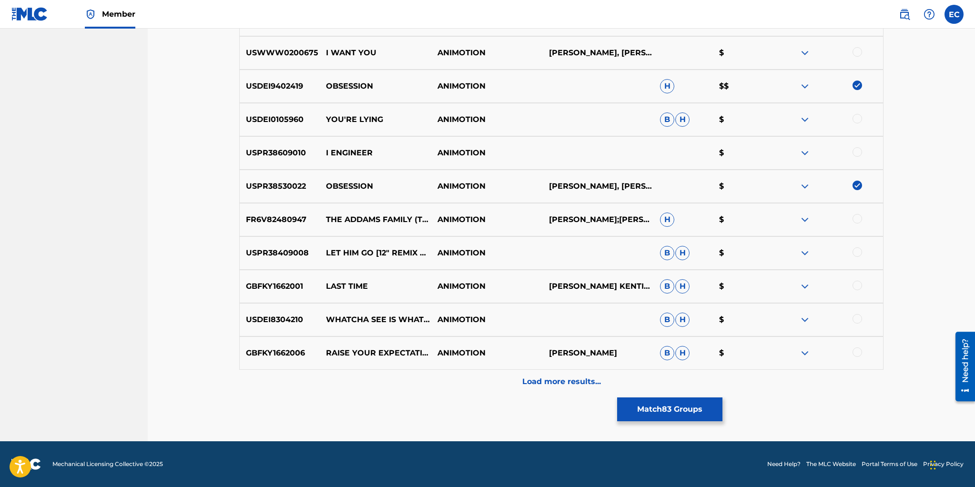
click at [550, 383] on p "Load more results..." at bounding box center [562, 381] width 79 height 11
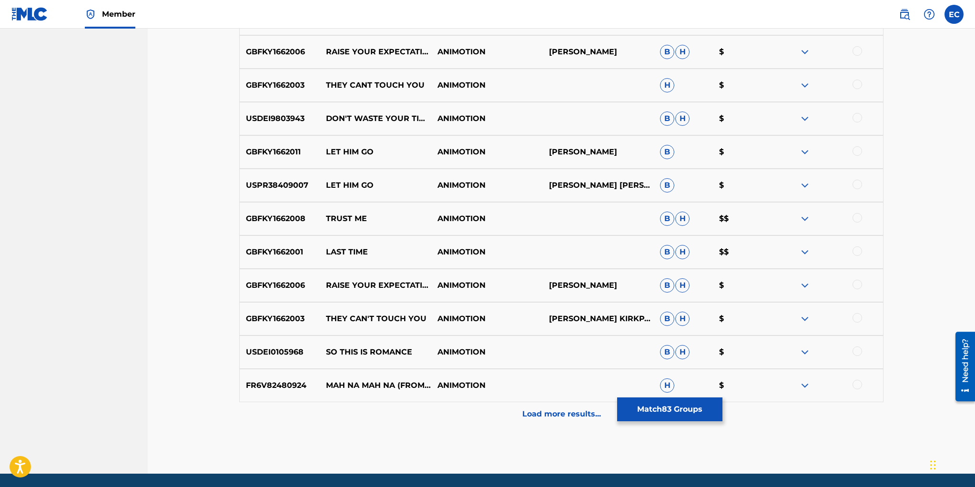
scroll to position [1362, 0]
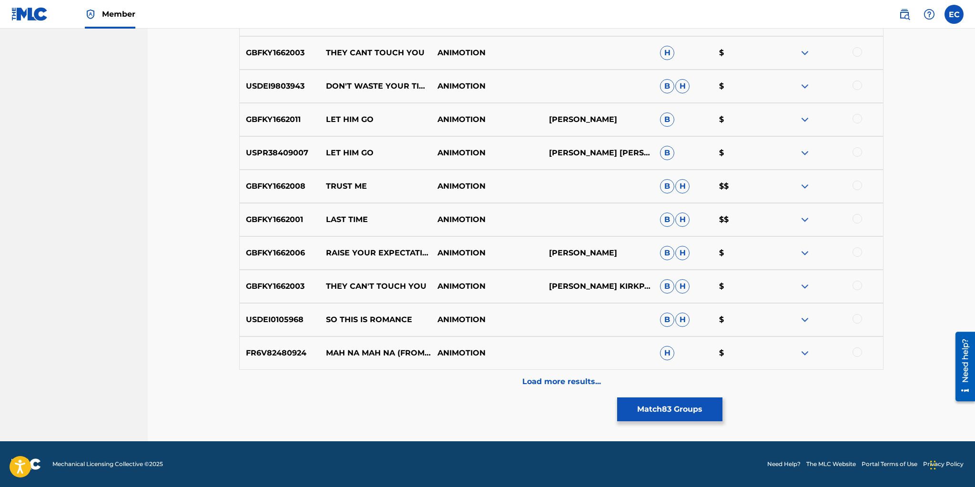
click at [557, 382] on p "Load more results..." at bounding box center [562, 381] width 79 height 11
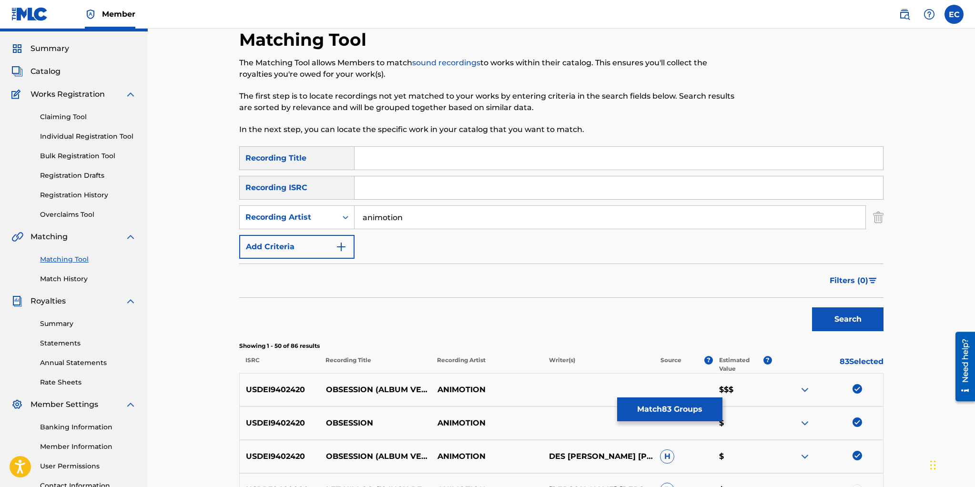
scroll to position [0, 0]
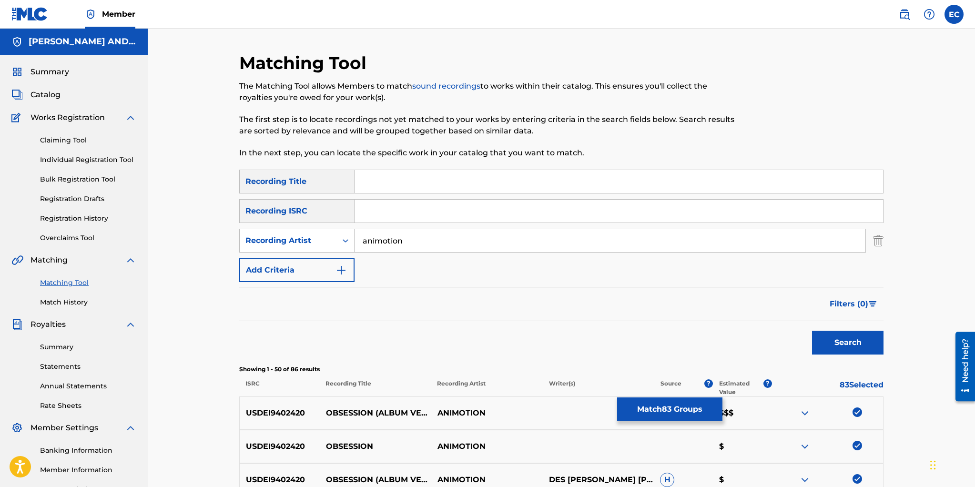
click at [667, 409] on button "Match 83 Groups" at bounding box center [669, 410] width 105 height 24
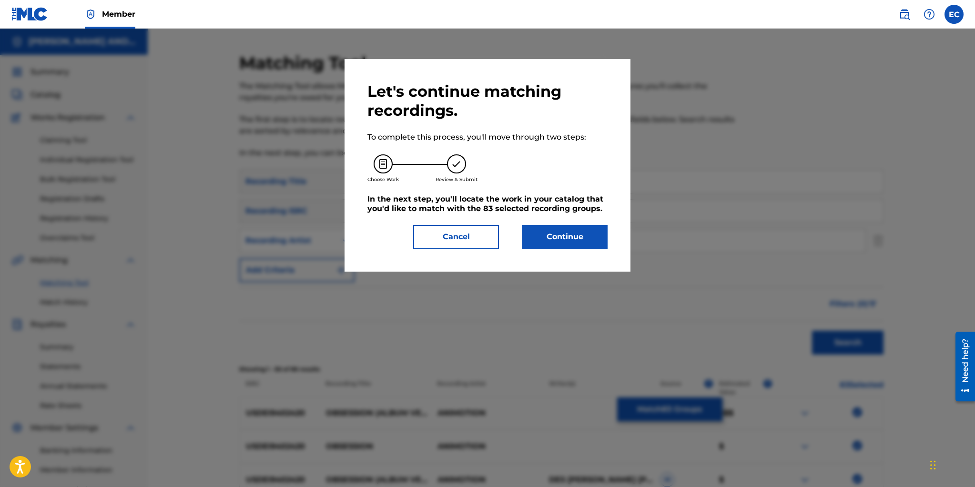
click at [564, 235] on button "Continue" at bounding box center [565, 237] width 86 height 24
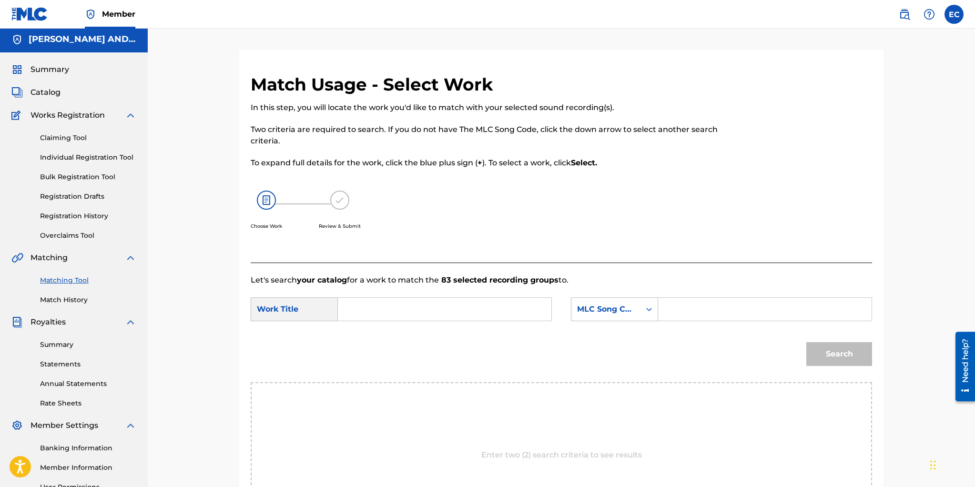
scroll to position [3, 0]
click at [683, 308] on input "Search Form" at bounding box center [765, 308] width 197 height 23
paste input "OC6L4H"
type input "OC6L4H"
click at [461, 310] on input "Search Form" at bounding box center [444, 309] width 197 height 23
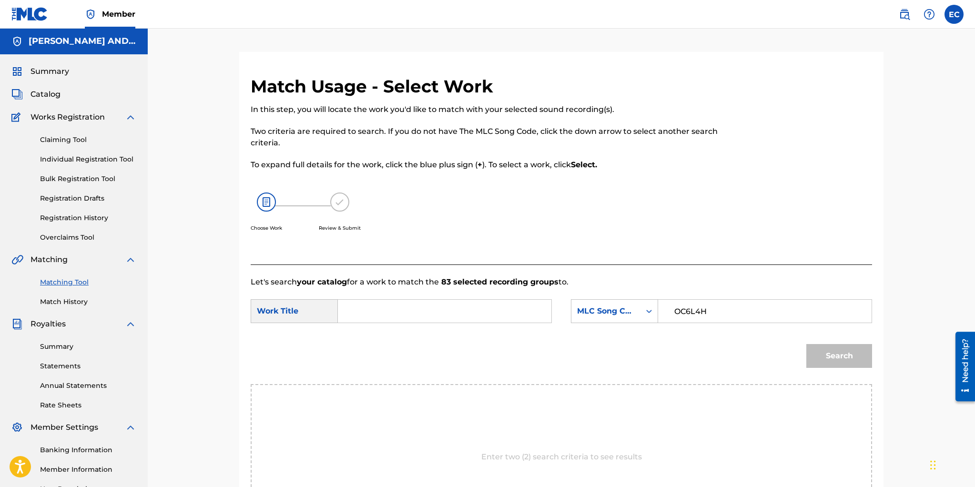
scroll to position [1, 0]
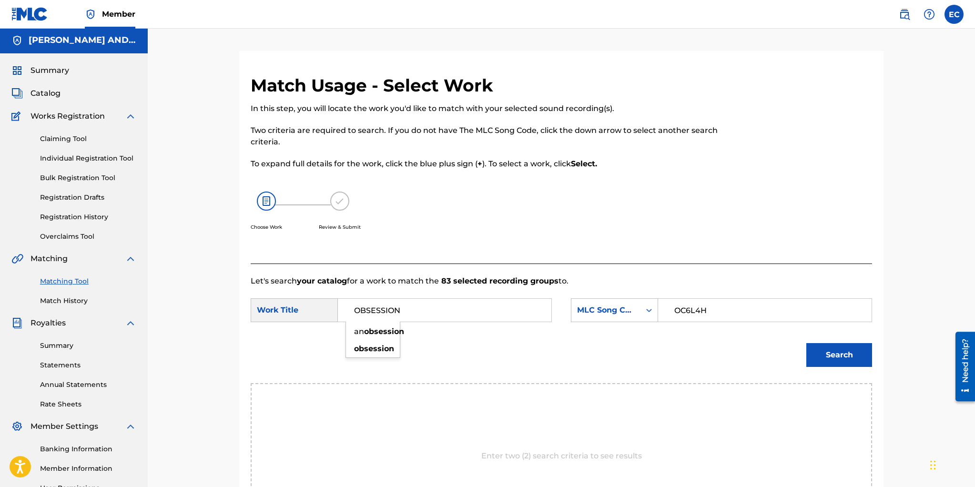
type input "OBSESSION"
click at [462, 347] on div "Search" at bounding box center [562, 359] width 622 height 50
click at [824, 352] on button "Search" at bounding box center [840, 355] width 66 height 24
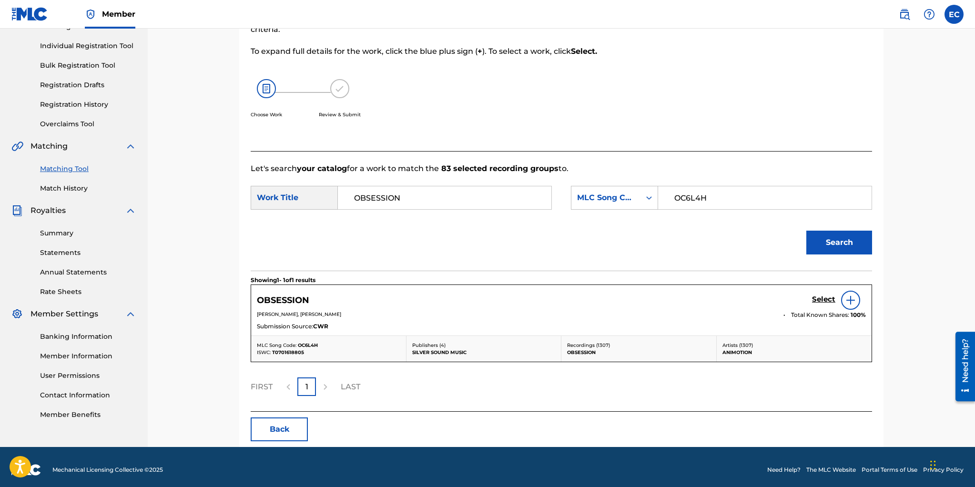
scroll to position [114, 0]
click at [823, 298] on h5 "Select" at bounding box center [823, 299] width 23 height 9
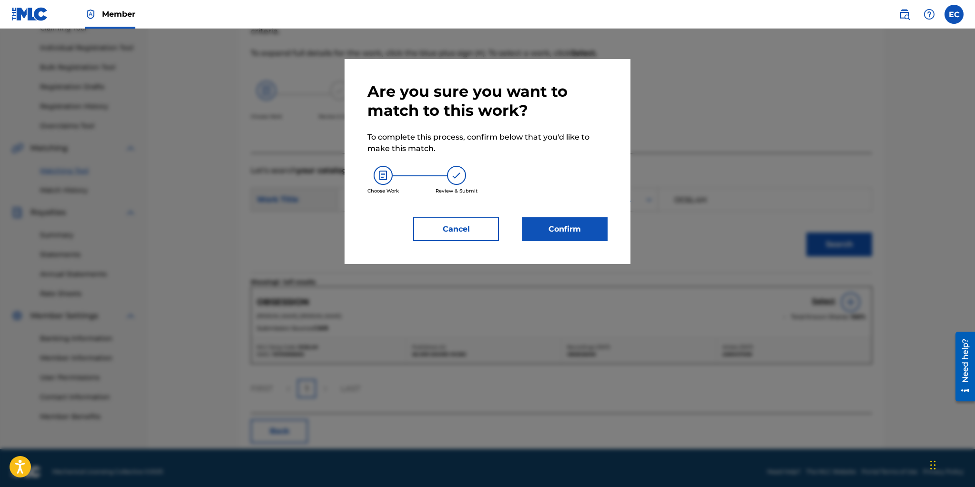
click at [559, 229] on button "Confirm" at bounding box center [565, 229] width 86 height 24
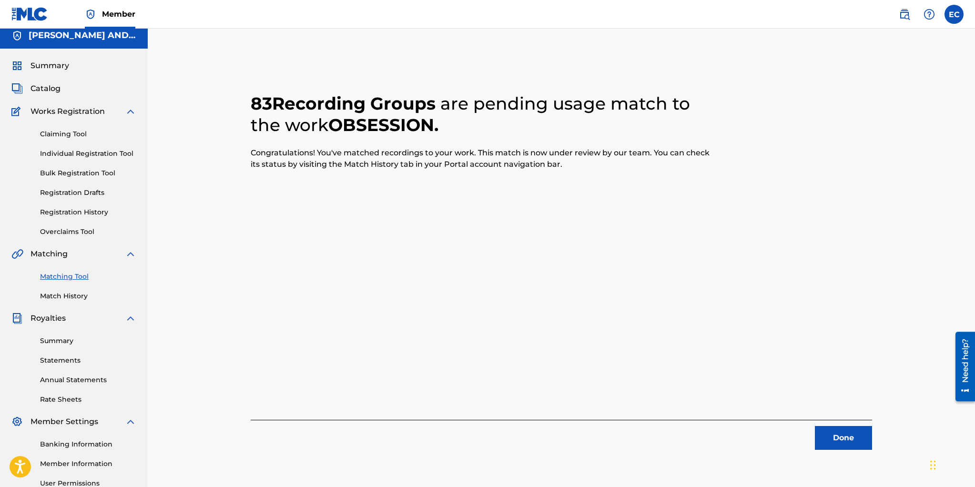
scroll to position [0, 0]
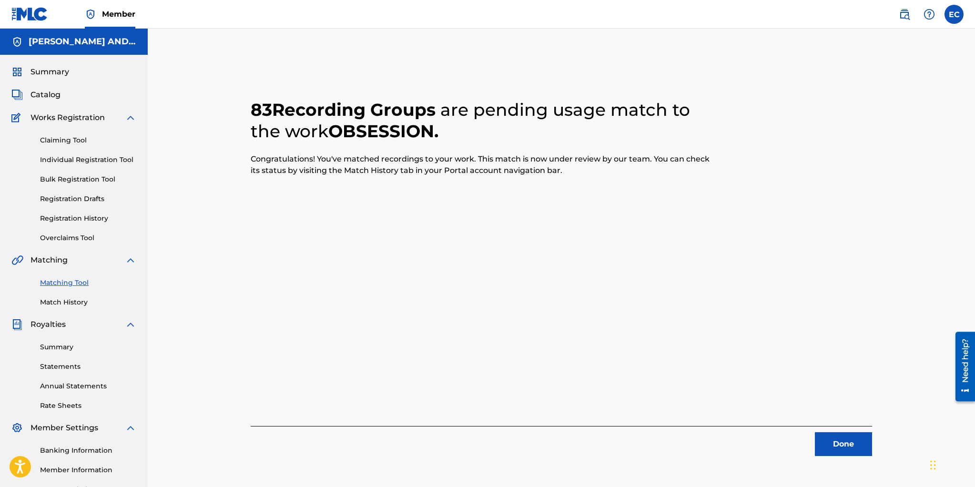
click at [64, 303] on link "Match History" at bounding box center [88, 303] width 96 height 10
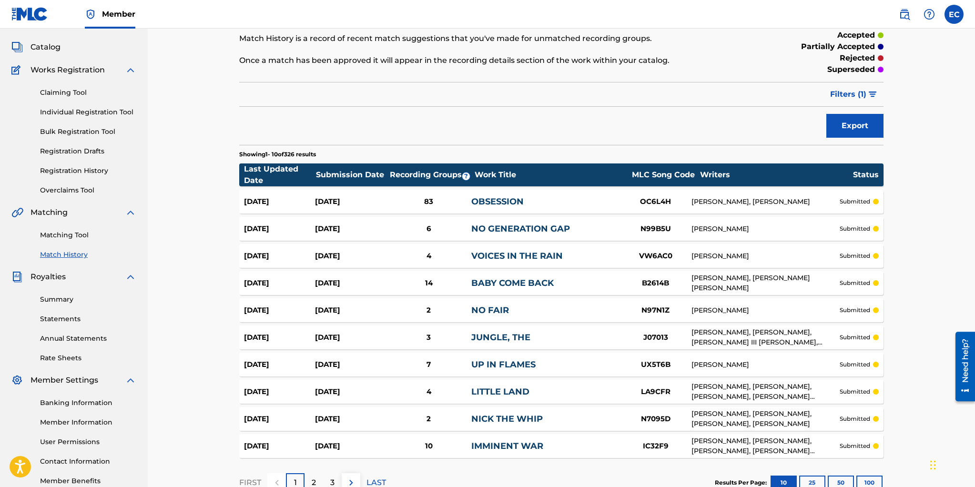
scroll to position [50, 0]
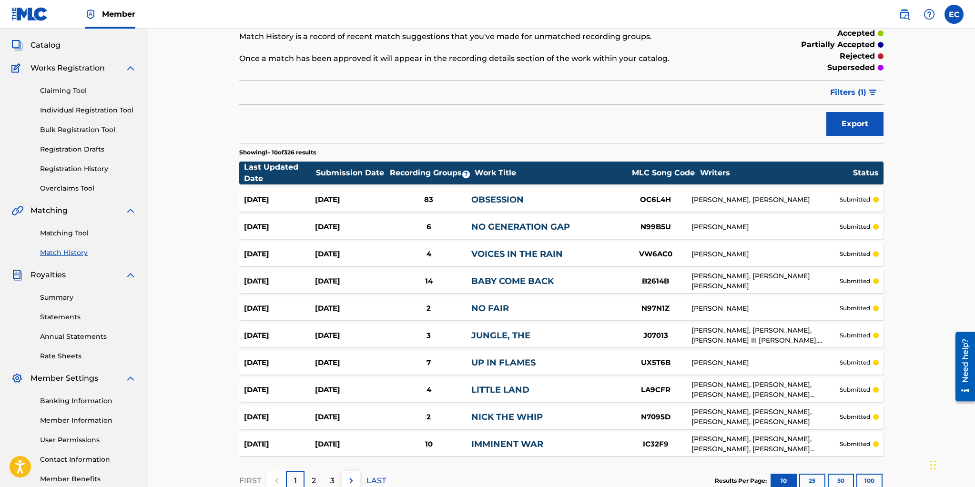
click at [516, 198] on link "OBSESSION" at bounding box center [498, 200] width 52 height 10
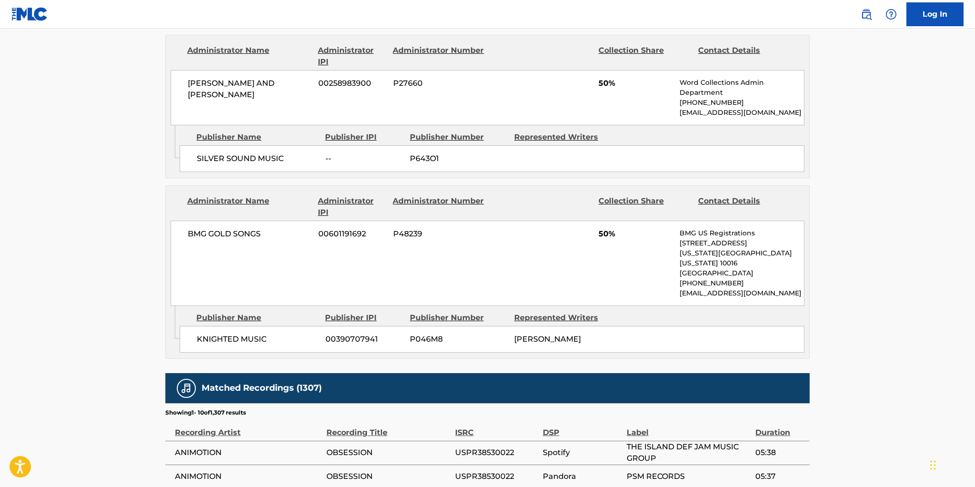
scroll to position [119, 0]
